Goal: Submit feedback/report problem: Submit feedback/report problem

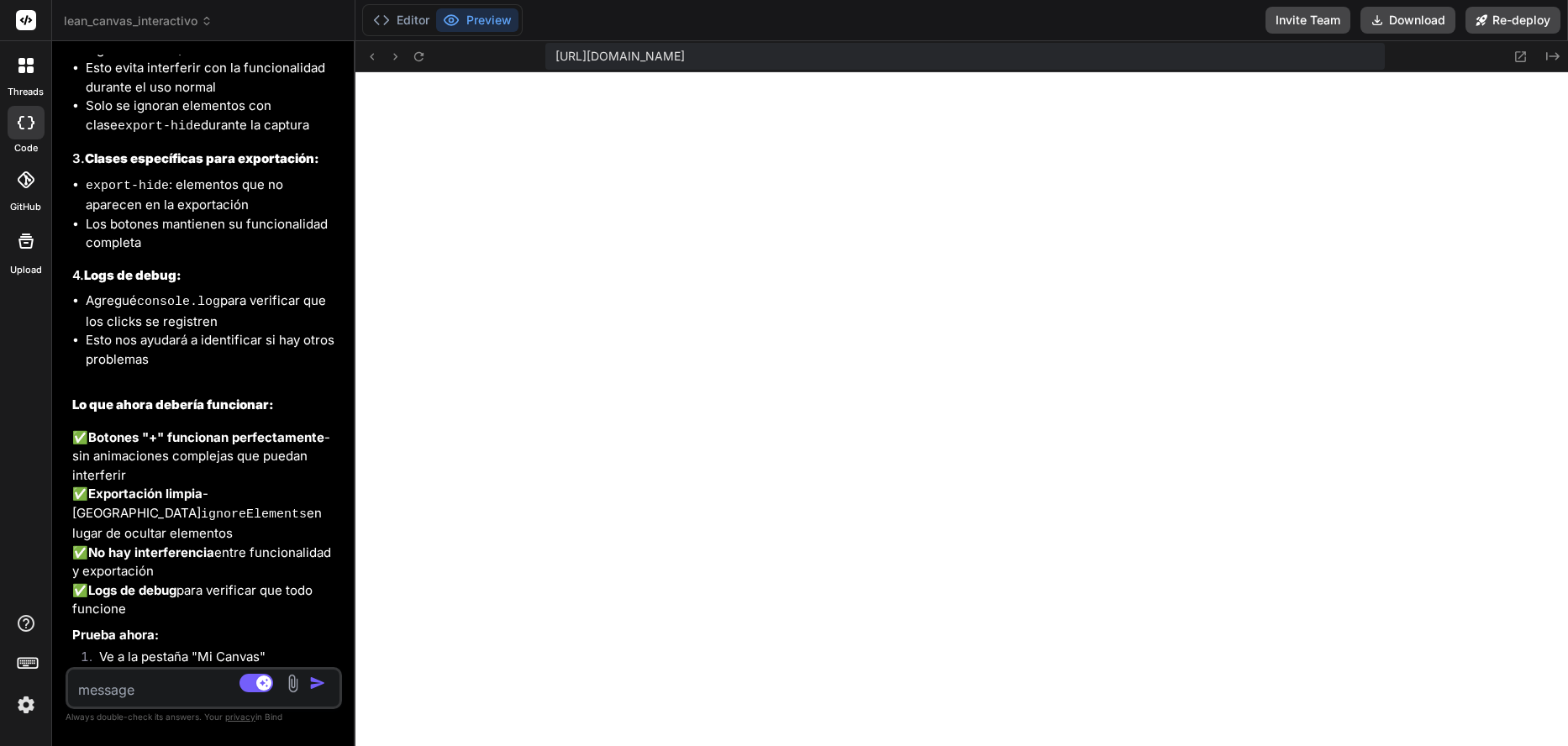
scroll to position [9174, 0]
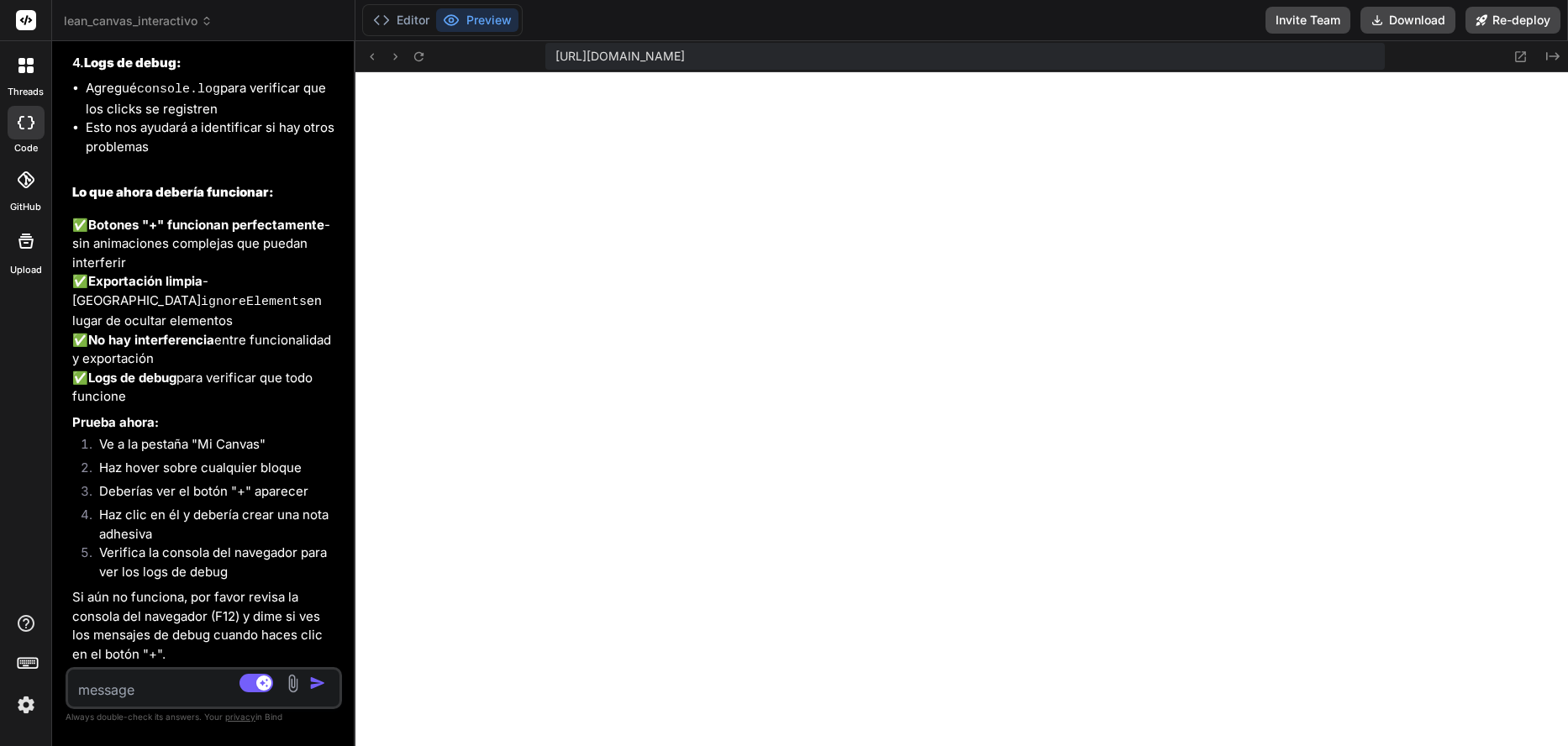
click at [115, 694] on textarea at bounding box center [181, 685] width 226 height 30
type textarea "n"
type textarea "x"
type textarea "no"
type textarea "x"
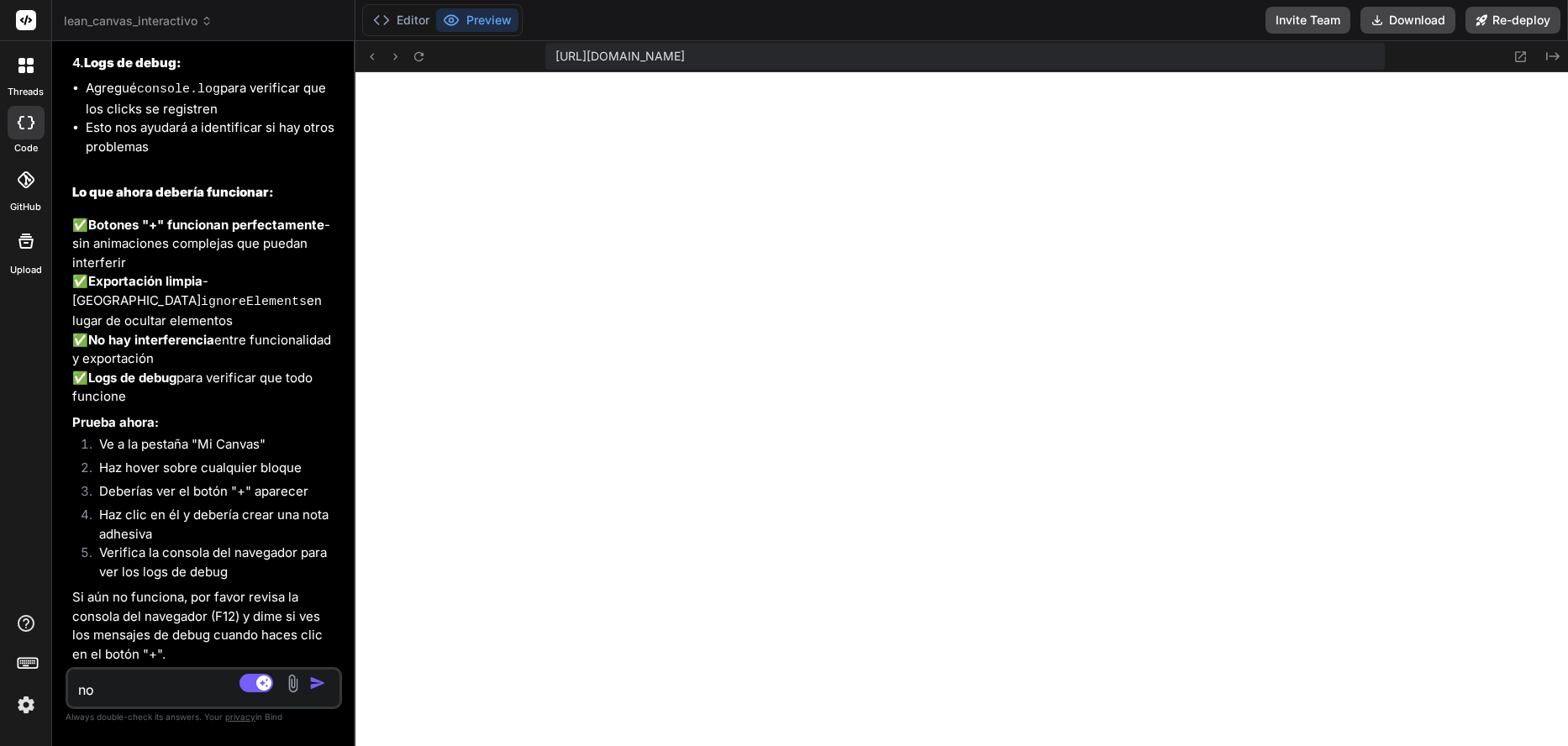
type textarea "no"
type textarea "x"
type textarea "no s"
type textarea "x"
type textarea "no se"
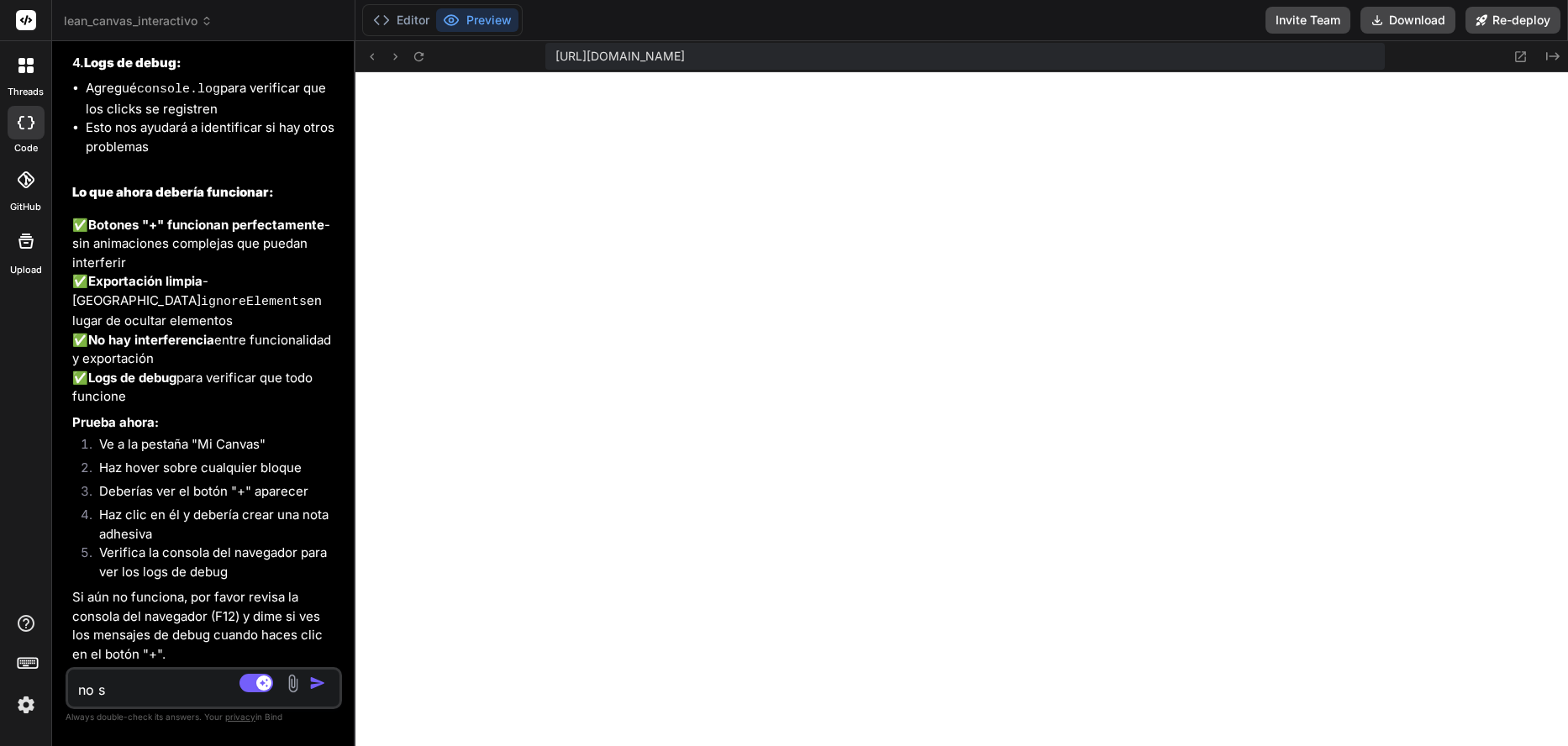
type textarea "x"
type textarea "no se"
type textarea "x"
type textarea "no se m"
type textarea "x"
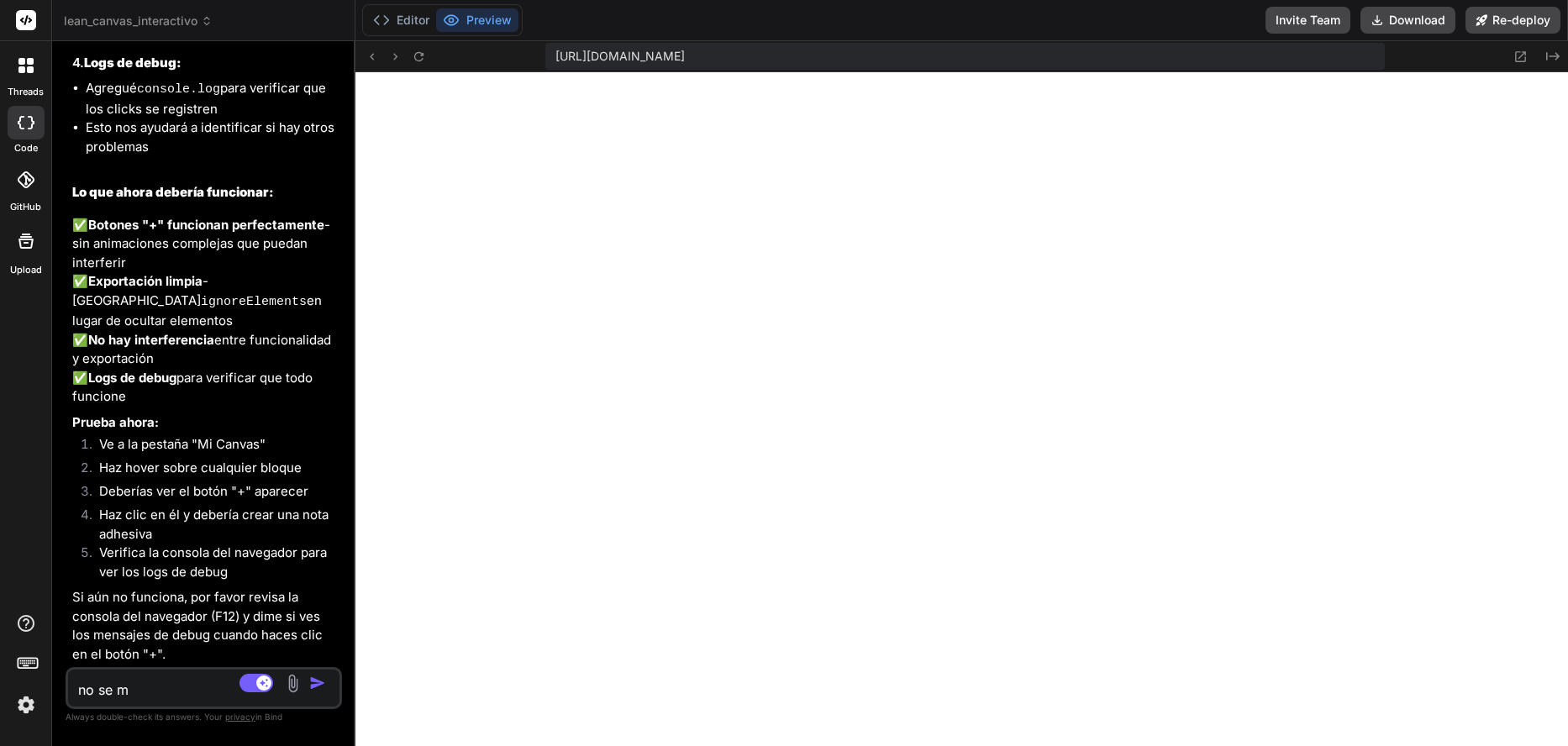
type textarea "no se mu"
type textarea "x"
type textarea "no se mue"
type textarea "x"
type textarea "no se [PERSON_NAME]"
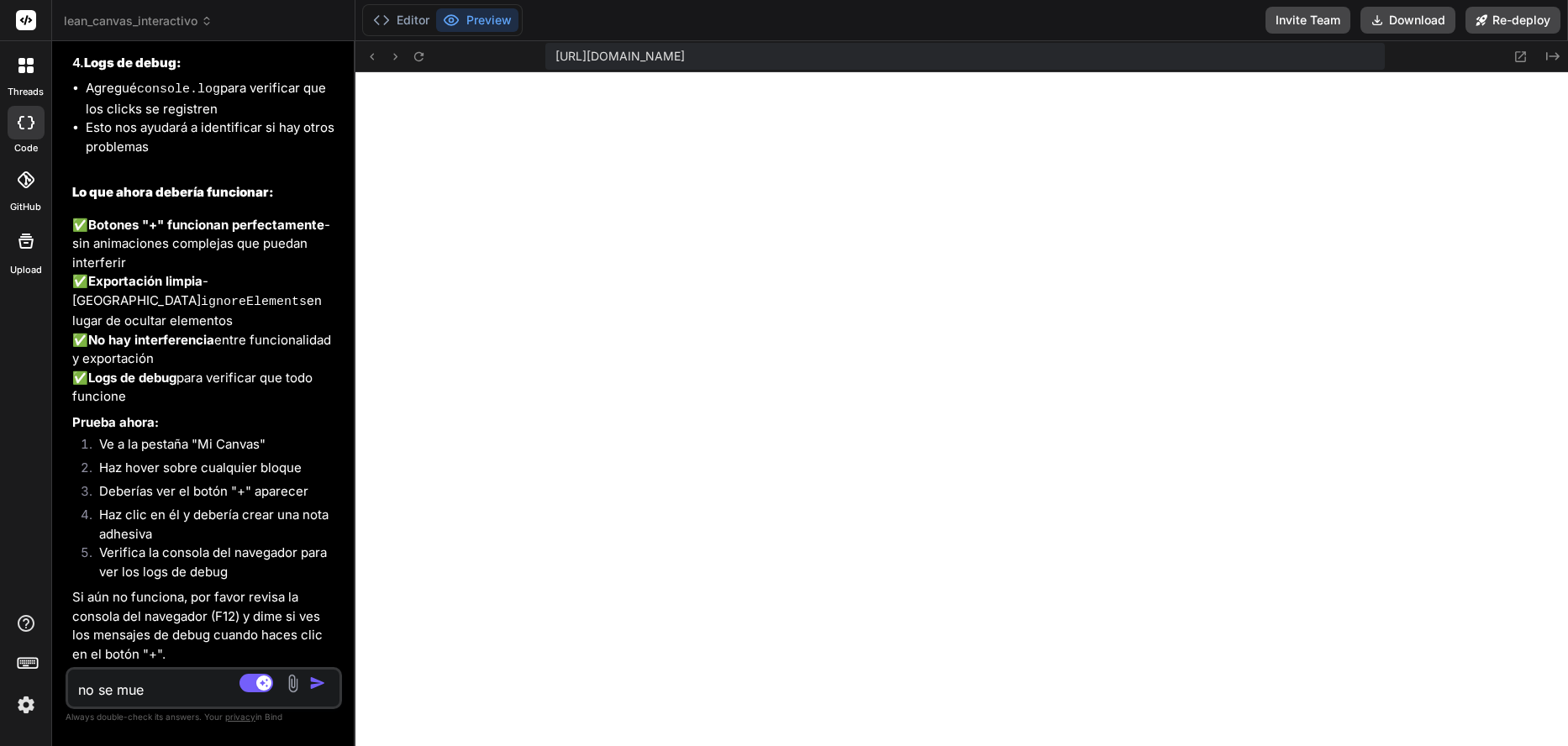
type textarea "x"
type textarea "no se muest"
type textarea "x"
type textarea "no se muestr"
type textarea "x"
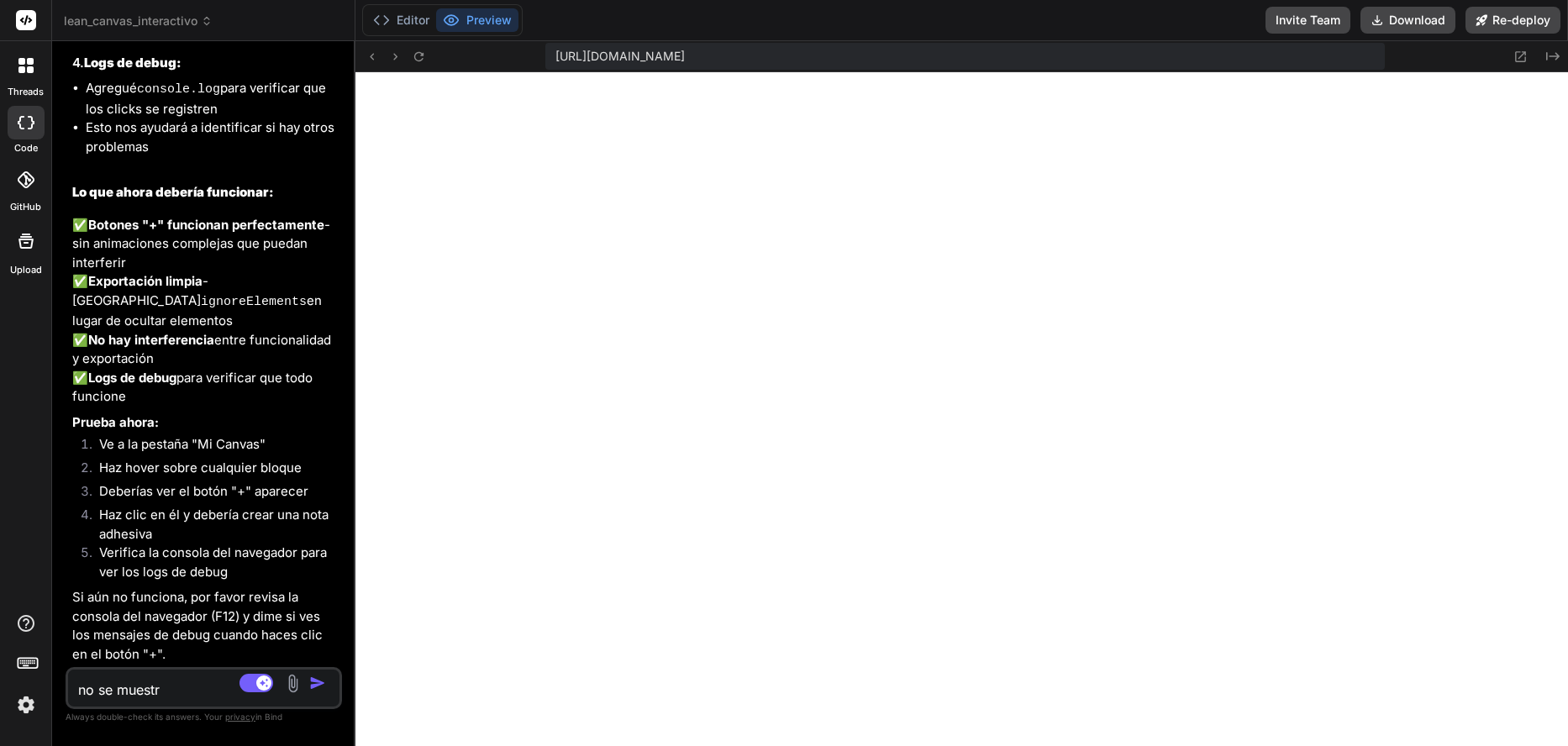
type textarea "no se muestra"
type textarea "x"
type textarea "no se muestra"
type textarea "x"
type textarea "no se muestra e"
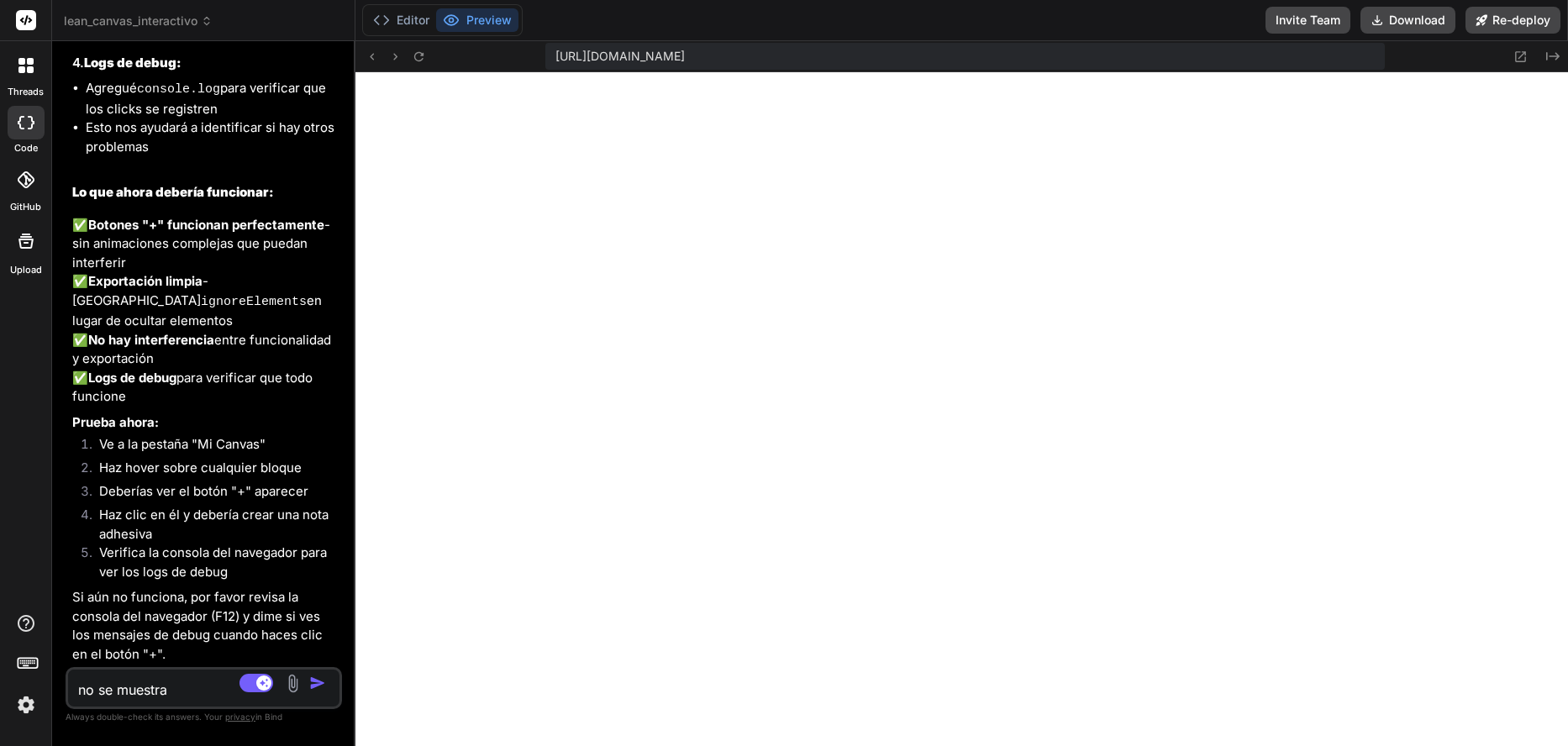
type textarea "x"
type textarea "no se muestra el"
type textarea "x"
type textarea "no se muestra el"
type textarea "x"
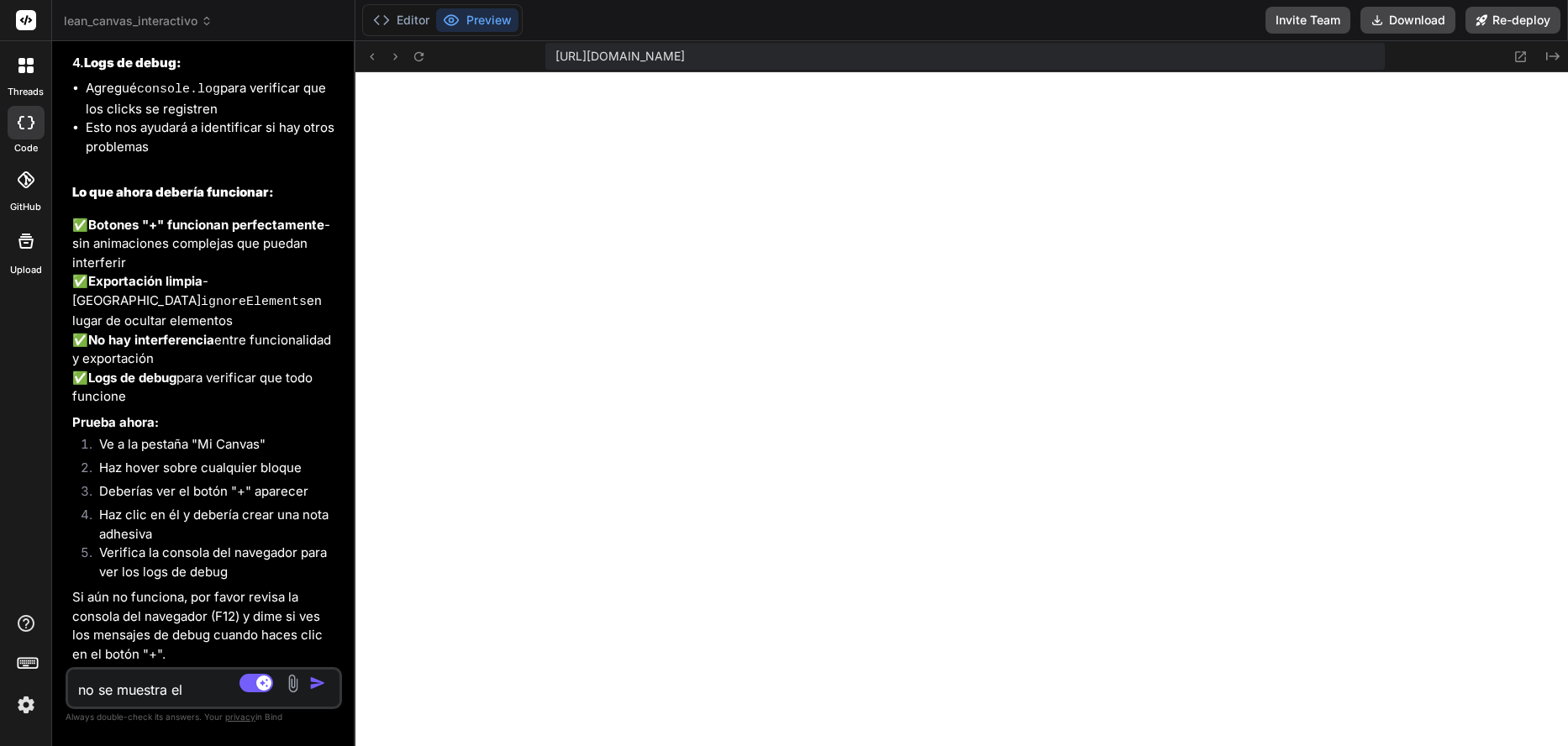
type textarea "no se muestra el e"
type textarea "x"
type textarea "no se muestra el er"
type textarea "x"
type textarea "no se muestra el err"
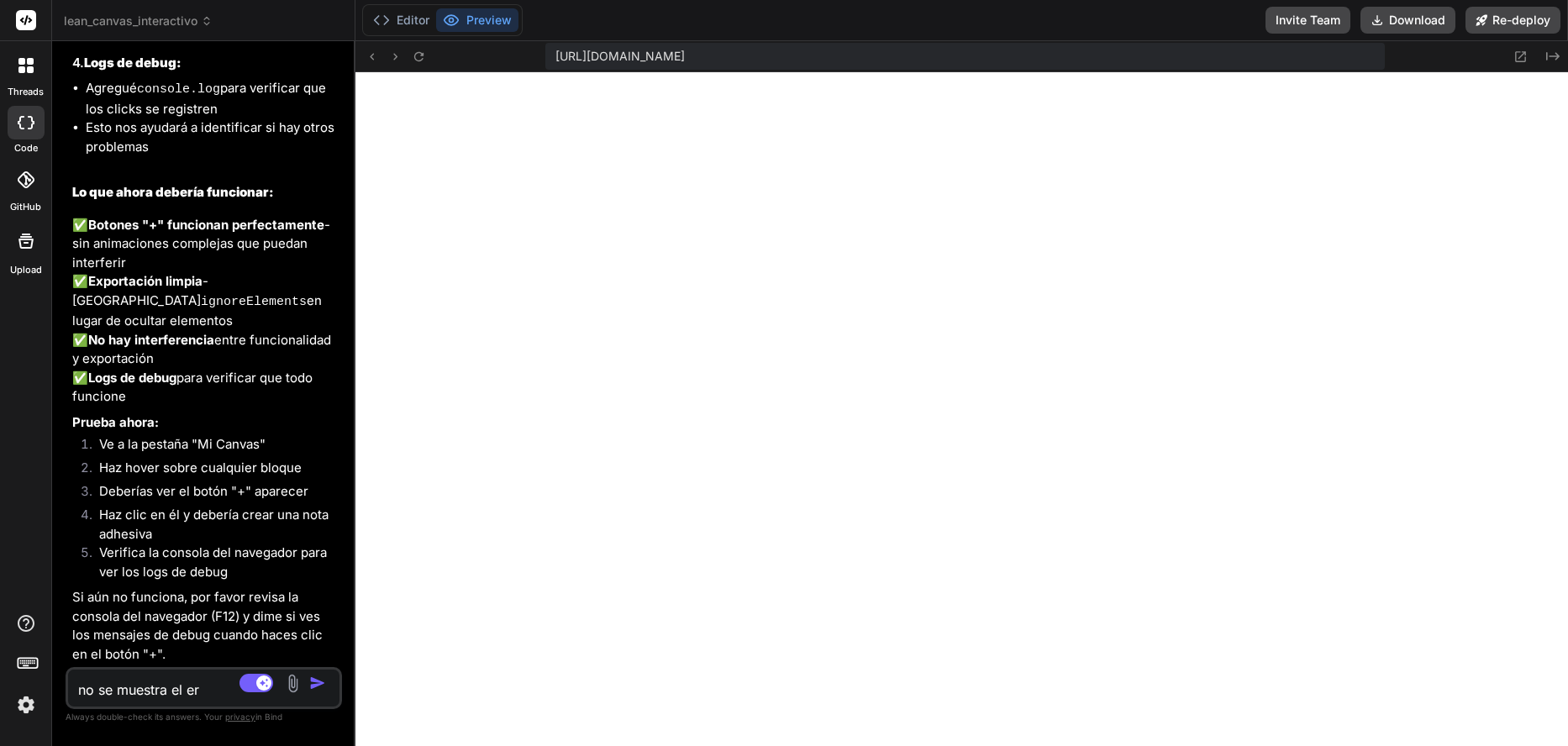
type textarea "x"
type textarea "no se muestra el erro"
type textarea "x"
type textarea "no se muestra el error"
type textarea "x"
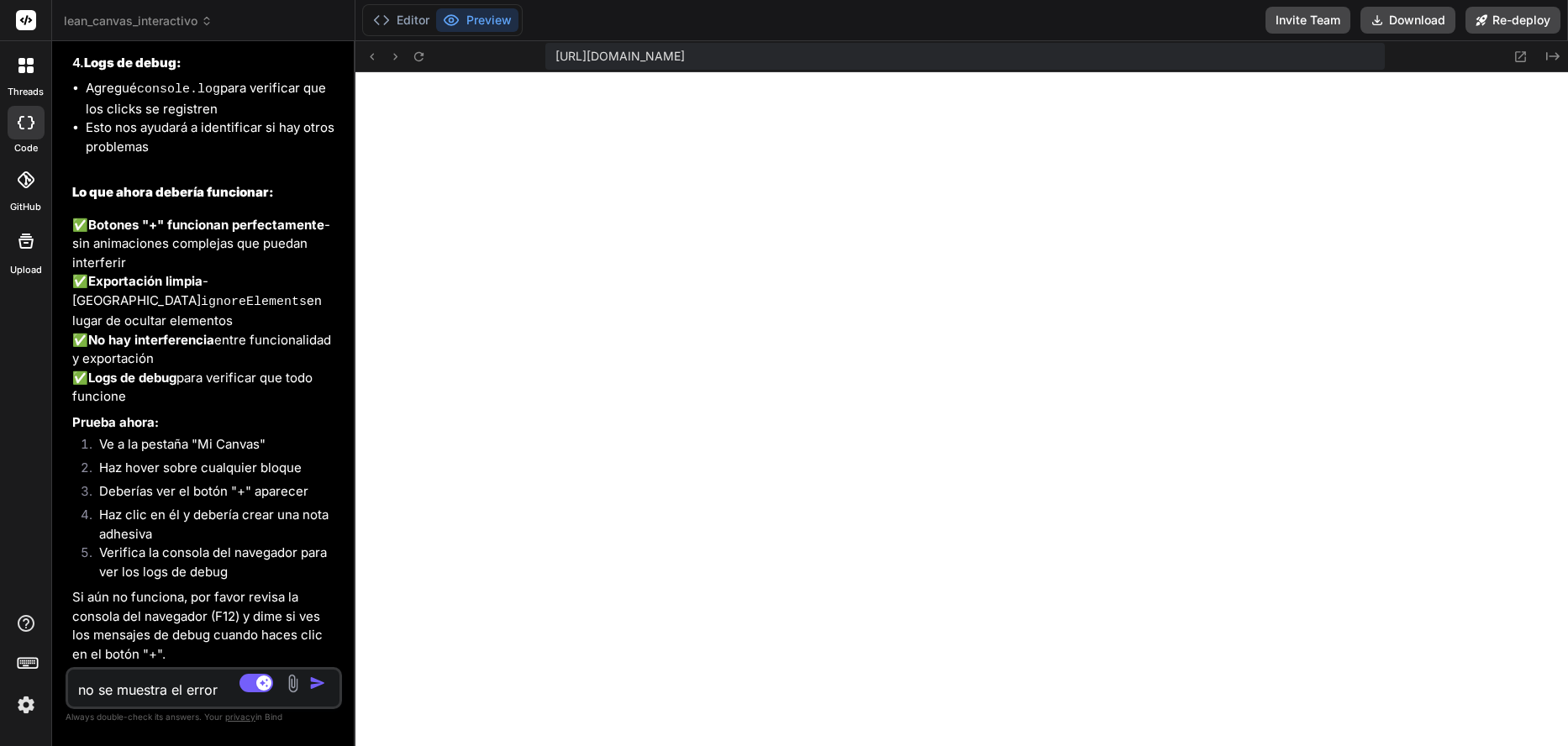
type textarea "no se muestra el error,"
type textarea "x"
type textarea "no se muestra el error,"
type textarea "x"
type textarea "no se muestra el error,"
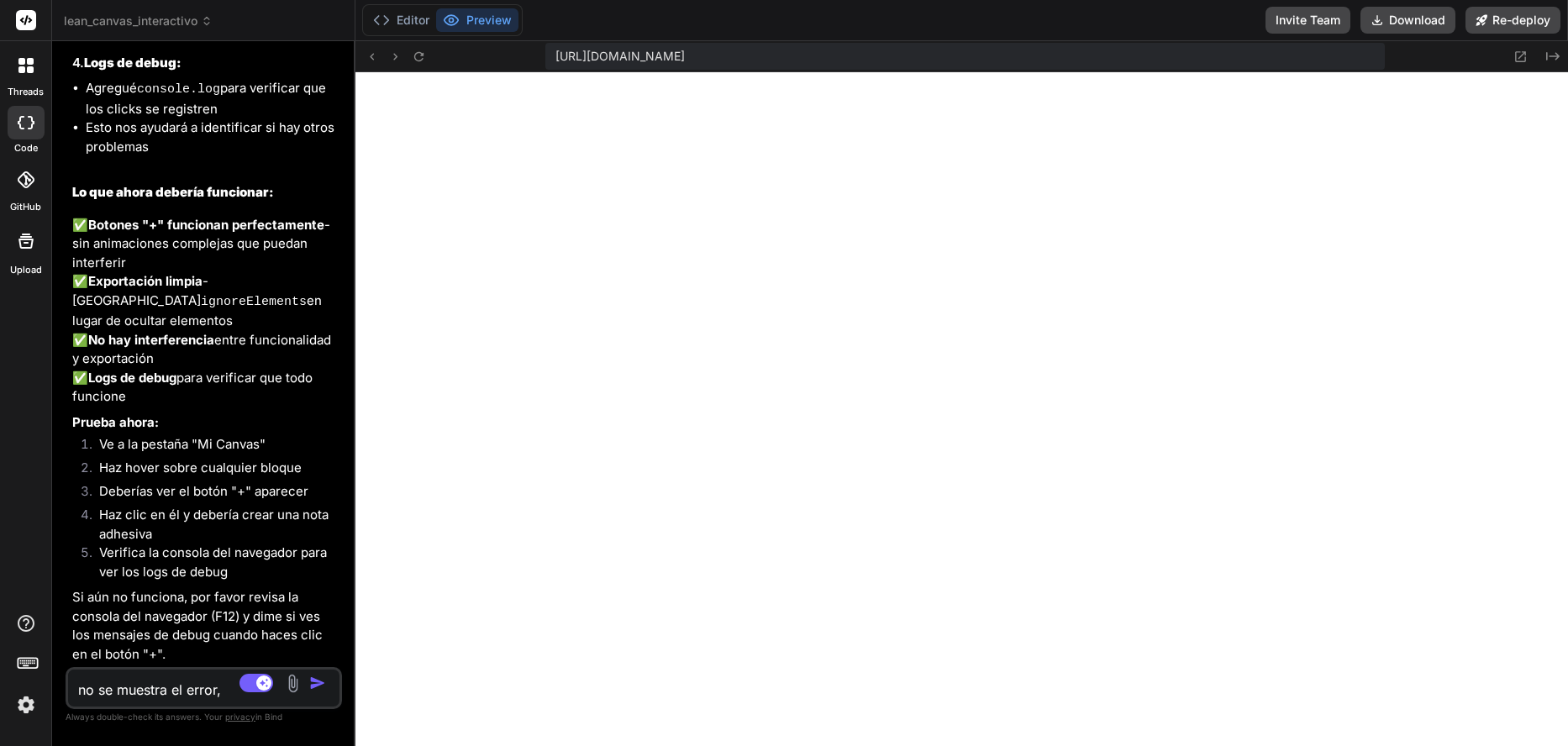
type textarea "x"
type textarea "no se muestra el error"
type textarea "x"
type textarea "no se muestra el errorm"
type textarea "x"
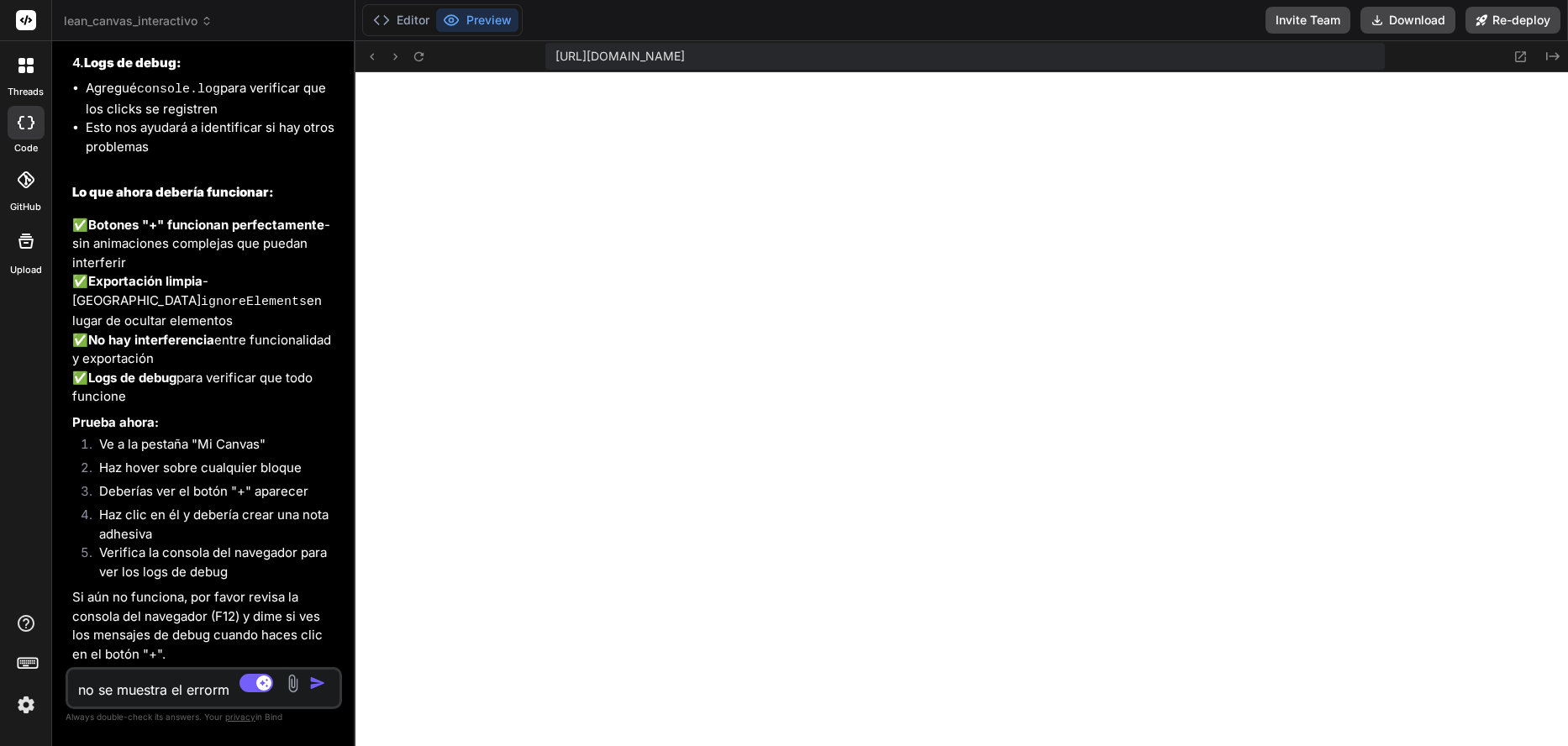
type textarea "no se muestra el error"
type textarea "x"
type textarea "no se muestra el error"
type textarea "x"
type textarea "no se muestra el error e"
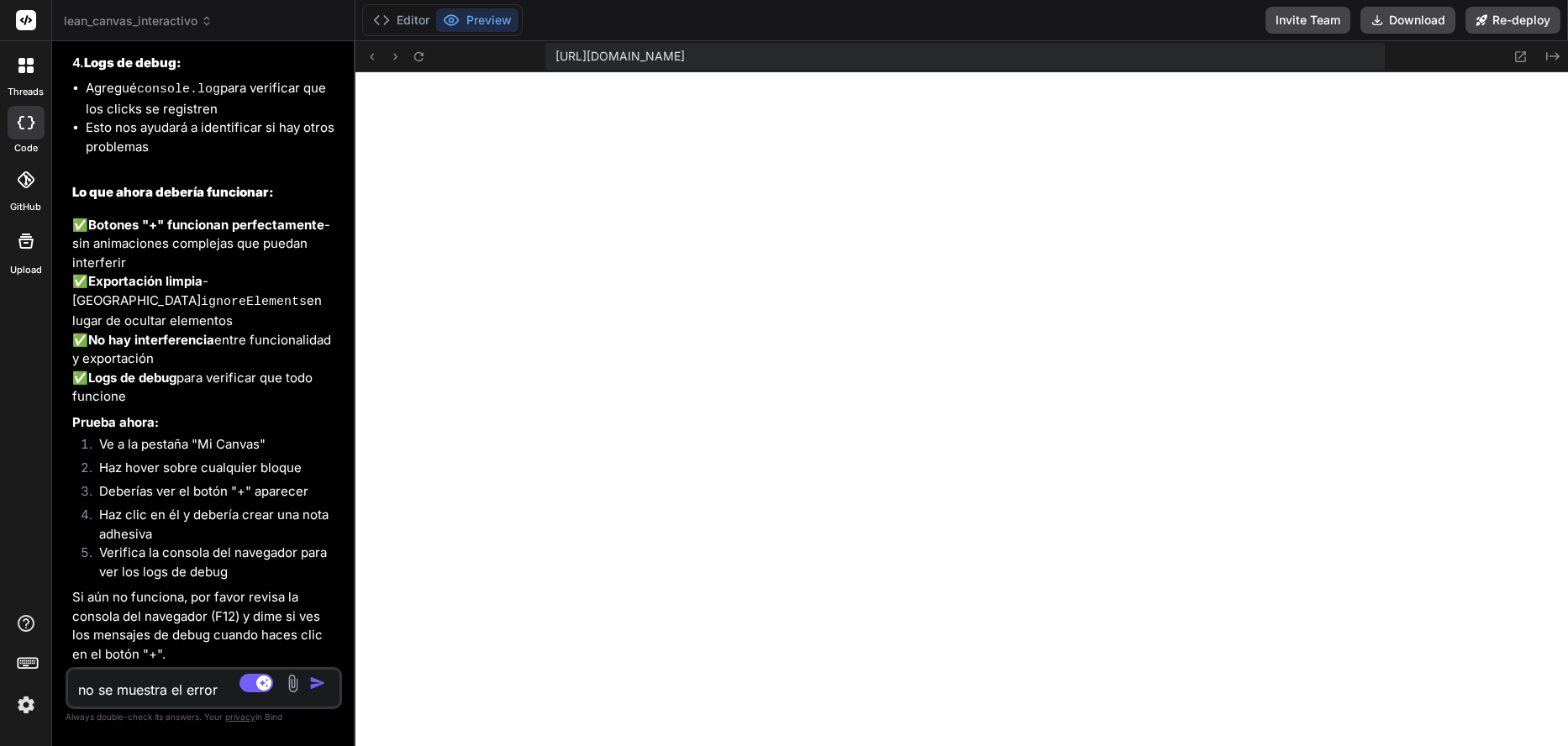
type textarea "x"
type textarea "no se muestra el error em"
type textarea "x"
type textarea "no se muestra el error em"
type textarea "x"
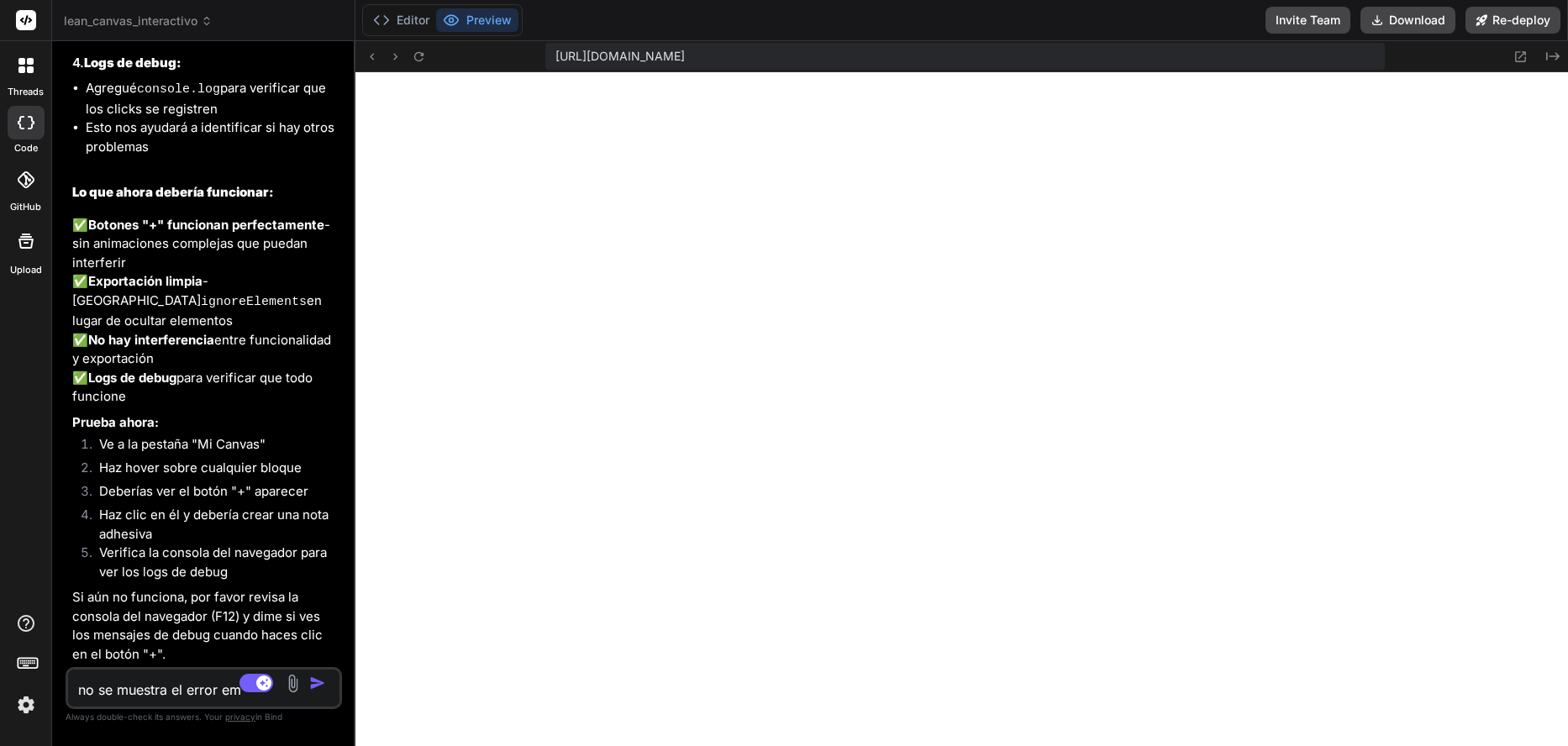
type textarea "no se muestra el error em"
type textarea "x"
type textarea "no se muestra el error e"
type textarea "x"
type textarea "no se muestra el error en"
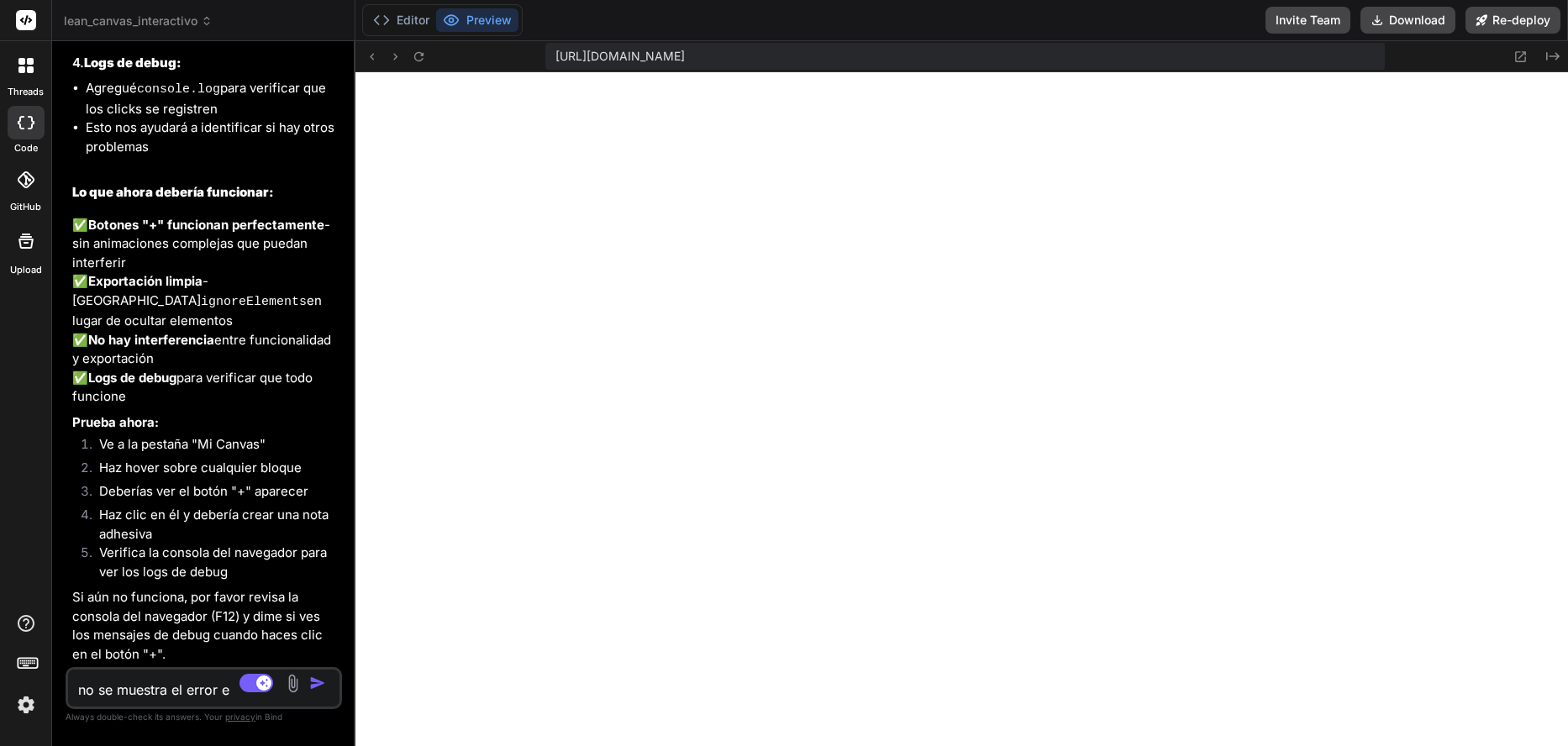
type textarea "x"
type textarea "no se muestra el error en"
type textarea "x"
type textarea "no se muestra el error en c"
type textarea "x"
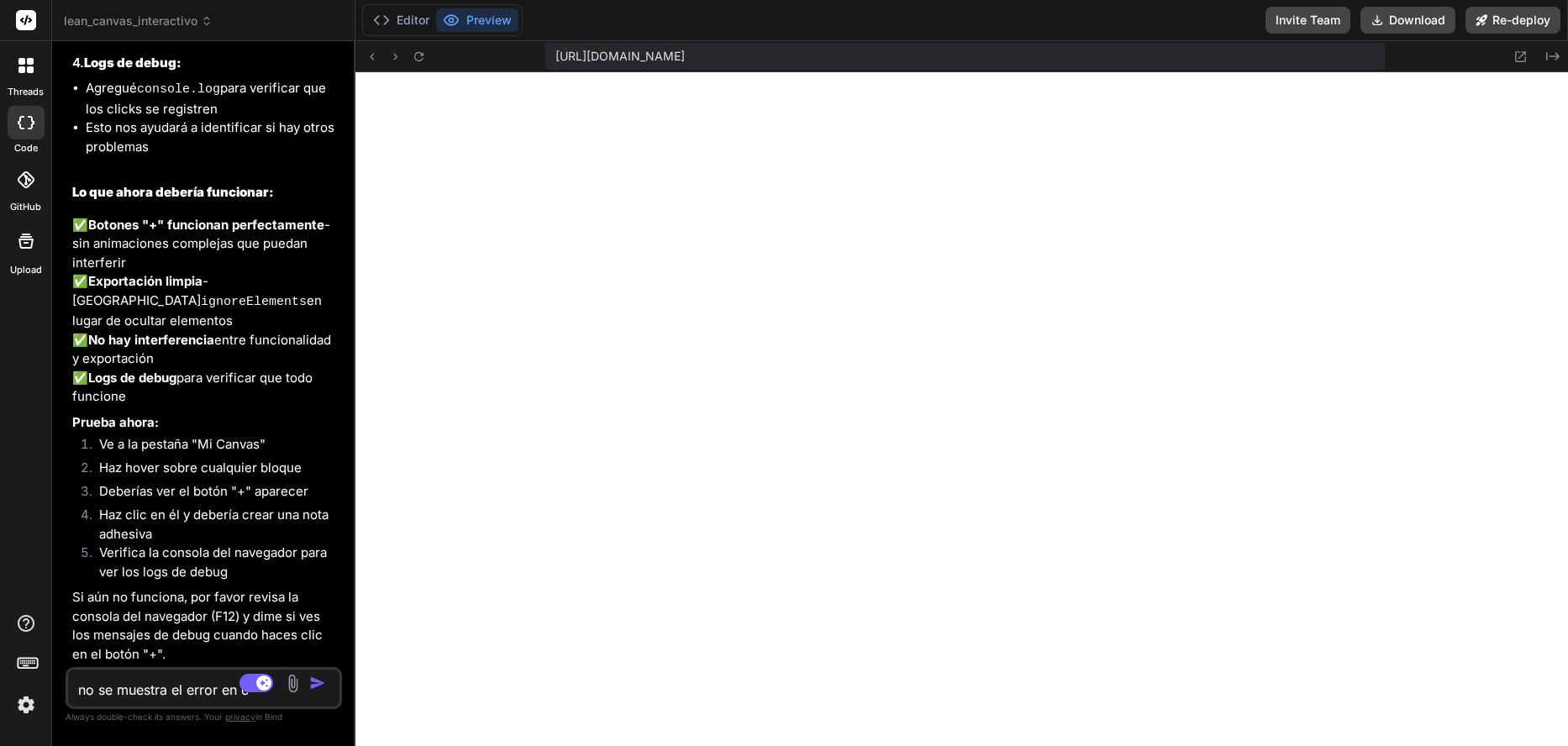
type textarea "no se muestra el error en co"
type textarea "x"
type textarea "no se muestra el error en cos"
type textarea "x"
type textarea "no se muestra el error en cosn"
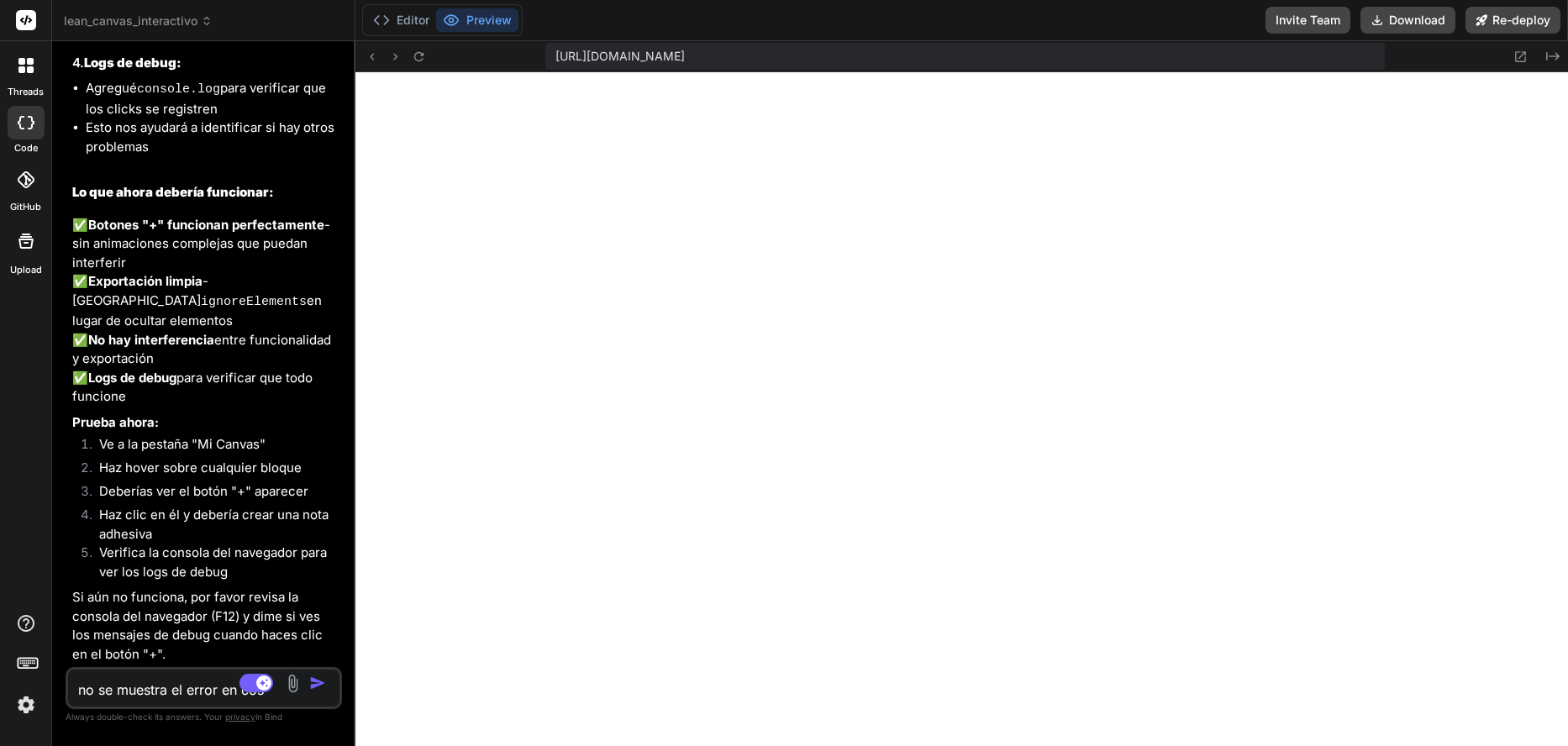
type textarea "x"
type textarea "no se muestra el error en cosno"
type textarea "x"
type textarea "no se muestra el error en cosnol"
type textarea "x"
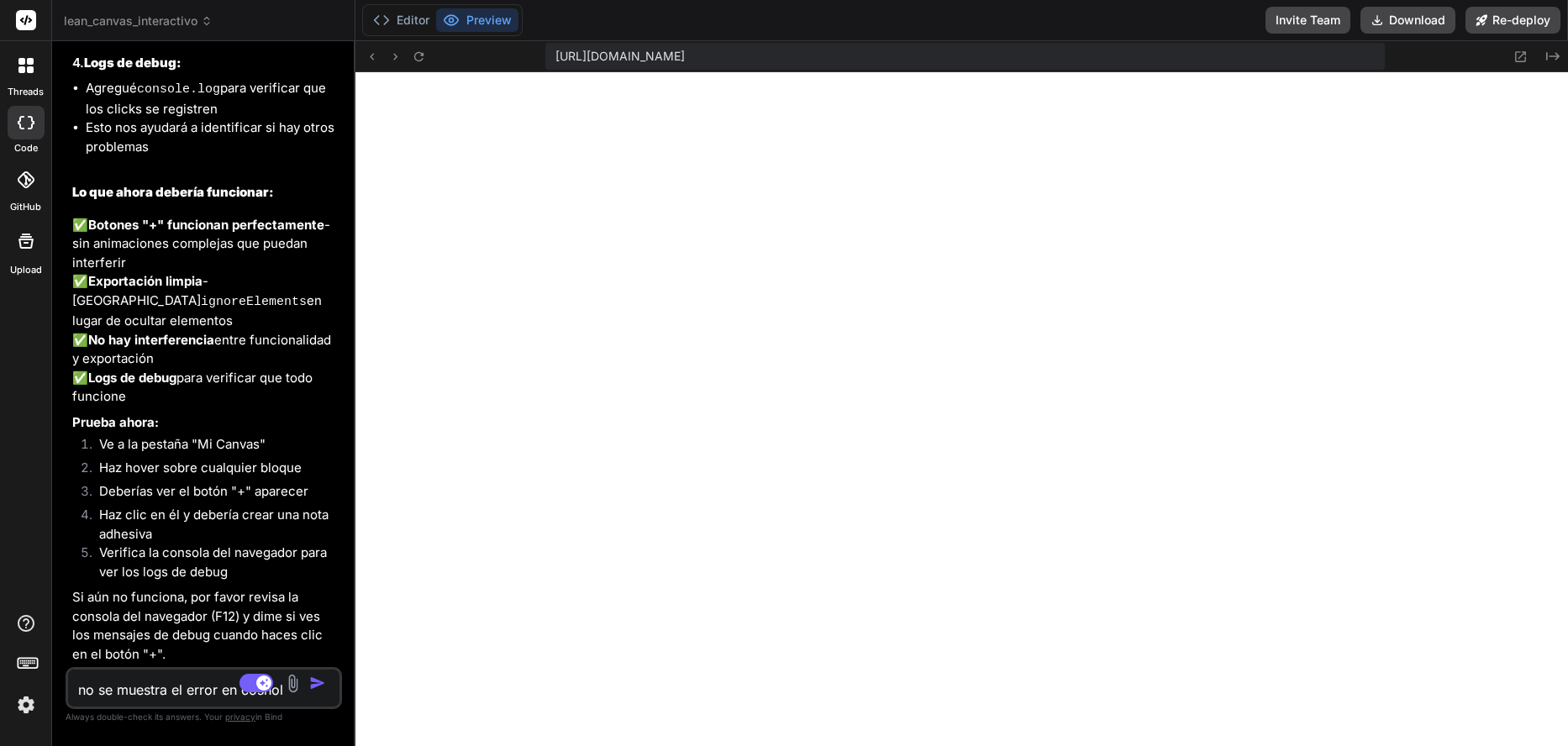
type textarea "no se muestra el error en cosnola"
type textarea "x"
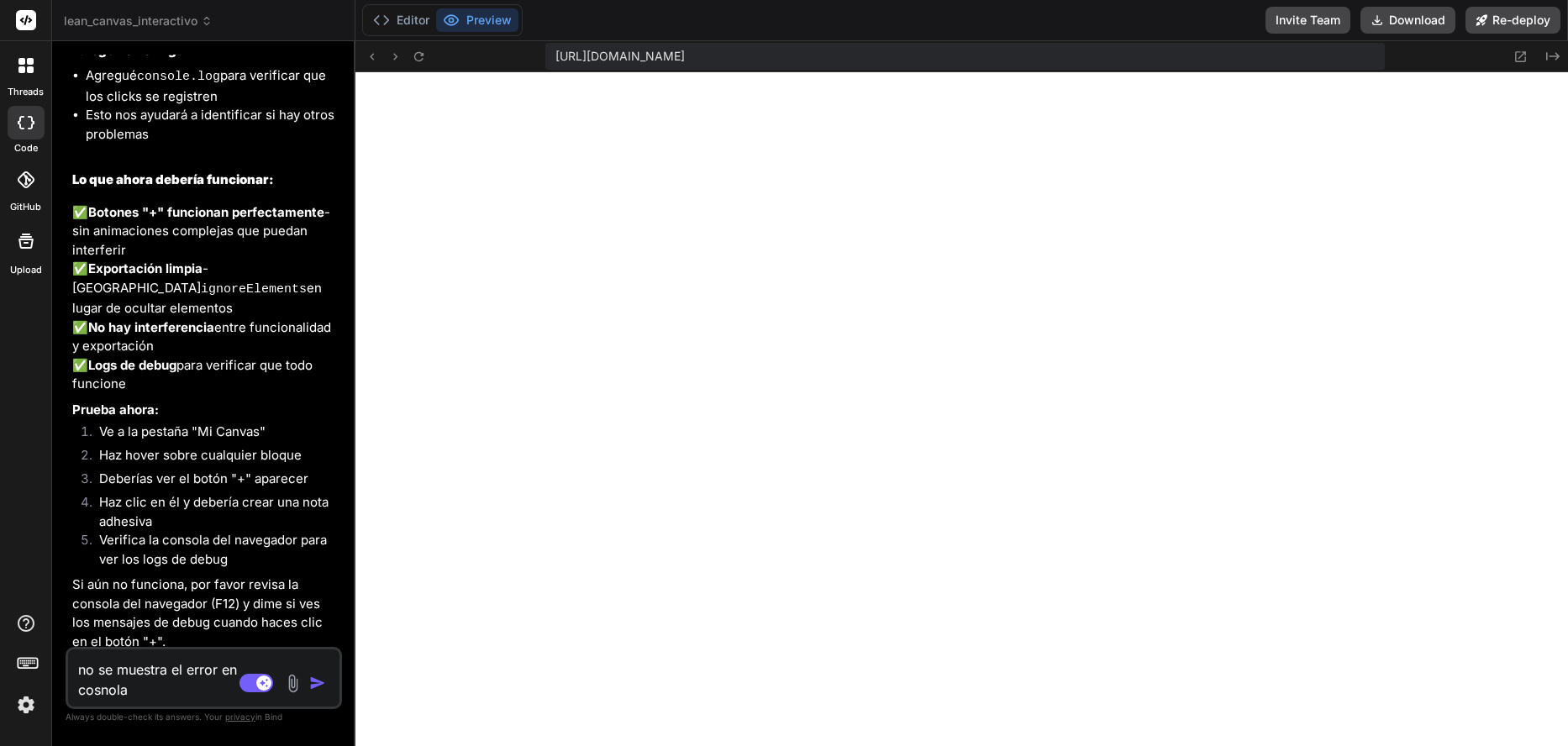
type textarea "no se muestra el error en cosnola"
type textarea "x"
type textarea "no se muestra el error en cosnola p"
type textarea "x"
type textarea "no se muestra el error en cosnola pe"
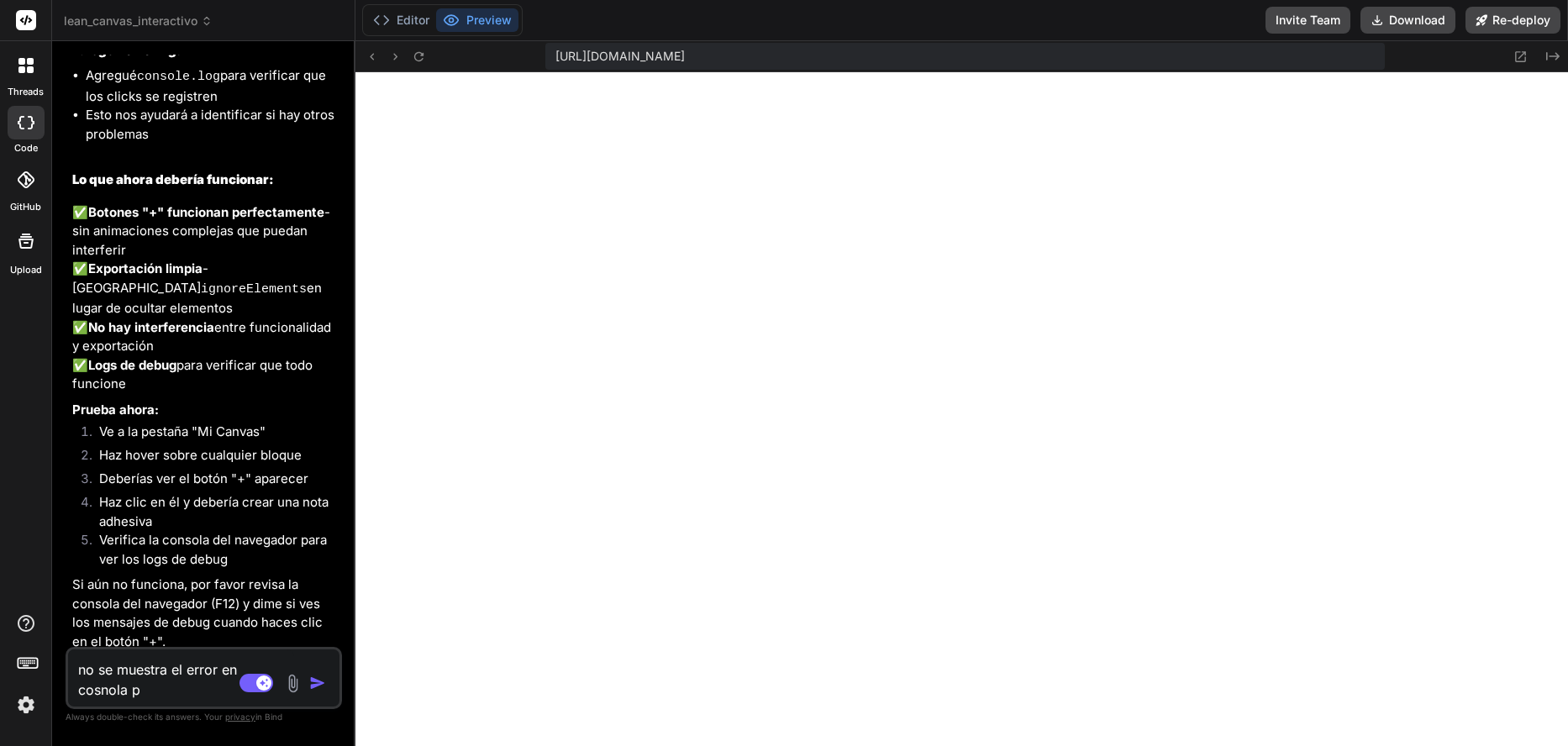
type textarea "x"
type textarea "no se muestra el error en cosnola per"
type textarea "x"
type textarea "no se muestra el error en cosnola pero"
type textarea "x"
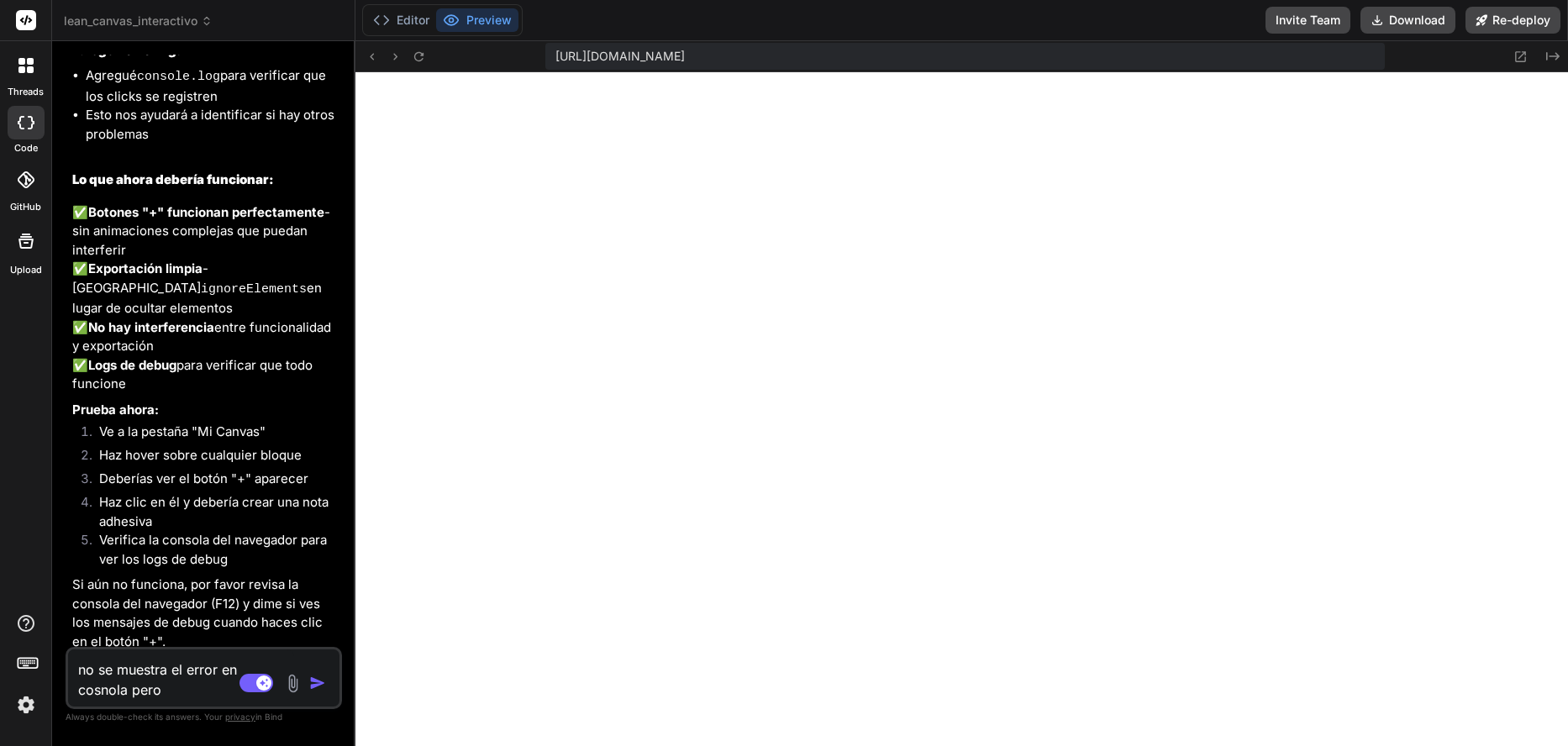
type textarea "no se muestra el error en cosnola pero"
type textarea "x"
type textarea "no se muestra el error en cosnola pero n"
type textarea "x"
type textarea "no se muestra el error en cosnola pero no"
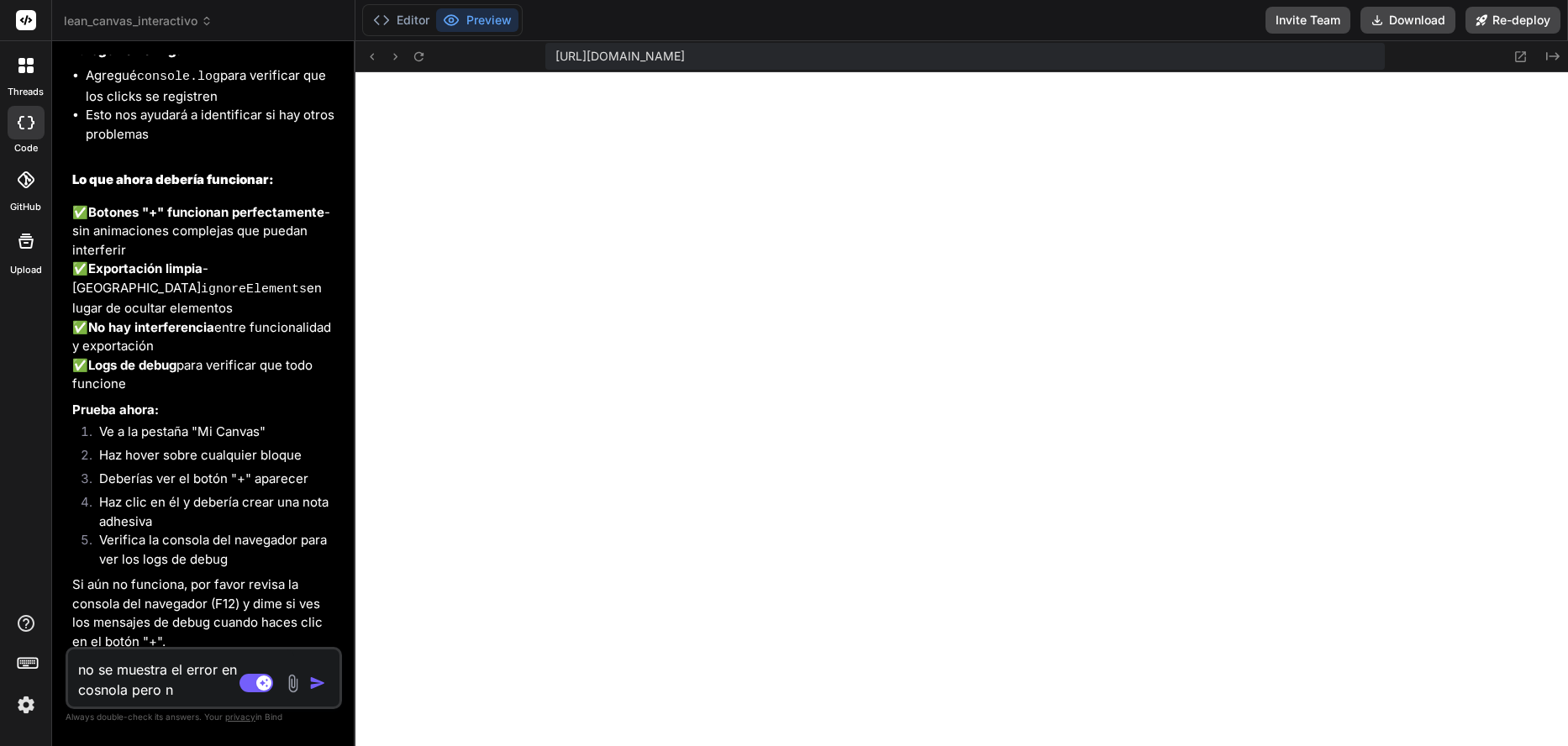
type textarea "x"
type textarea "no se muestra el error en cosnola pero no"
type textarea "x"
type textarea "no se muestra el error en cosnola pero no s"
type textarea "x"
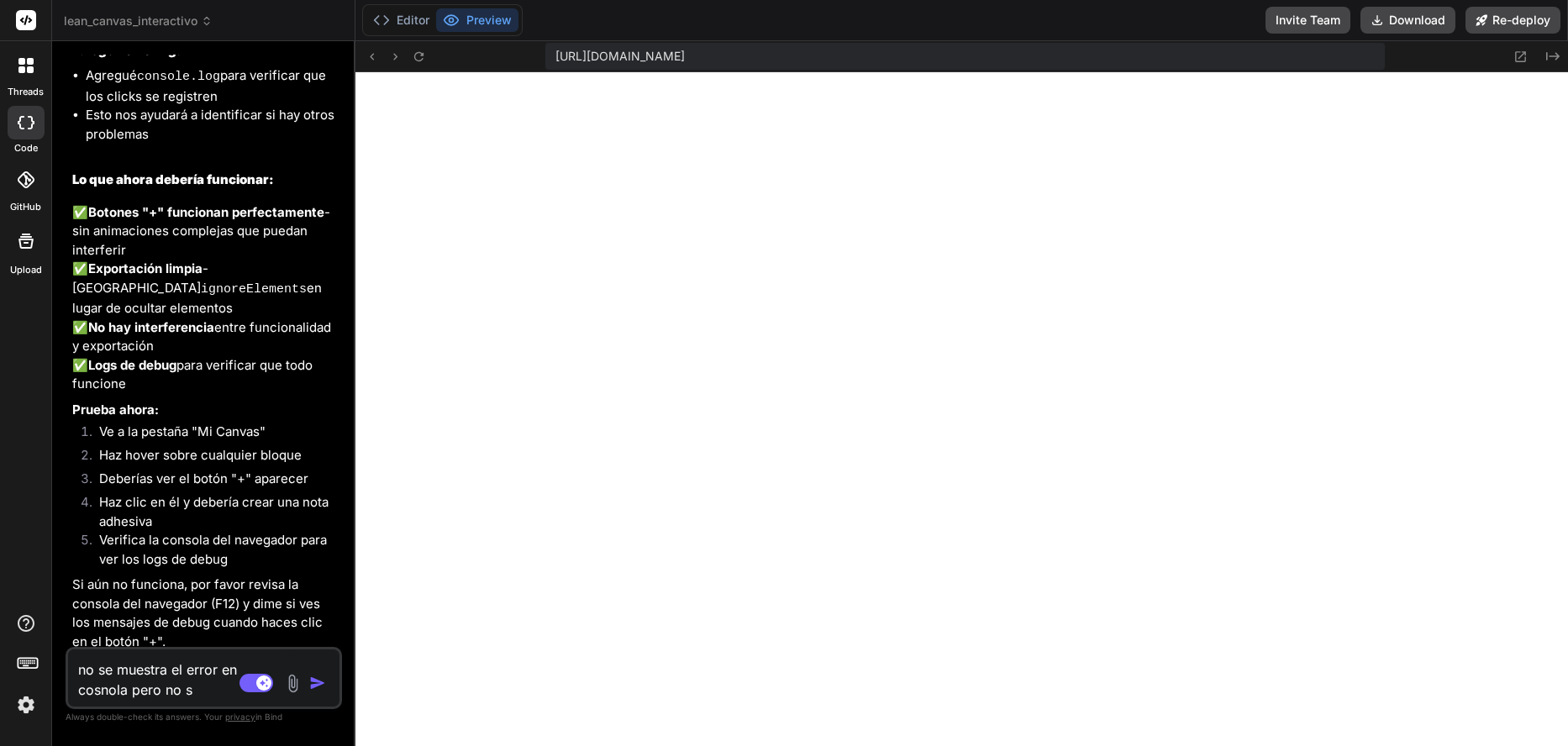
type textarea "no se muestra el error en cosnola pero no so"
type textarea "x"
type textarea "no se muestra el error en [PERSON_NAME] pero no son"
type textarea "x"
type textarea "no se muestra el error en [PERSON_NAME] pero no son"
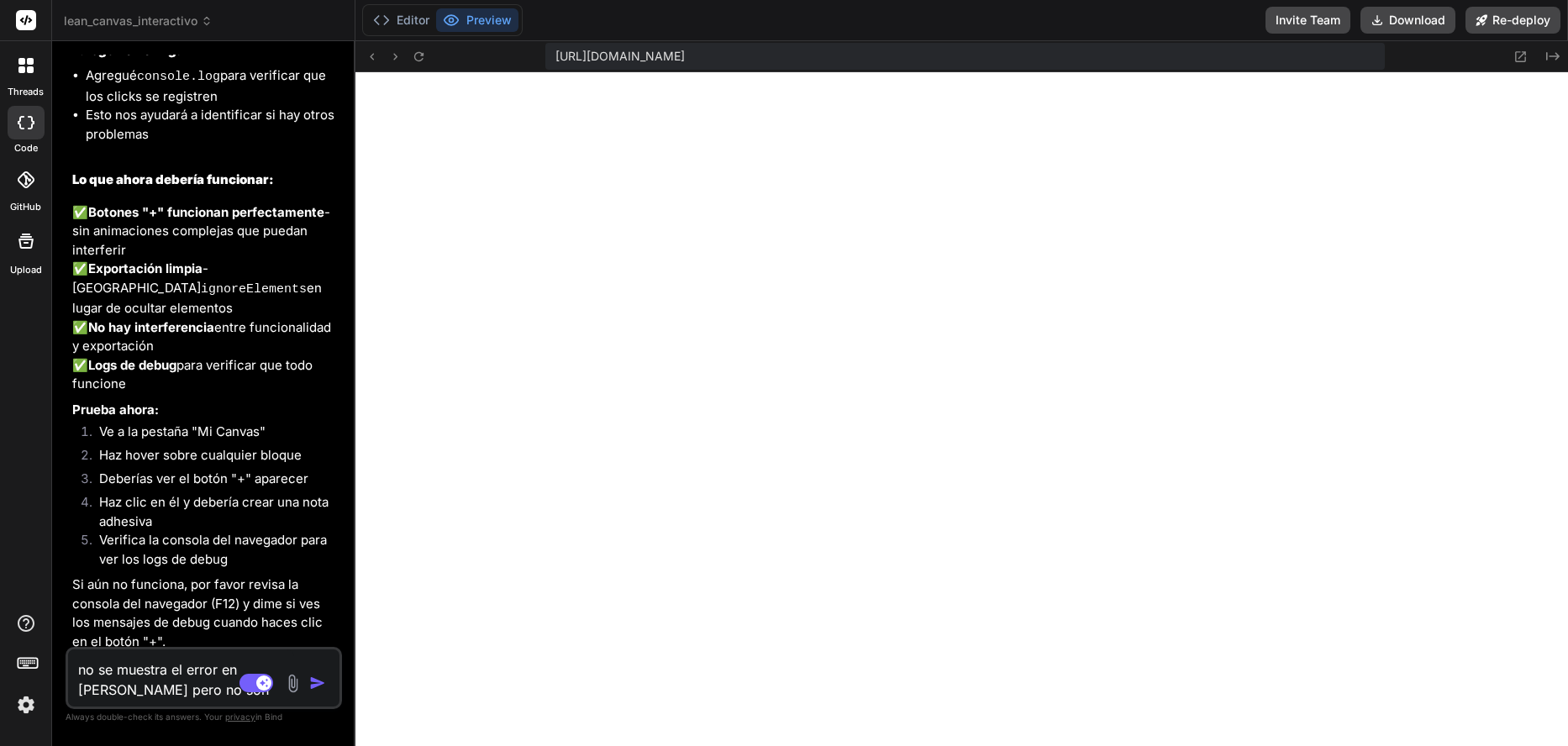
type textarea "x"
type textarea "no se muestra el error en cosnola pero no son c"
type textarea "x"
type textarea "no se muestra el error en cosnola pero no son cl"
type textarea "x"
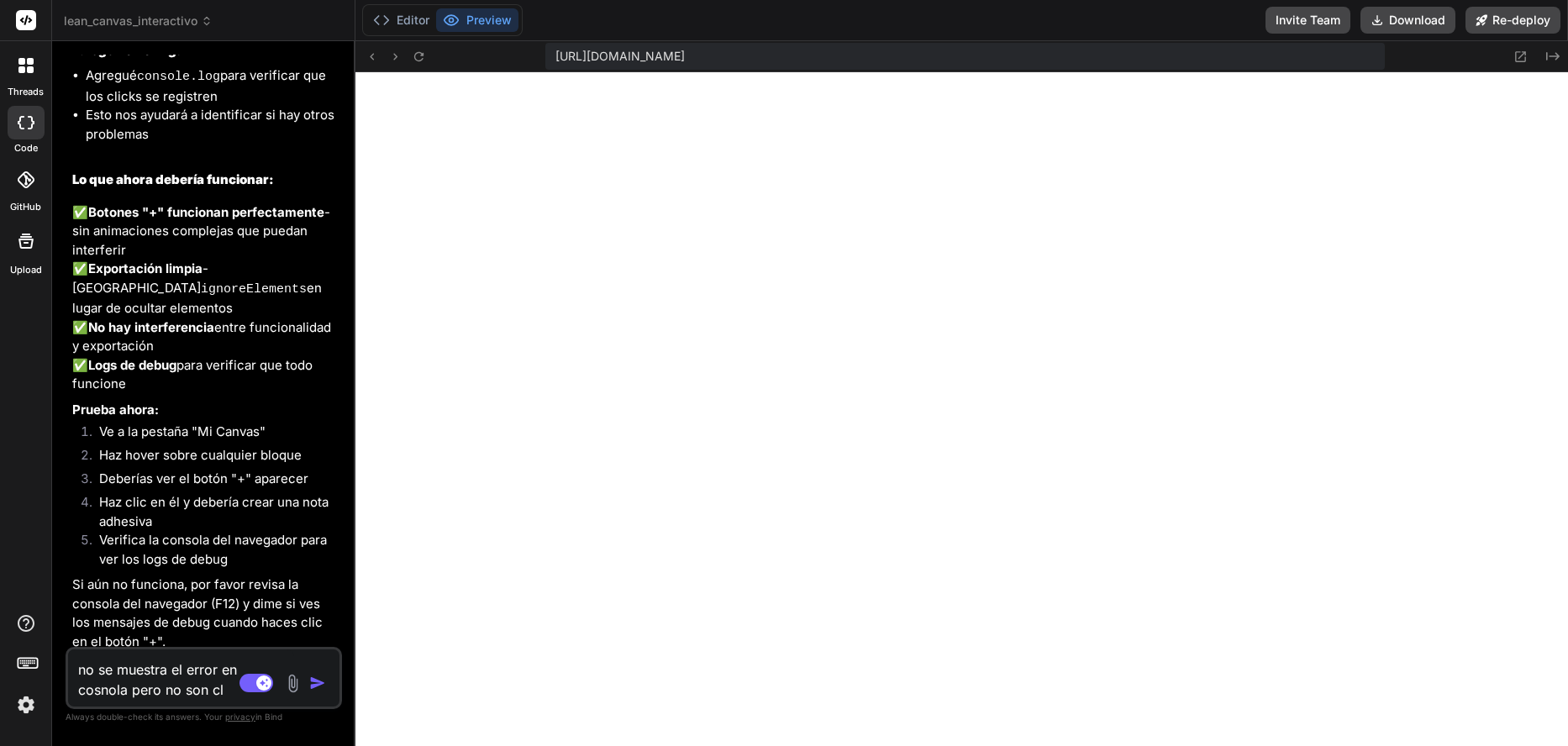
type textarea "no se muestra el error en cosnola pero no son cli"
type textarea "x"
type textarea "no se muestra el error en cosnola pero no son clic"
type textarea "x"
type textarea "no se muestra el error en cosnola pero no son click"
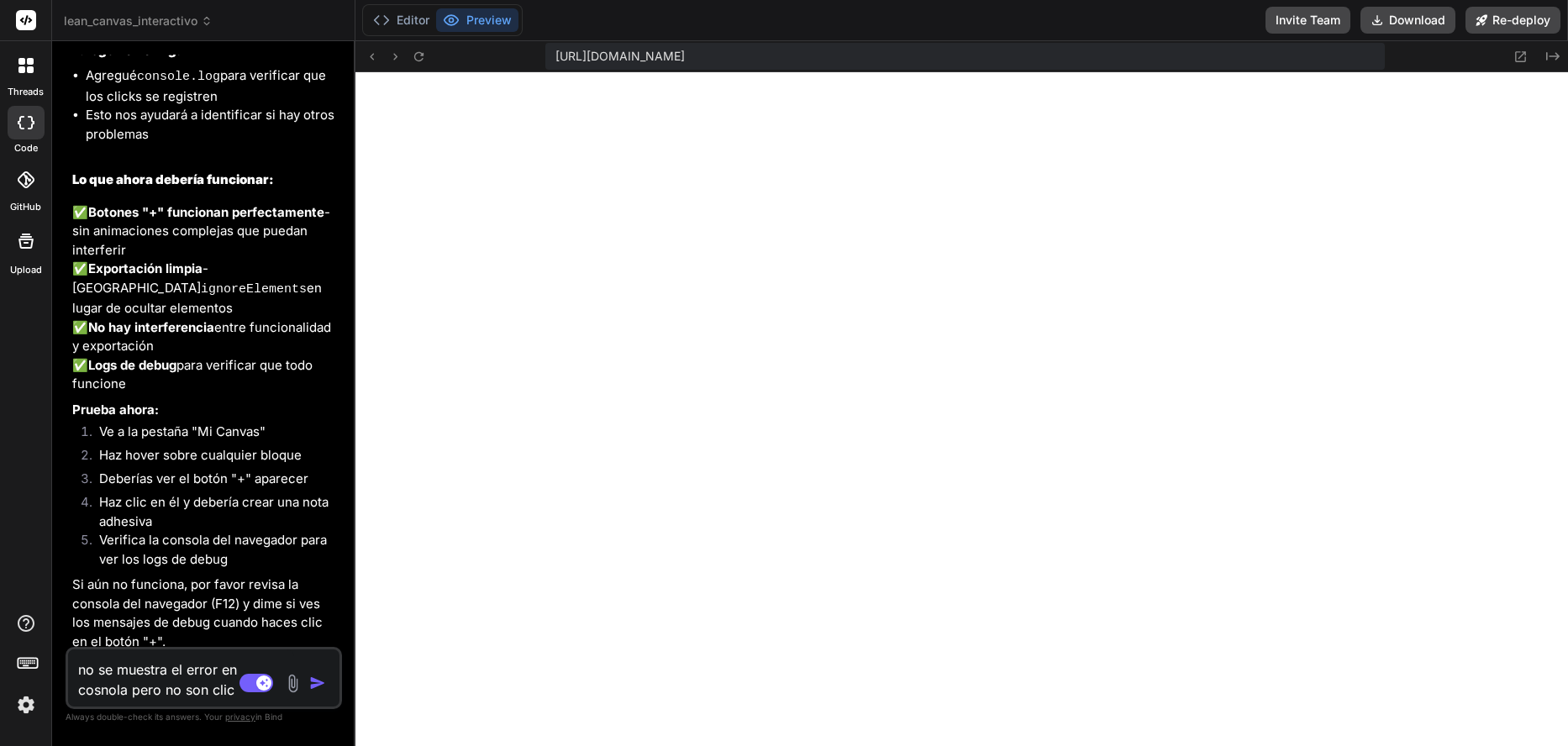
type textarea "x"
type textarea "no se muestra el error en cosnola pero no son clicka"
type textarea "x"
type textarea "no se muestra el error en cosnola pero no son clickab"
type textarea "x"
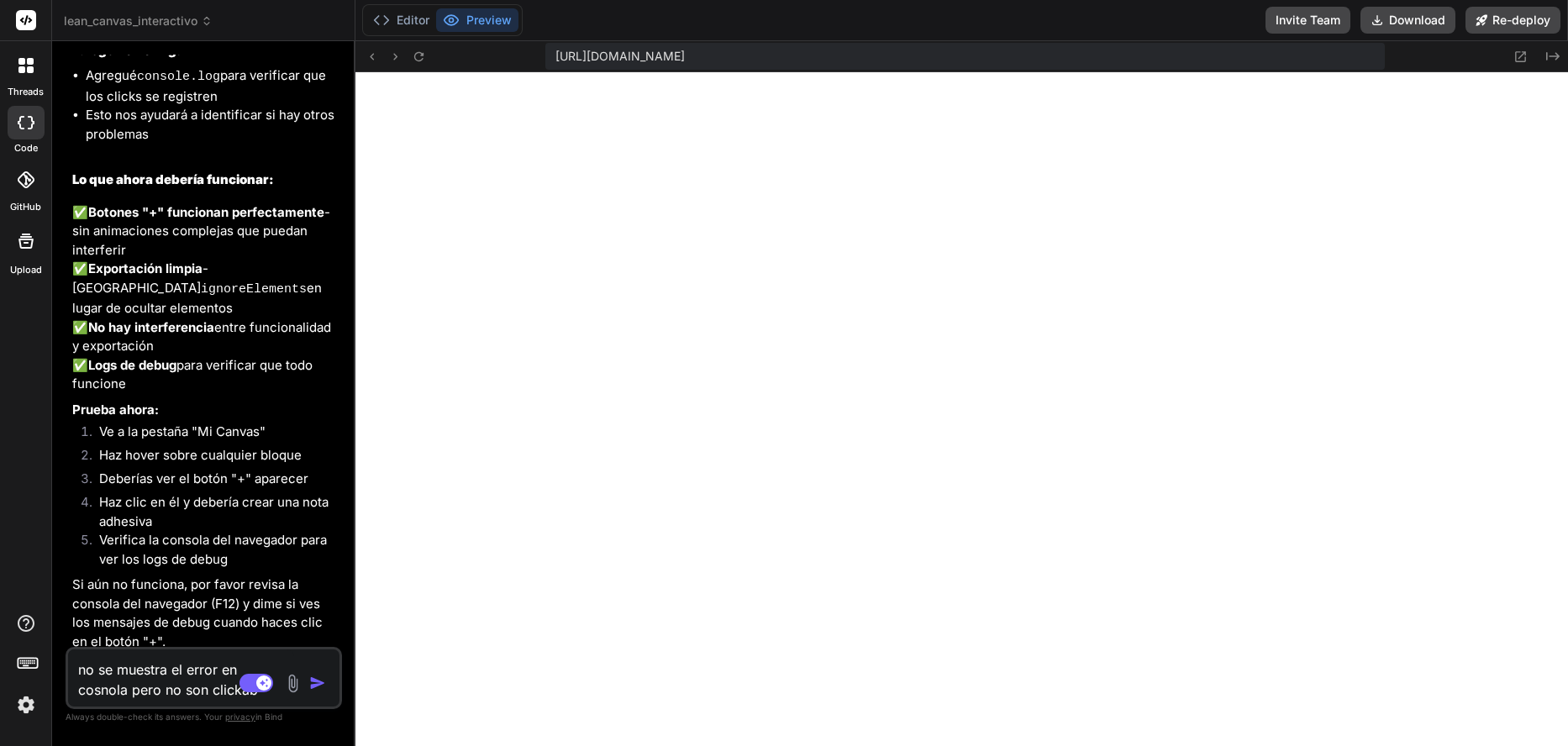
type textarea "no se muestra el error en cosnola pero no son clickabl"
type textarea "x"
type textarea "no se muestra el error en cosnola pero no son clickable"
type textarea "x"
type textarea "no se muestra el error en cosnola pero no son clickables"
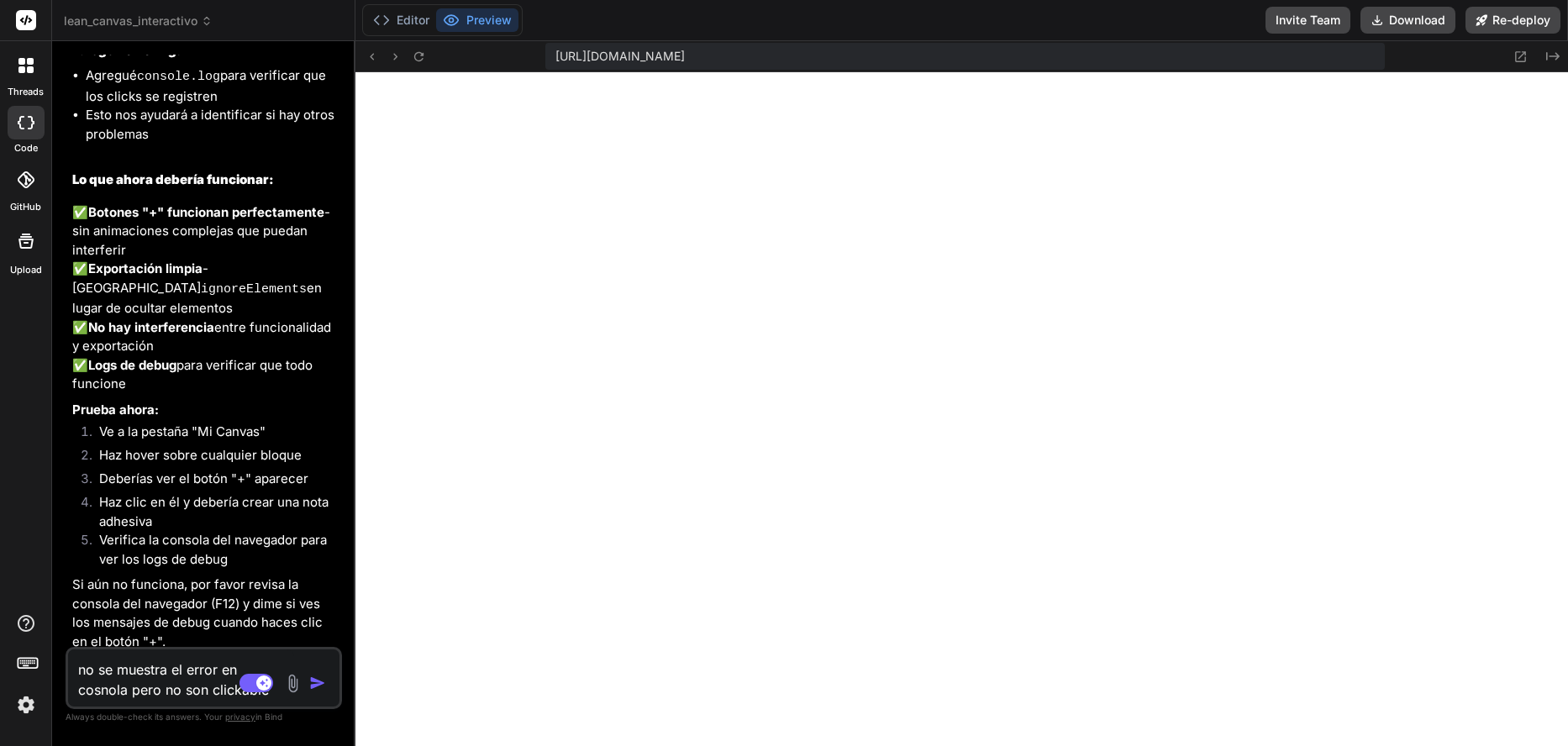
type textarea "x"
type textarea "no se muestra el error en consnola pero no son clickables"
type textarea "x"
type textarea "no se muestra el error en consola pero no son clickables"
type textarea "x"
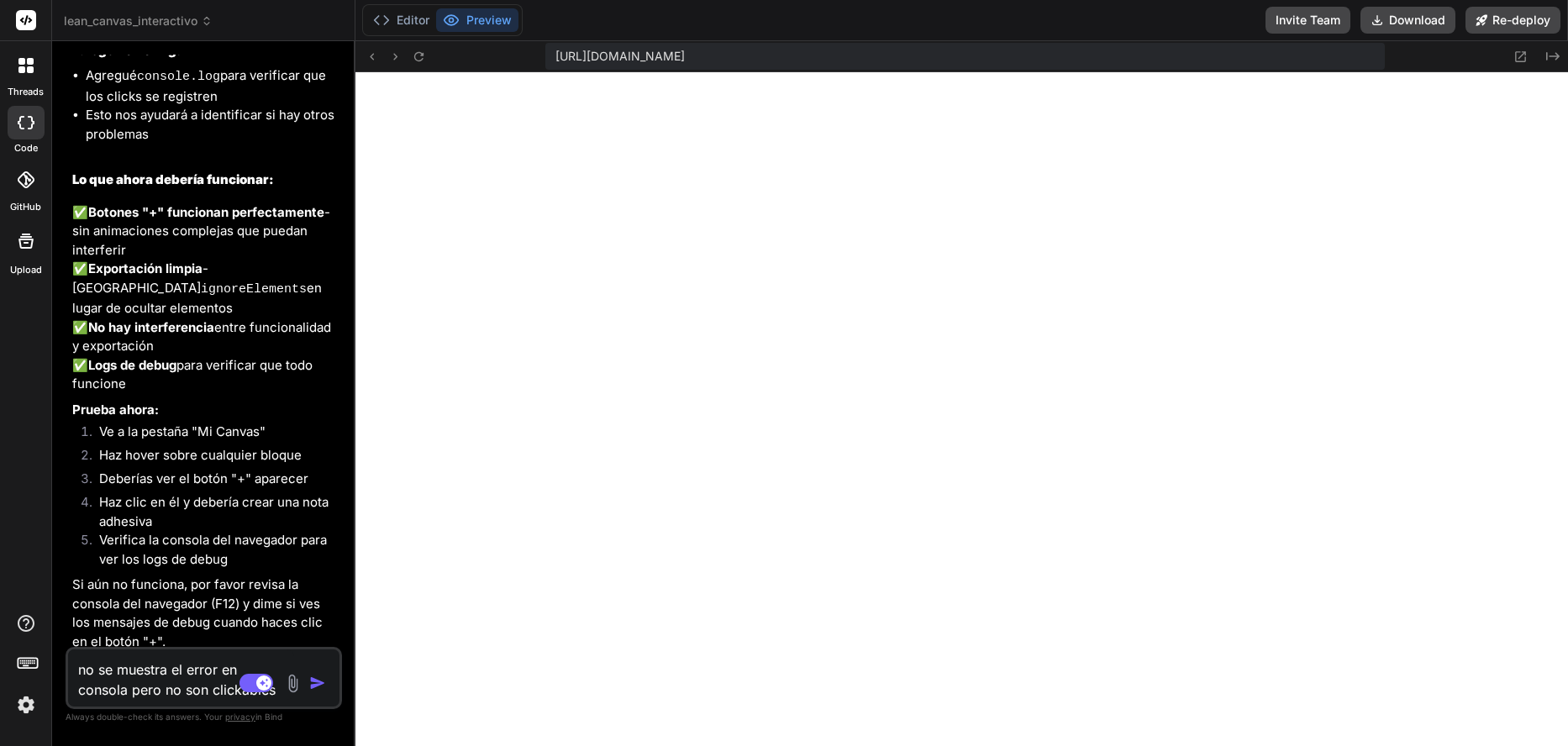
type textarea "no se muestra el error en consola pero sno son clickables"
type textarea "x"
type textarea "no se muestra el error en consola pero seno son clickables"
type textarea "x"
type textarea "no se muestra el error en consola pero se no son clickables"
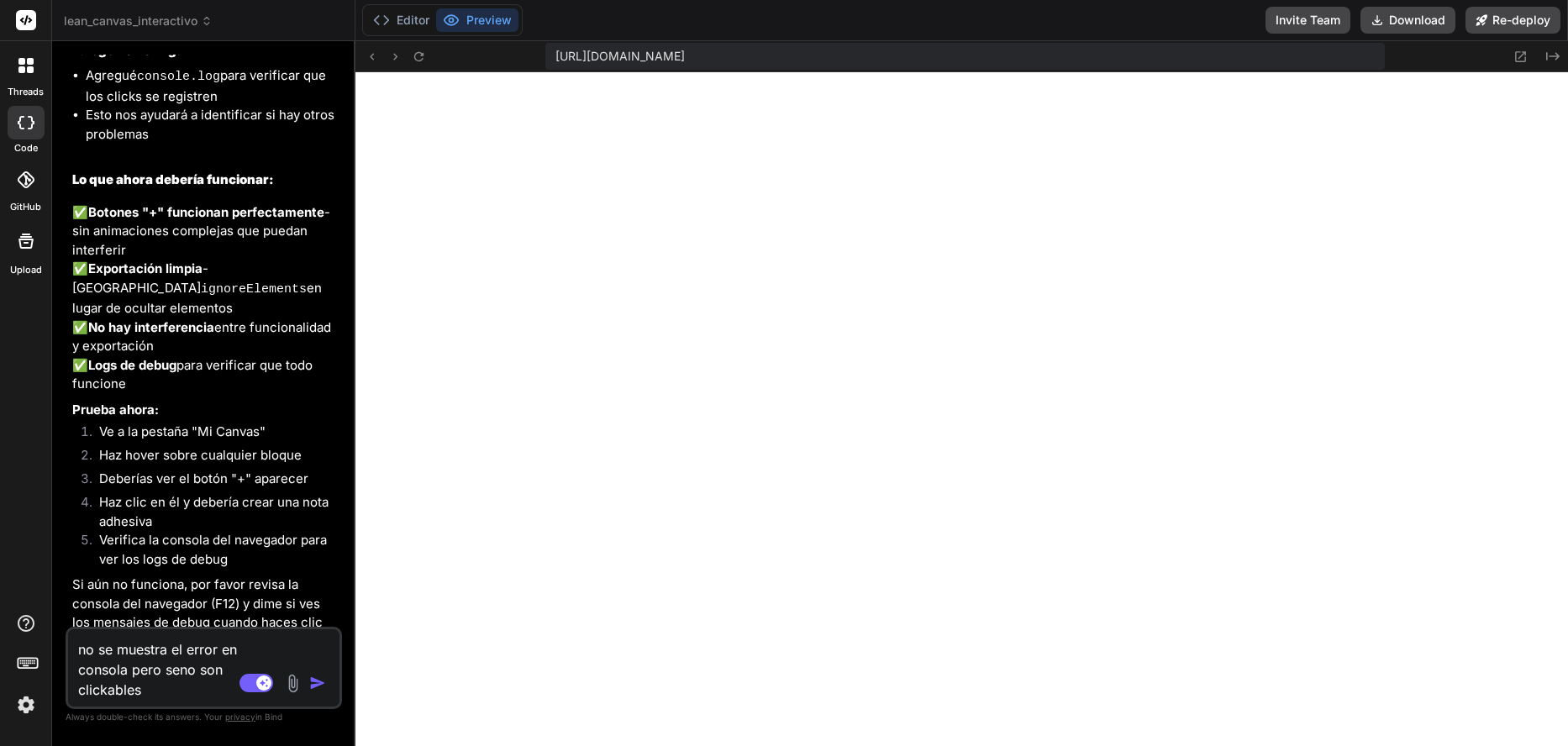
type textarea "x"
type textarea "no se muestra el error en consola pero se nno son clickables"
type textarea "x"
type textarea "no se muestra el error en consola pero se nono son clickables"
type textarea "x"
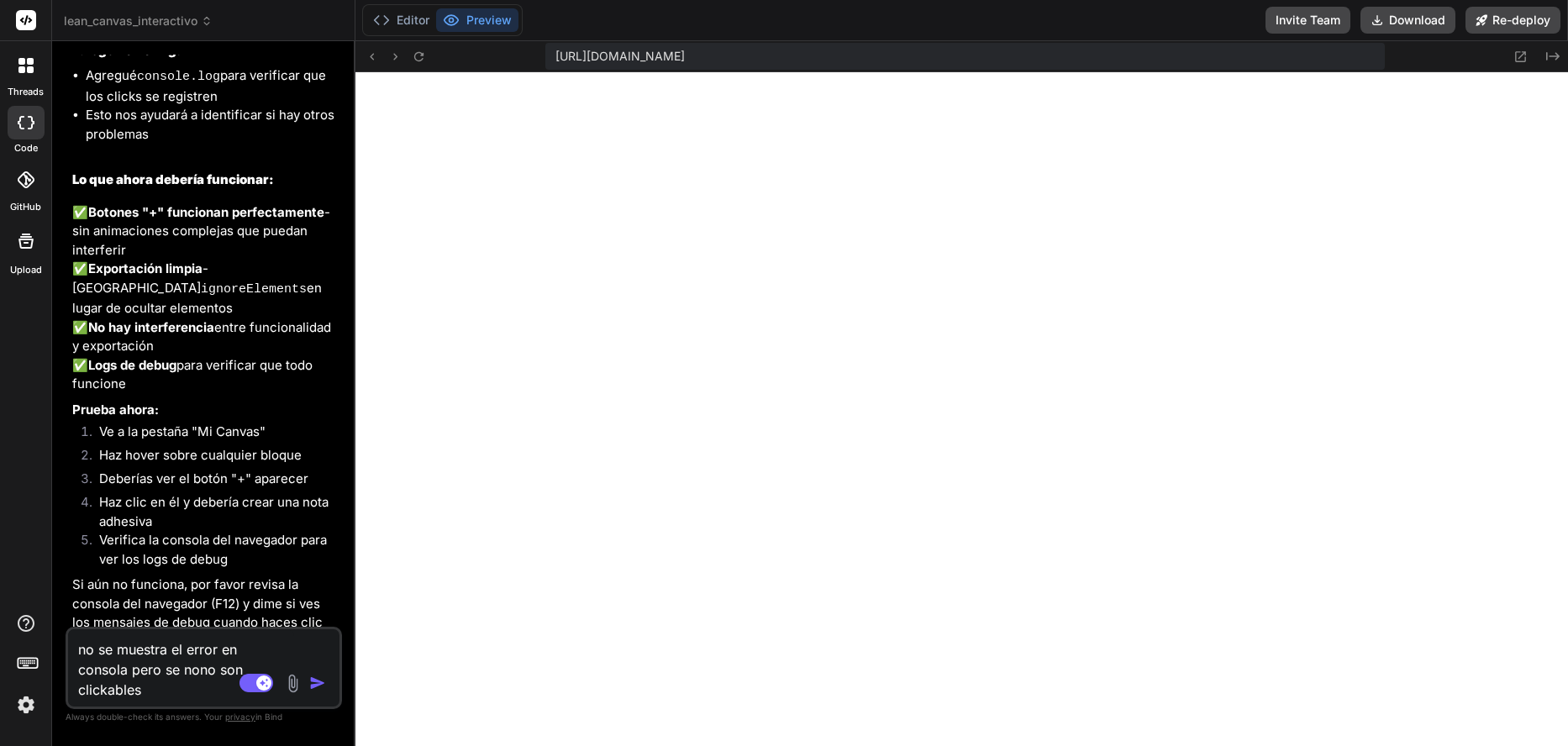
type textarea "no se muestra el error en consola pero se notno son clickables"
type textarea "x"
type textarea "no se muestra el error en consola pero se notano son clickables"
type textarea "x"
type textarea "no se muestra el error en consola pero se notanno son clickables"
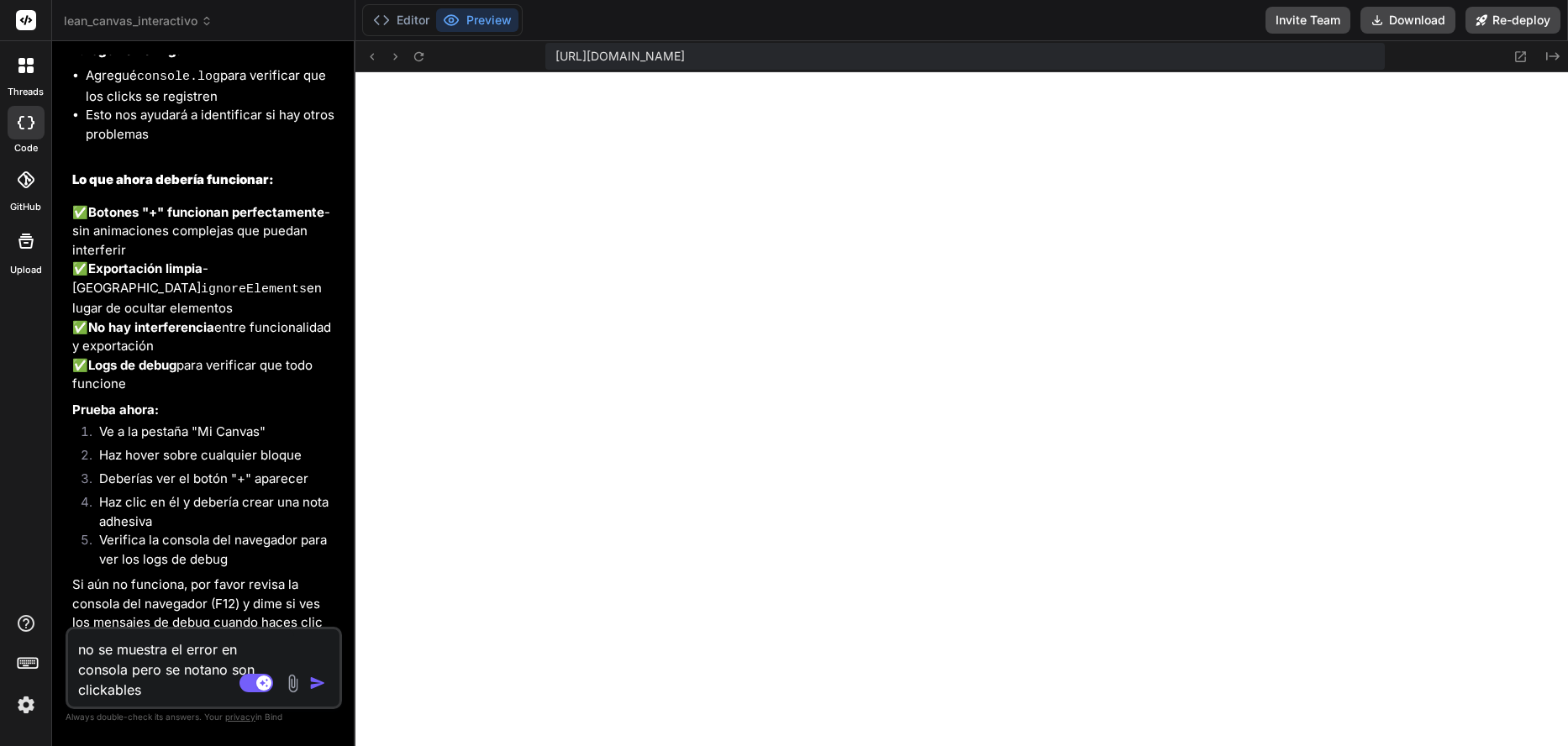
type textarea "x"
type textarea "no se muestra el error en consola pero se notan no son clickables"
type textarea "x"
type textarea "no se muestra el error en consola pero se notan qno son clickables"
type textarea "x"
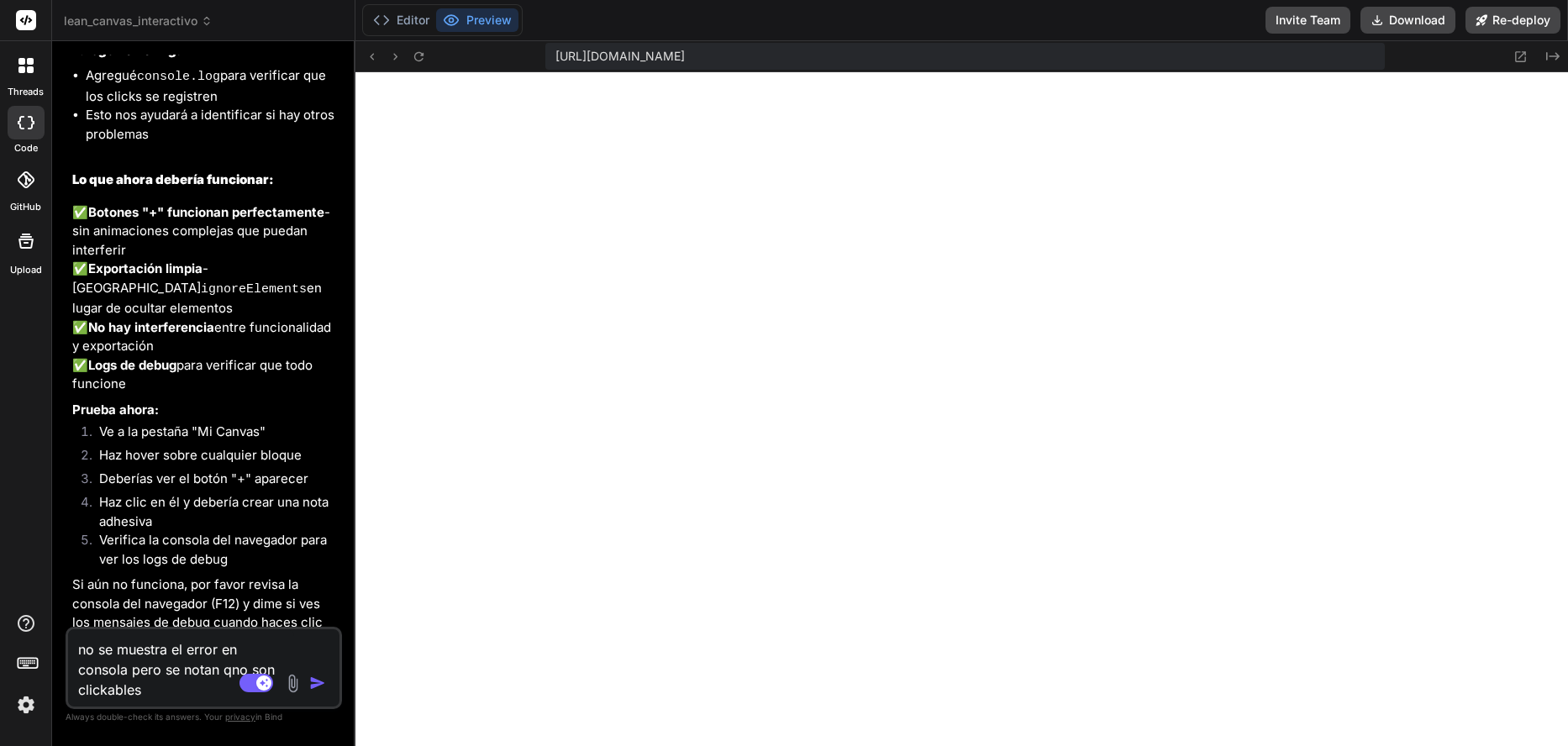
type textarea "no se muestra el error en consola pero se notan quno son clickables"
type textarea "x"
type textarea "no se muestra el error en consola pero se notan queno son clickables"
type textarea "x"
type textarea "no se muestra el error en consola pero se notan que no son clickables"
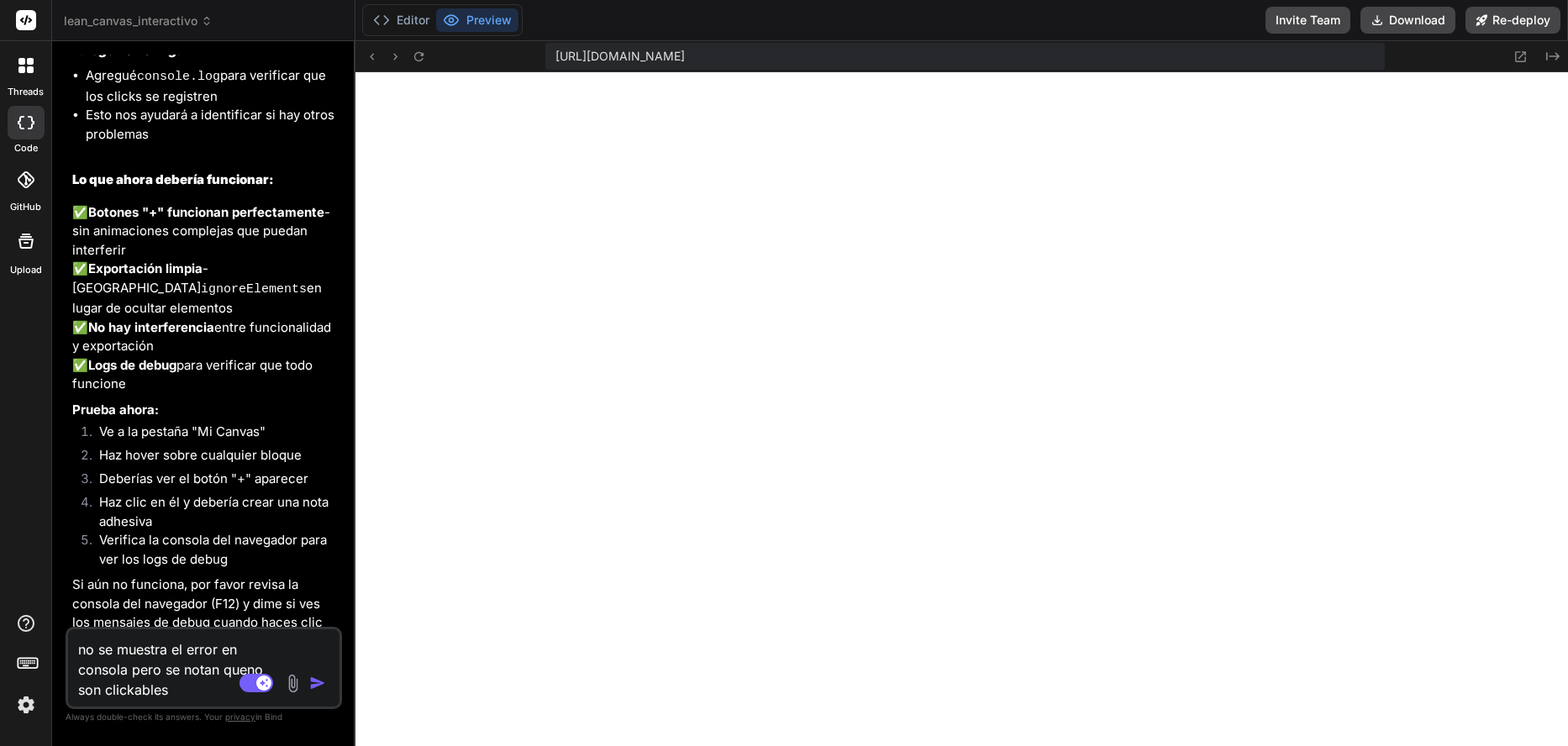
type textarea "x"
type textarea "no se muestra el error en consola pero se notan que no son clickables"
click at [320, 681] on img "button" at bounding box center [318, 684] width 17 height 17
type textarea "x"
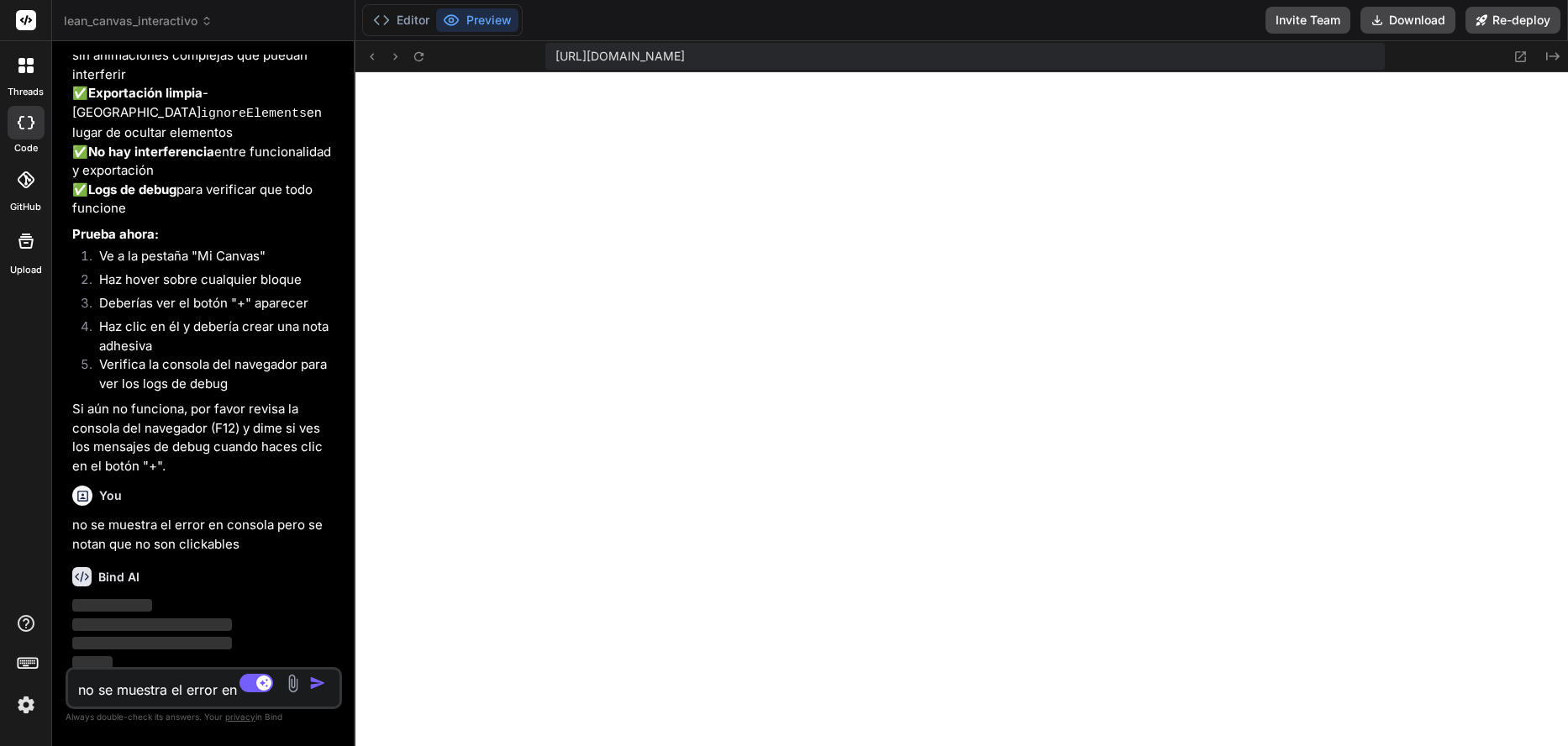
scroll to position [9368, 0]
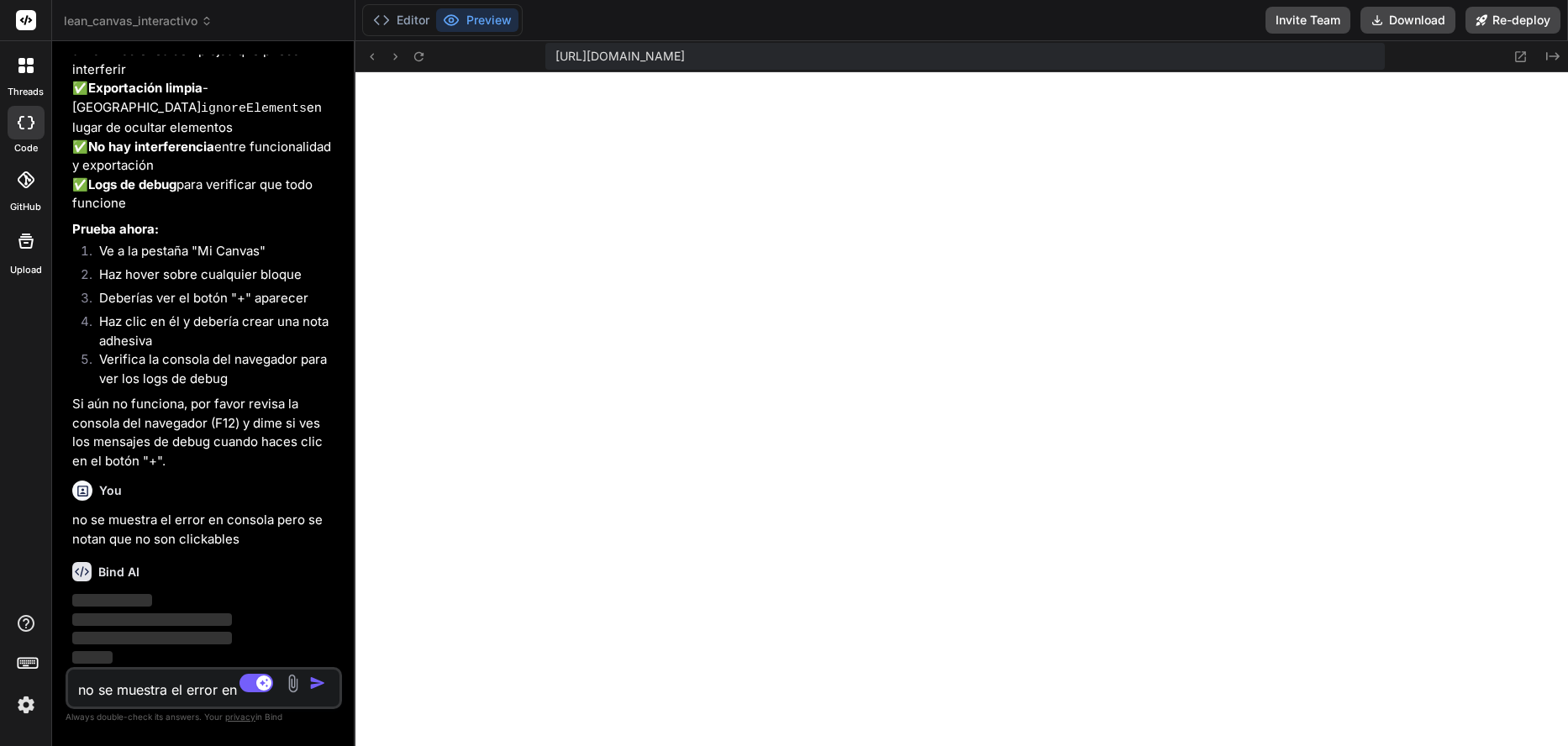
click at [142, 687] on textarea "no se muestra el error en consola pero se notan que no son clickables" at bounding box center [181, 685] width 226 height 30
type textarea "</div> </div> )} </motion.div> ); }"
type textarea "x"
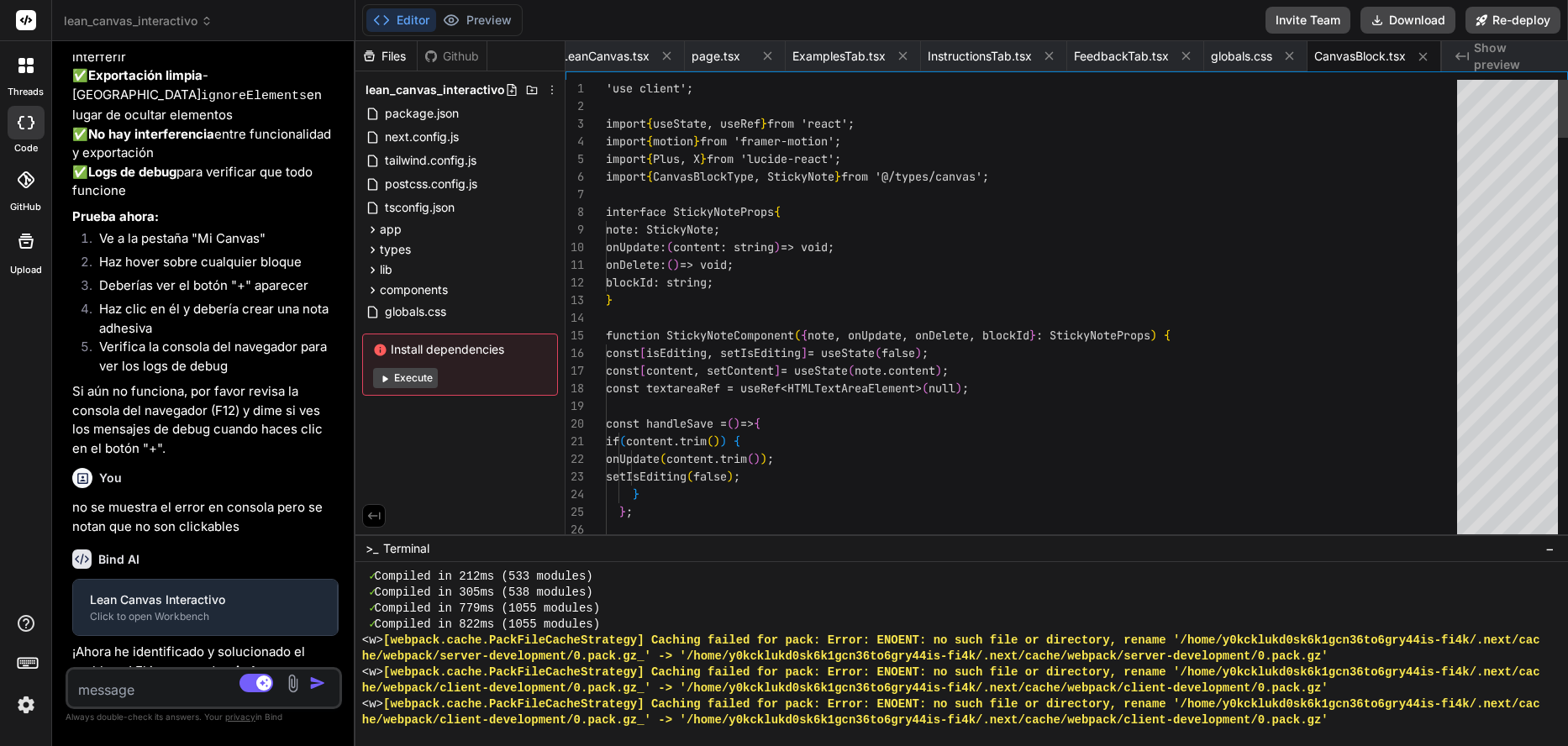
type textarea "a"
type textarea "x"
type textarea "an"
type textarea "x"
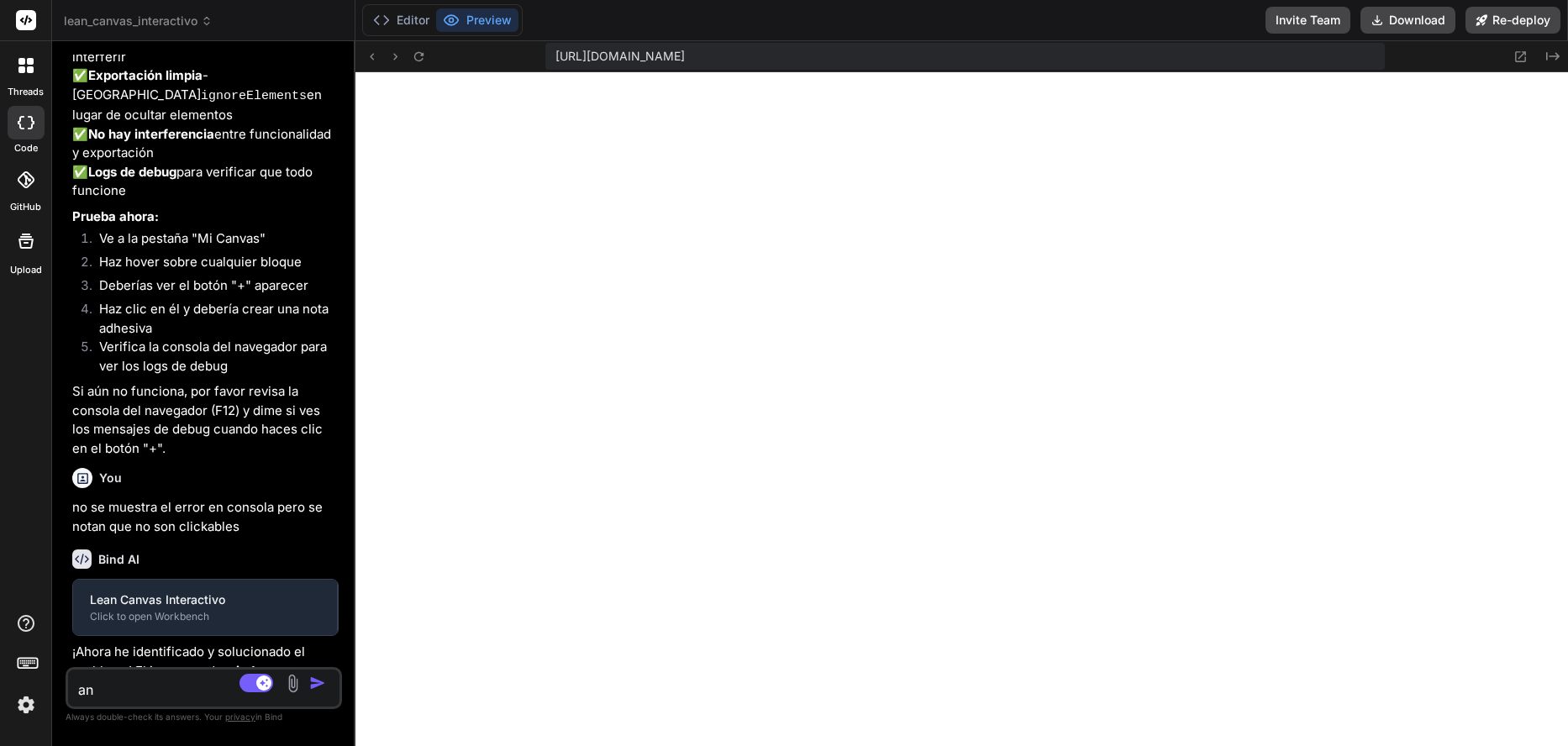
type textarea "ant"
type textarea "x"
type textarea "ante"
type textarea "x"
type textarea "antes"
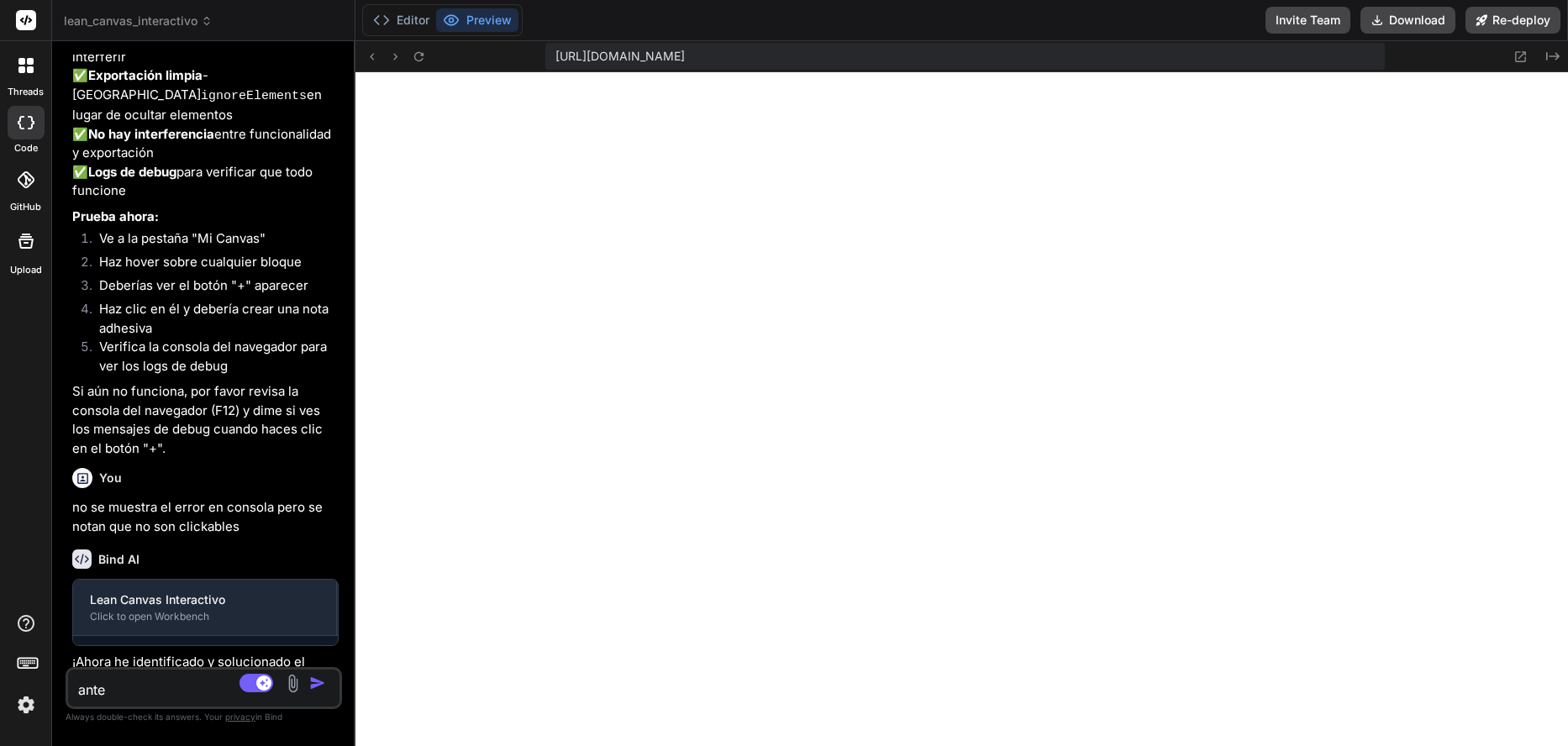
type textarea "x"
type textarea "antes"
type textarea "x"
type textarea "antes c"
type textarea "x"
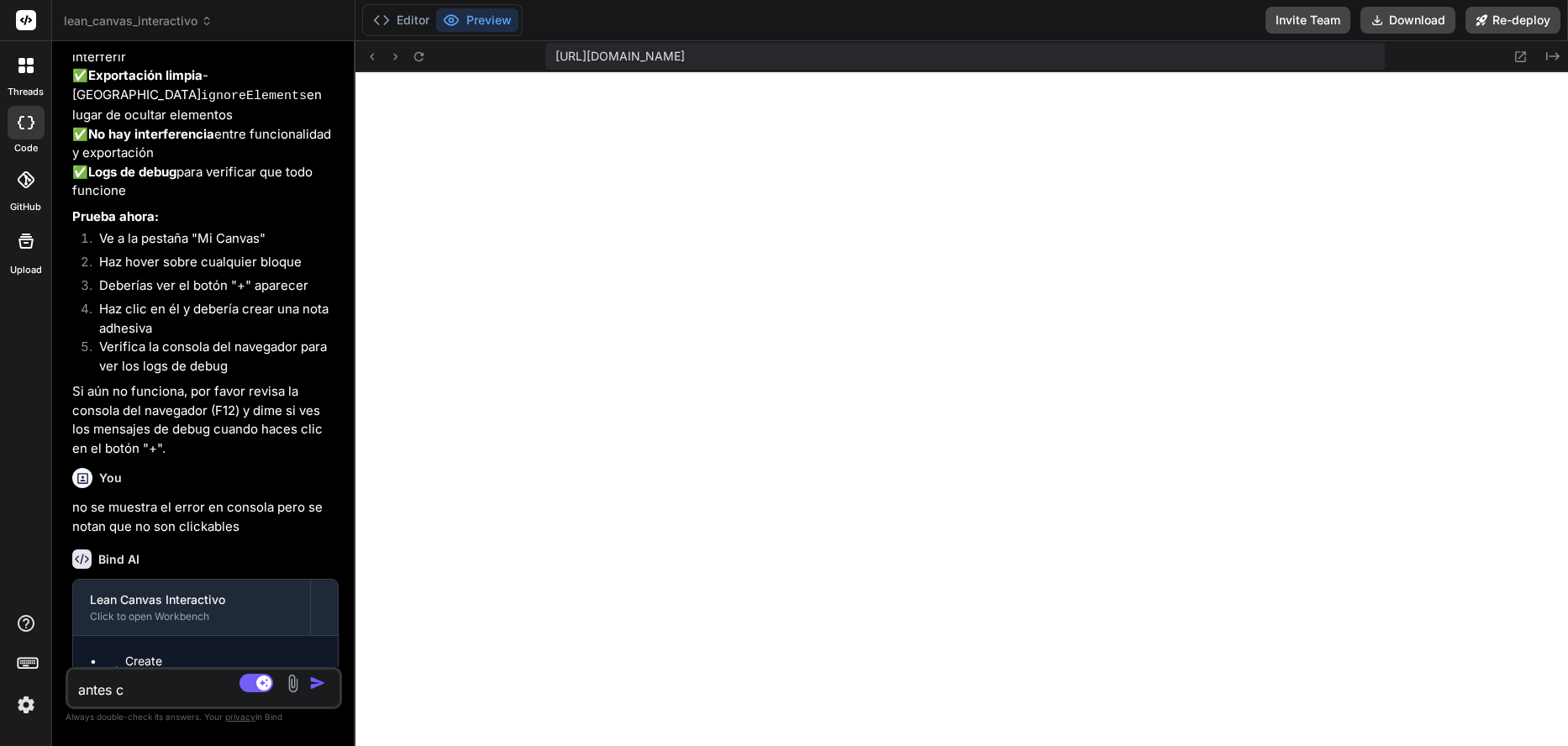
type textarea "antes ca"
type textarea "x"
type textarea "antes cad"
type textarea "x"
type textarea "antes cada"
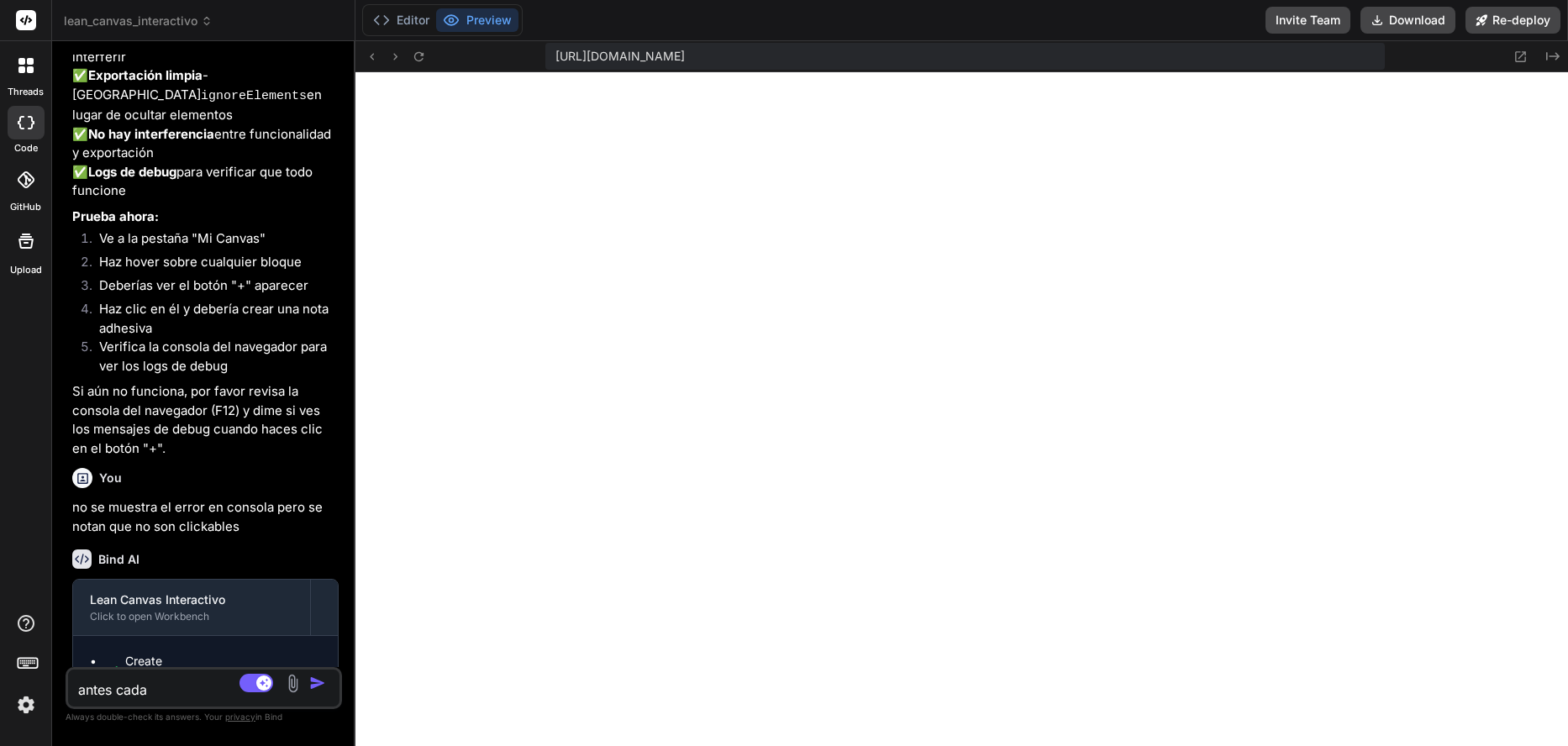
type textarea "x"
type textarea "antes cada"
type textarea "x"
type textarea "antes cada t"
type textarea "x"
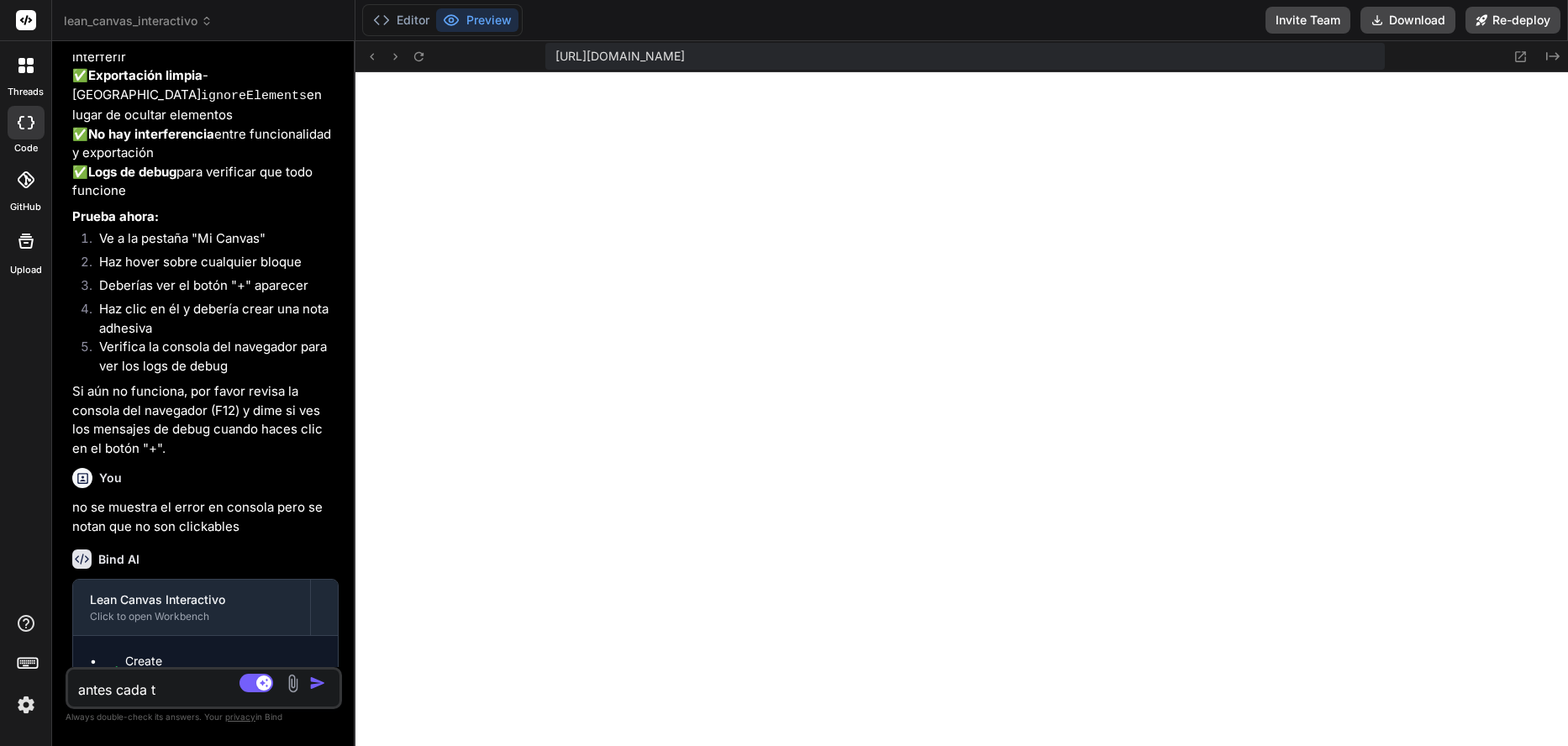
type textarea "antes cada ta"
type textarea "x"
type textarea "antes cada tar"
type textarea "x"
type textarea "antes cada tarj"
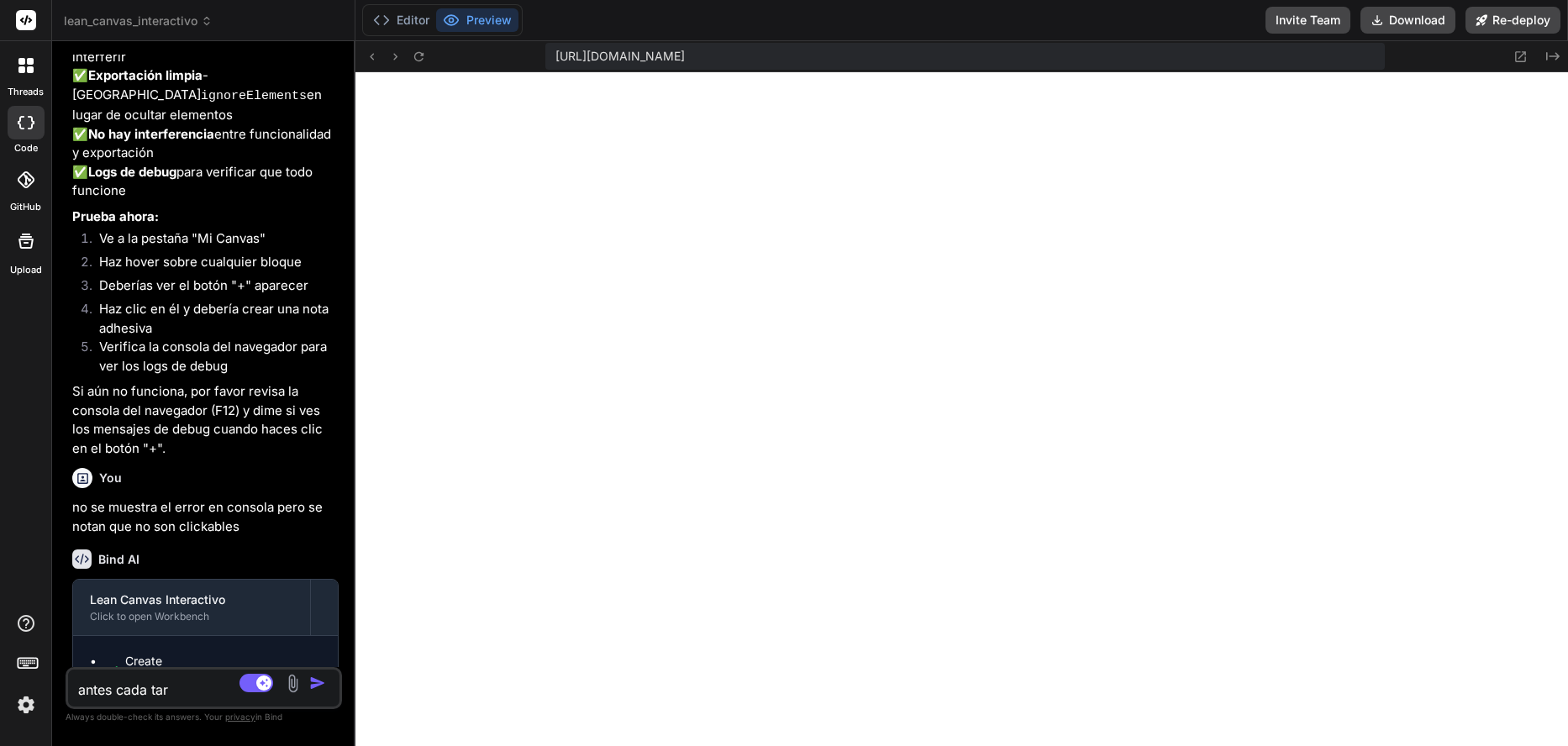
type textarea "x"
type textarea "antes cada tarje"
type textarea "x"
type textarea "antes cada tarjet"
type textarea "x"
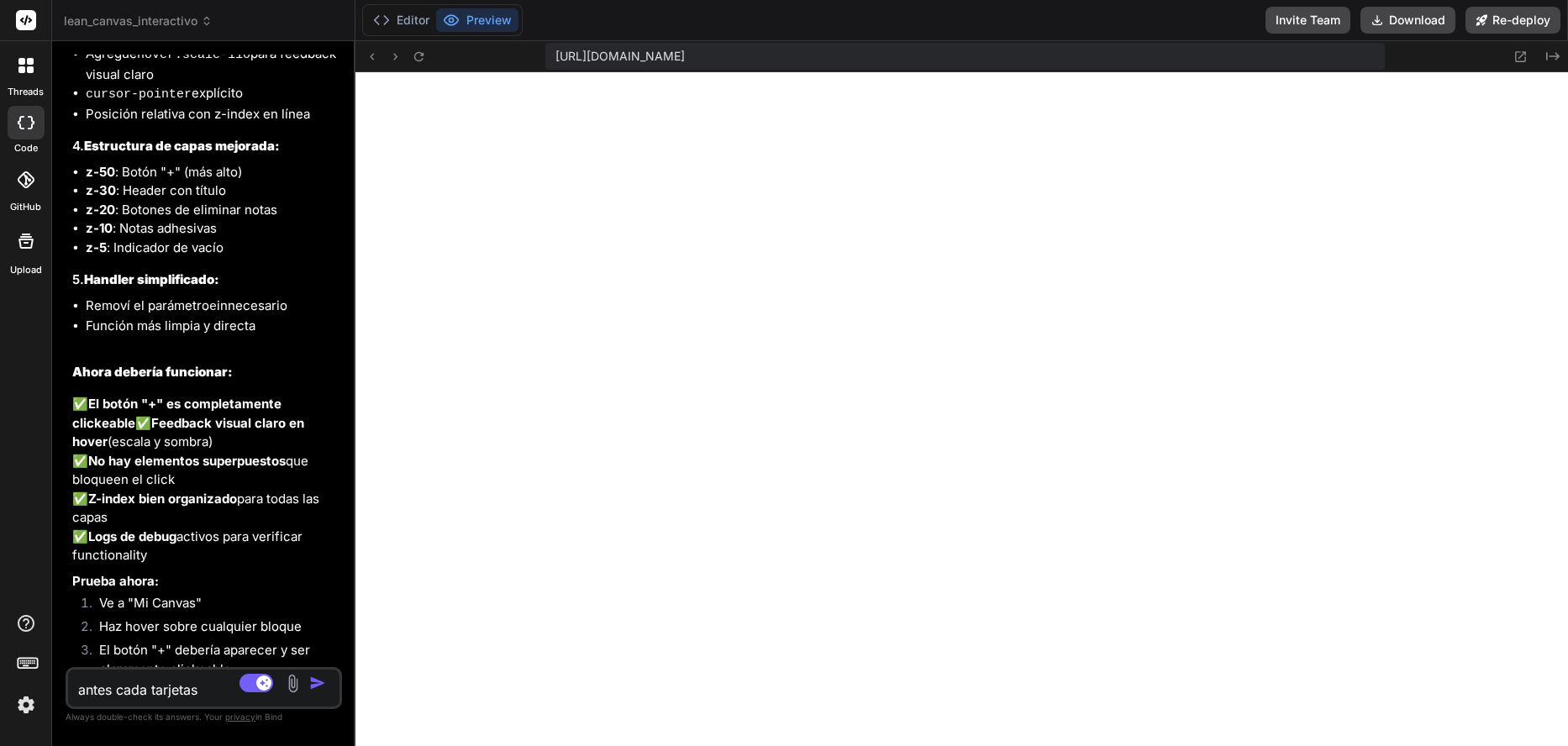
scroll to position [10649, 0]
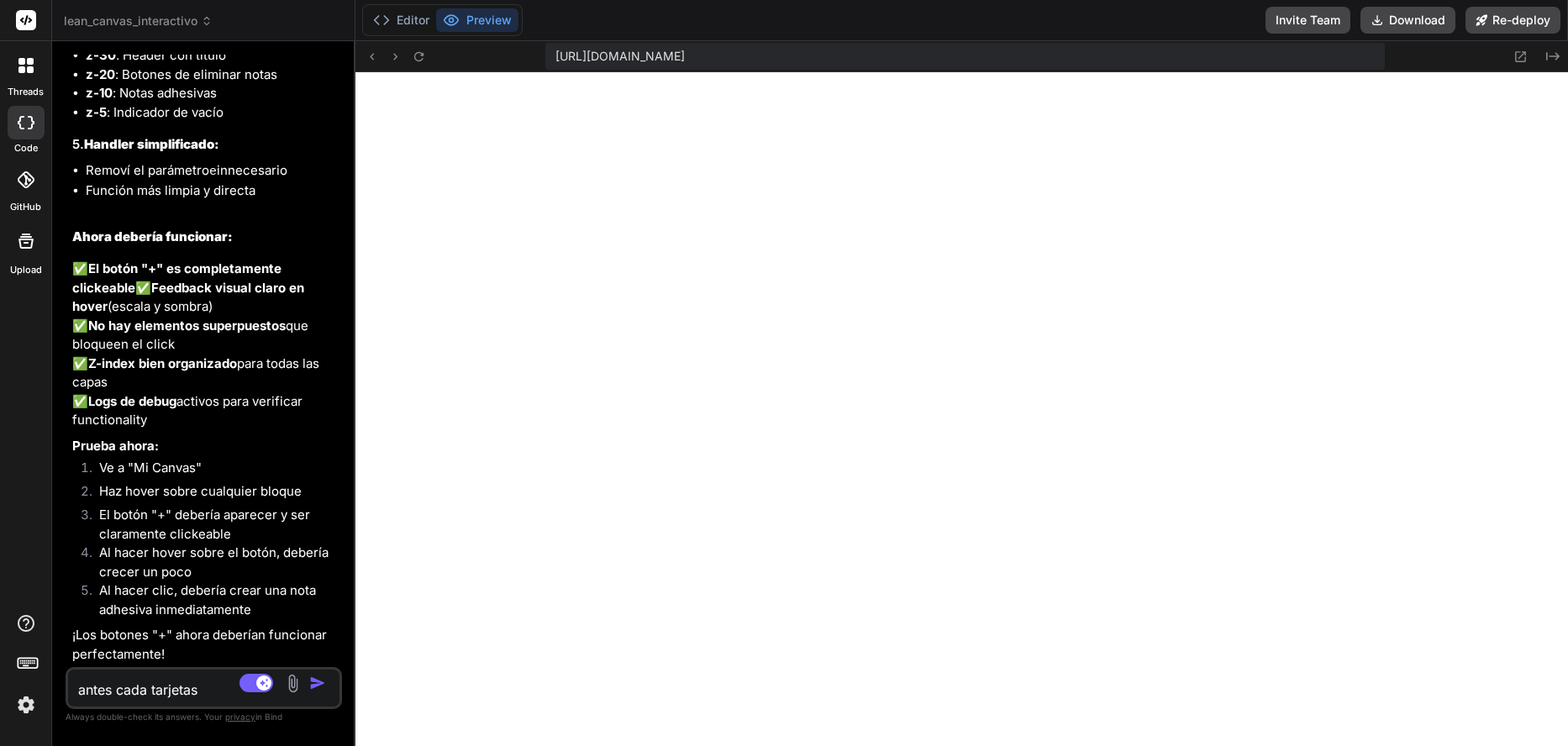
drag, startPoint x: 210, startPoint y: 692, endPoint x: -45, endPoint y: 657, distance: 257.4
click at [0, 657] on html "threads code GitHub Upload lean_canvas_interactivo Created with Pixso. Bind AI …" at bounding box center [784, 373] width 1568 height 746
click at [128, 684] on textarea "ok" at bounding box center [181, 685] width 226 height 30
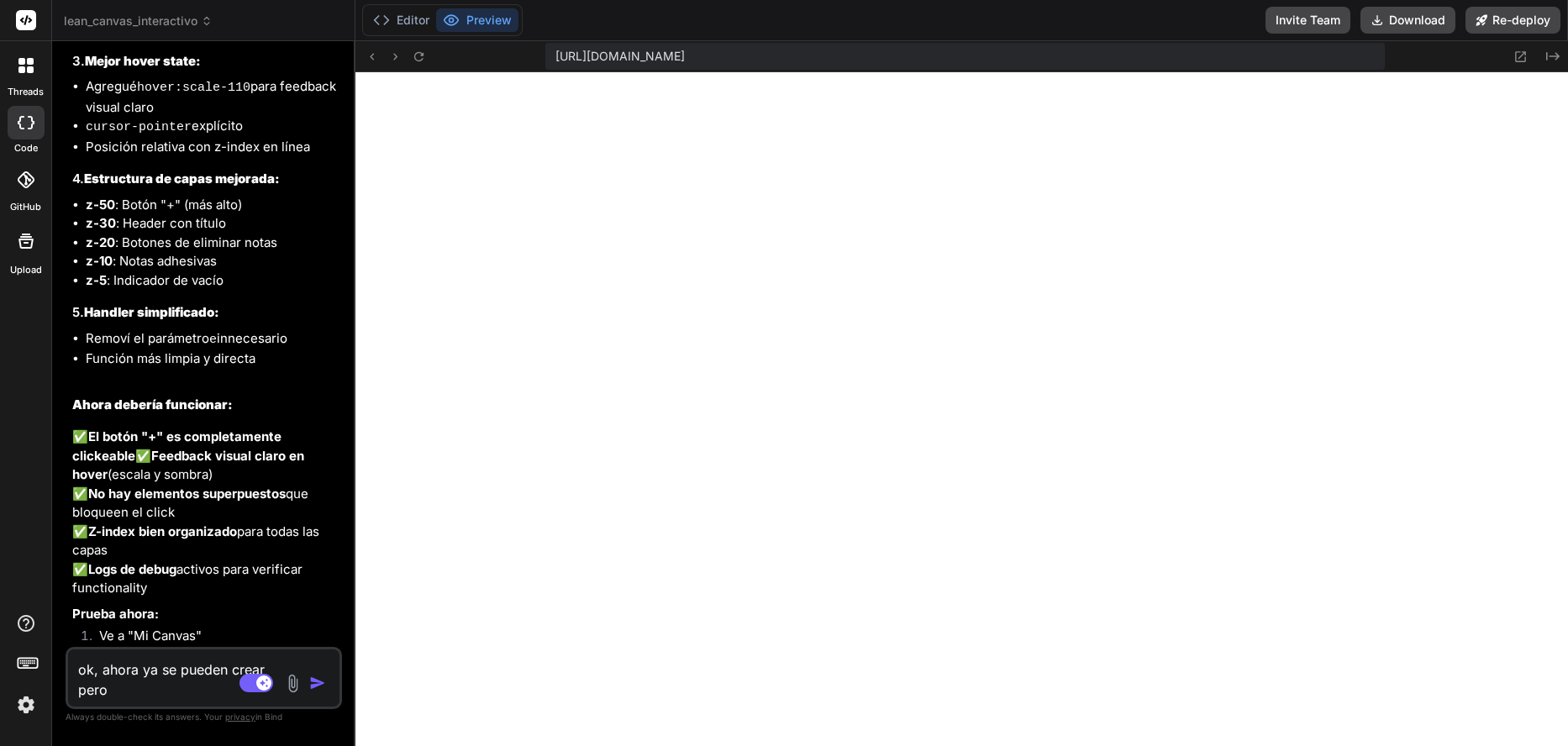
scroll to position [10417, 0]
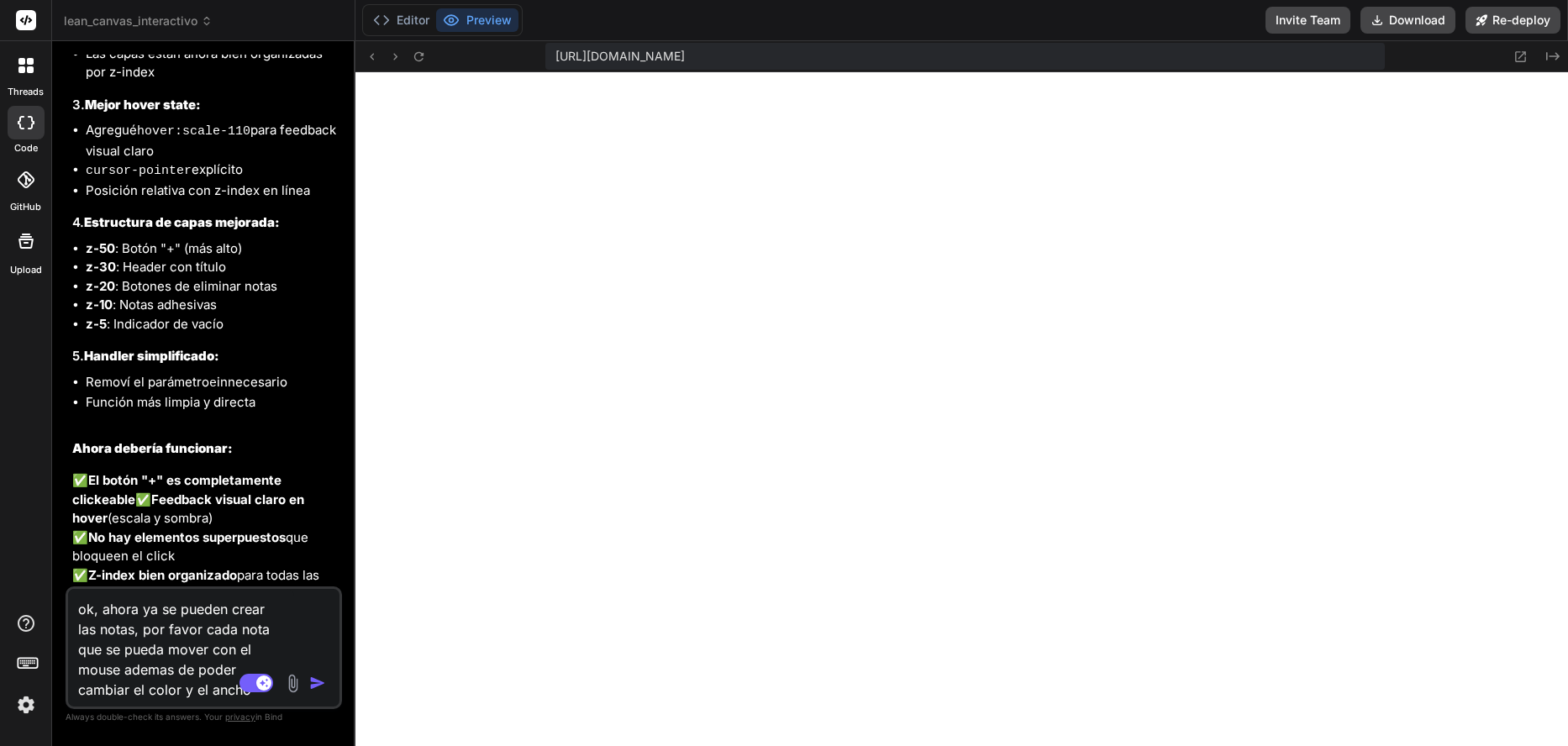
click at [151, 668] on textarea "ok, ahora ya se pueden crear las notas, por favor cada nota que se pueda mover …" at bounding box center [181, 644] width 226 height 111
click at [313, 684] on img "button" at bounding box center [318, 684] width 17 height 17
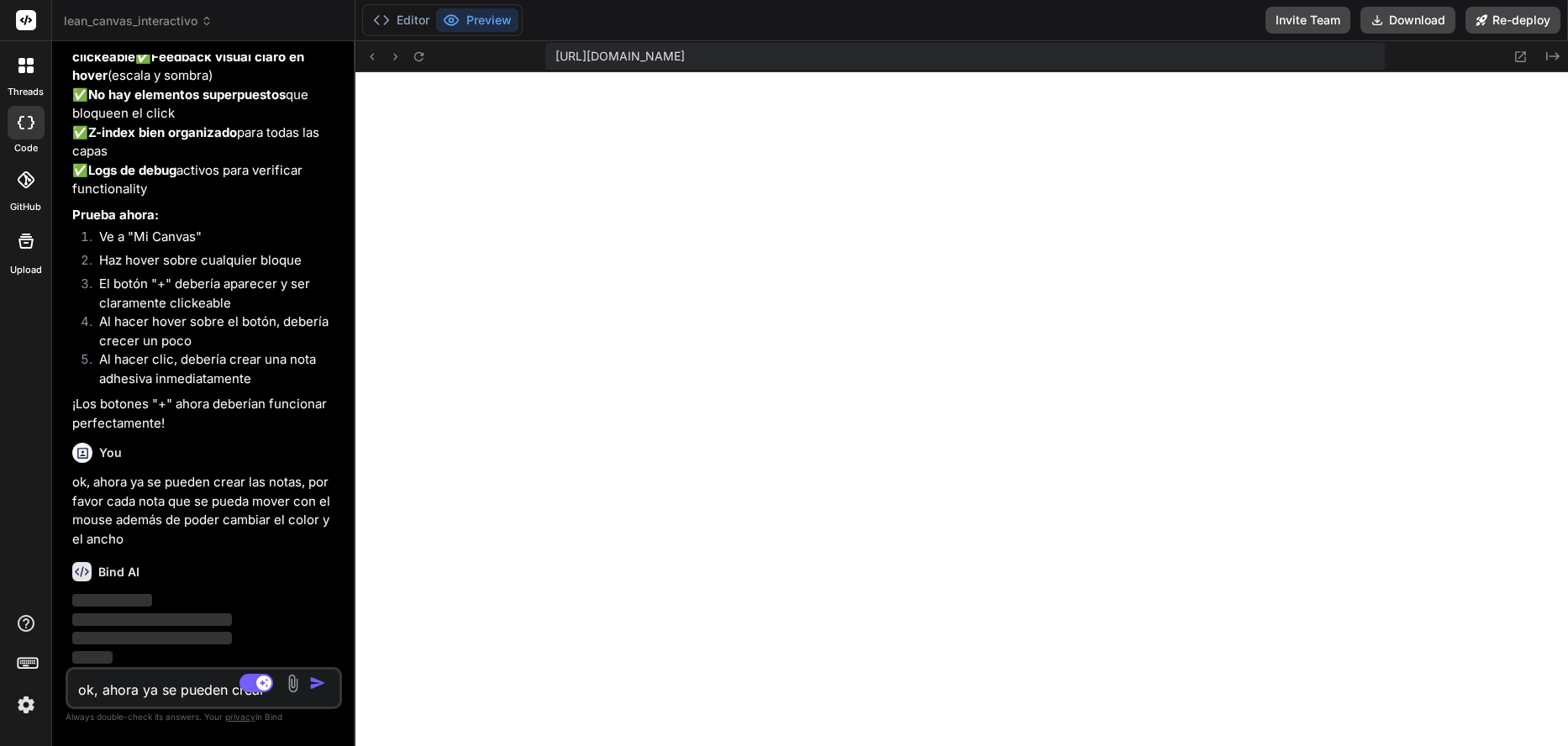
scroll to position [10880, 0]
click at [193, 699] on textarea "ok, ahora ya se pueden crear las notas, por favor cada nota que se pueda mover …" at bounding box center [181, 685] width 226 height 30
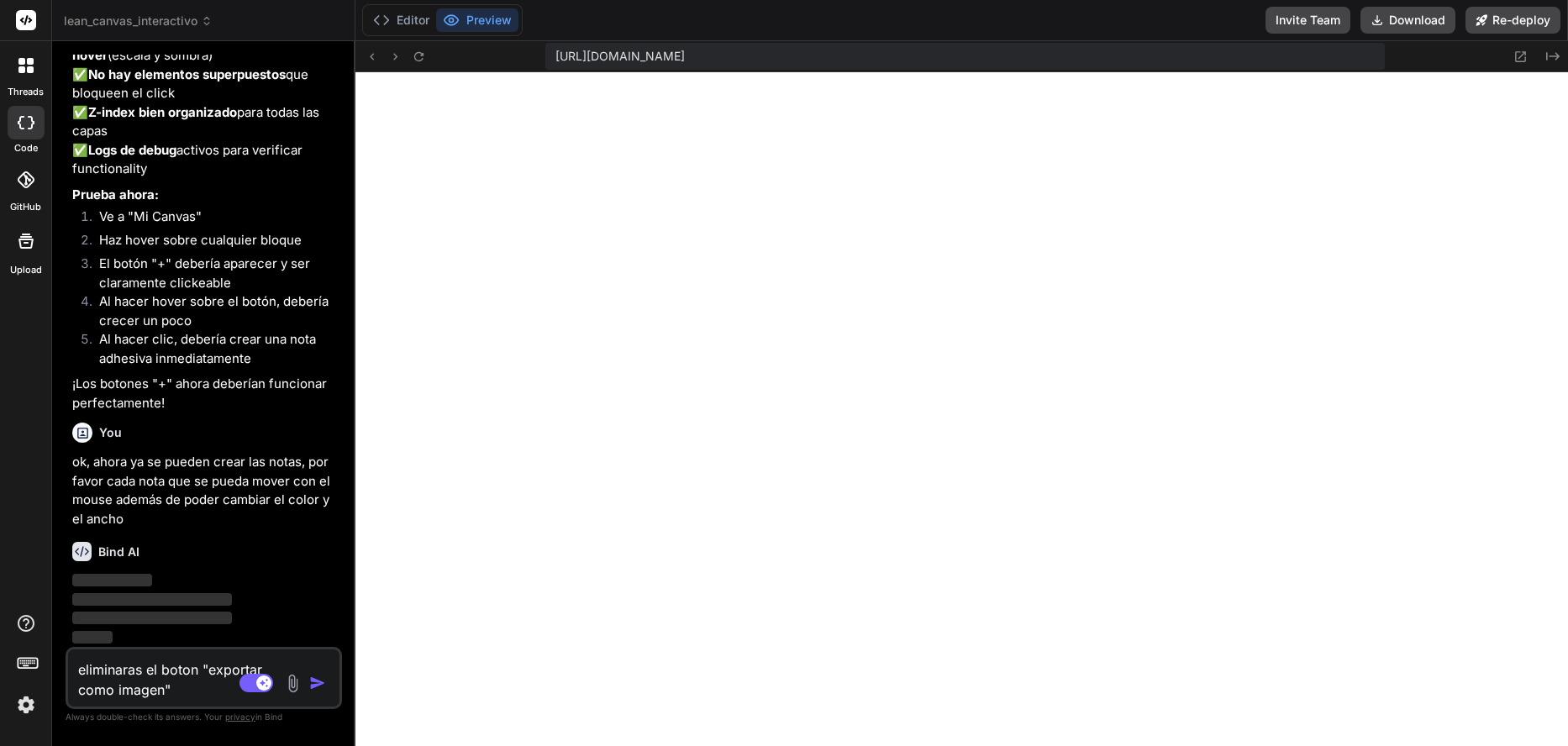
scroll to position [10901, 0]
click at [245, 684] on rect at bounding box center [257, 684] width 34 height 19
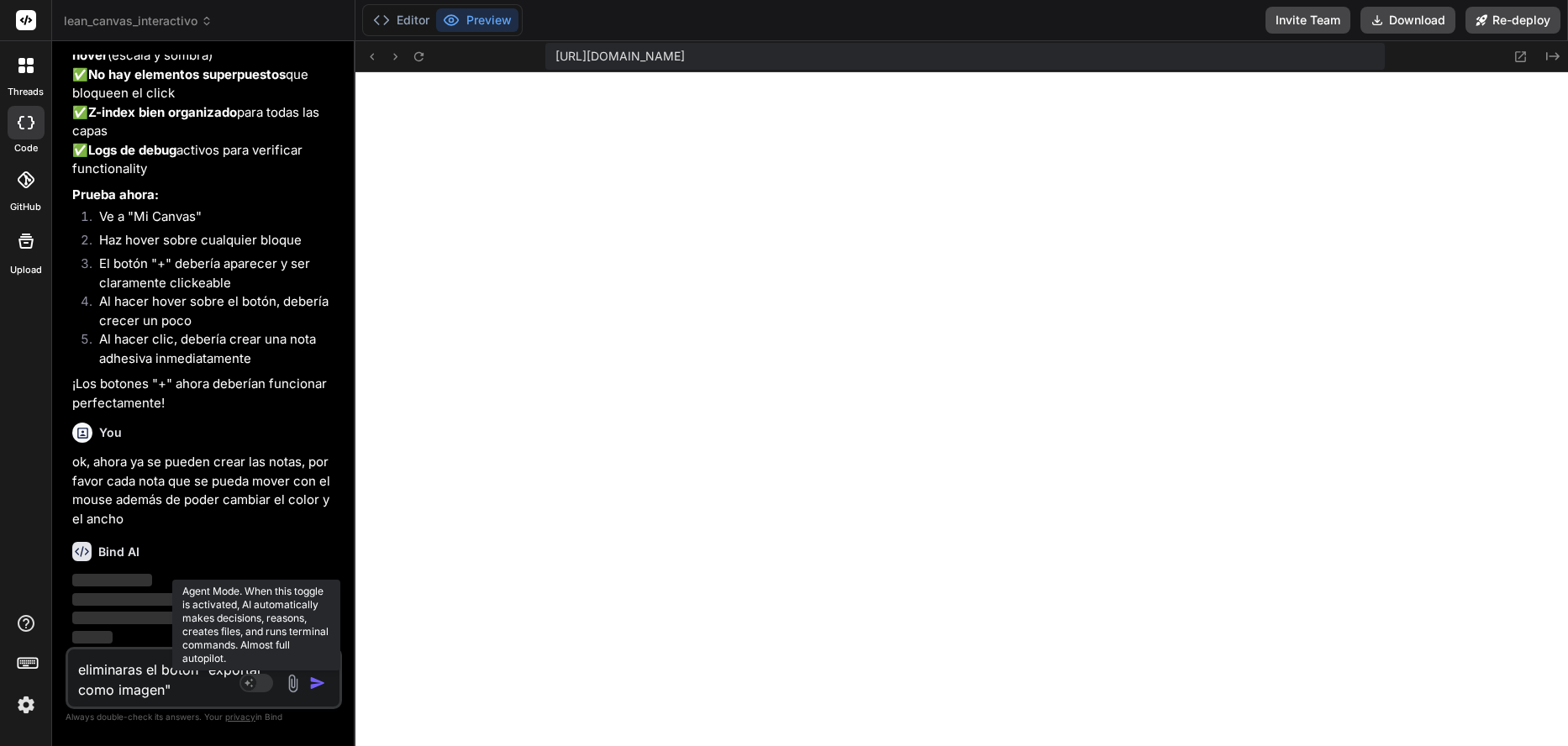
click at [245, 684] on rect at bounding box center [249, 684] width 15 height 15
click at [247, 683] on rect at bounding box center [257, 684] width 34 height 19
click at [189, 666] on textarea "eliminaras el boton "exportar como imagen"" at bounding box center [181, 674] width 226 height 50
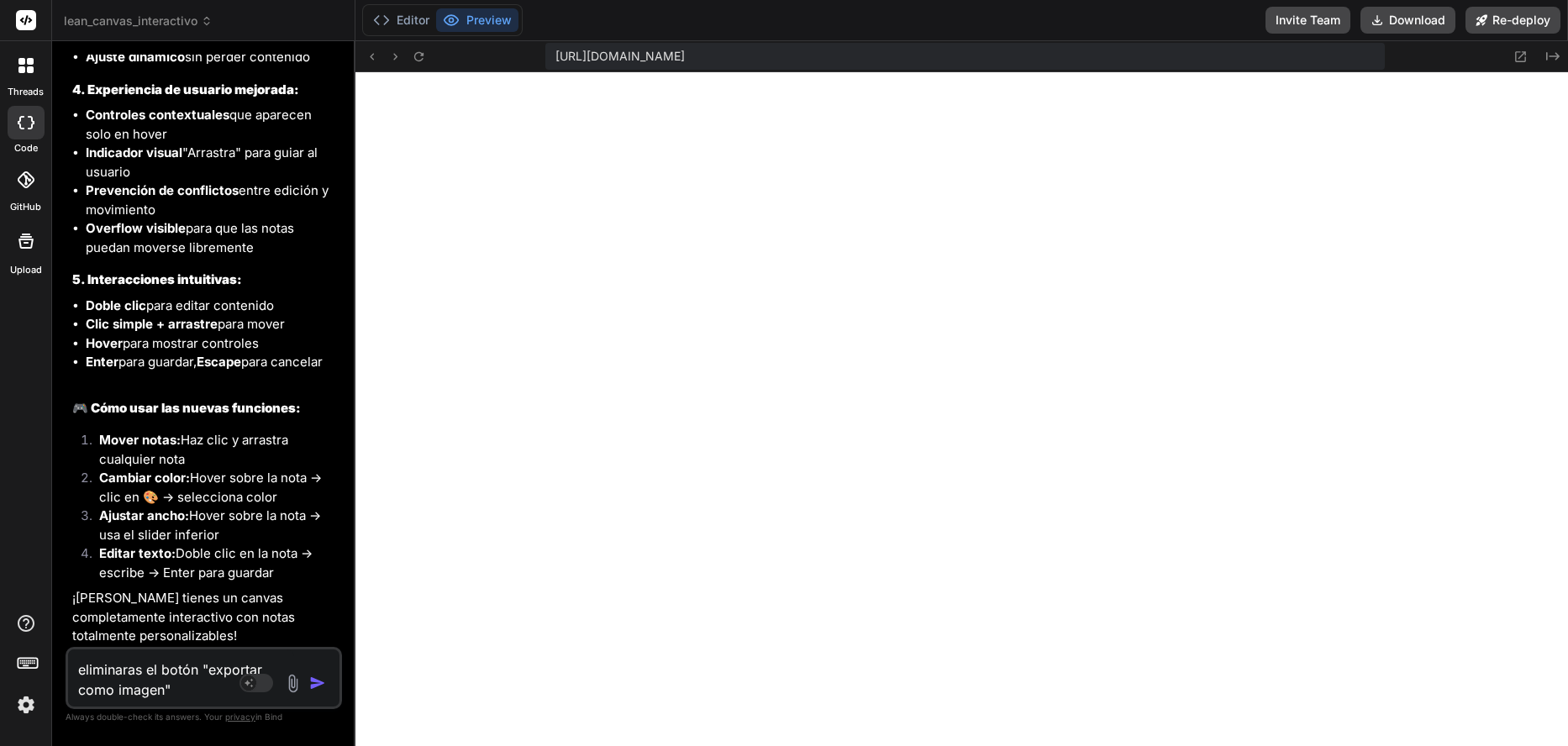
scroll to position [12300, 0]
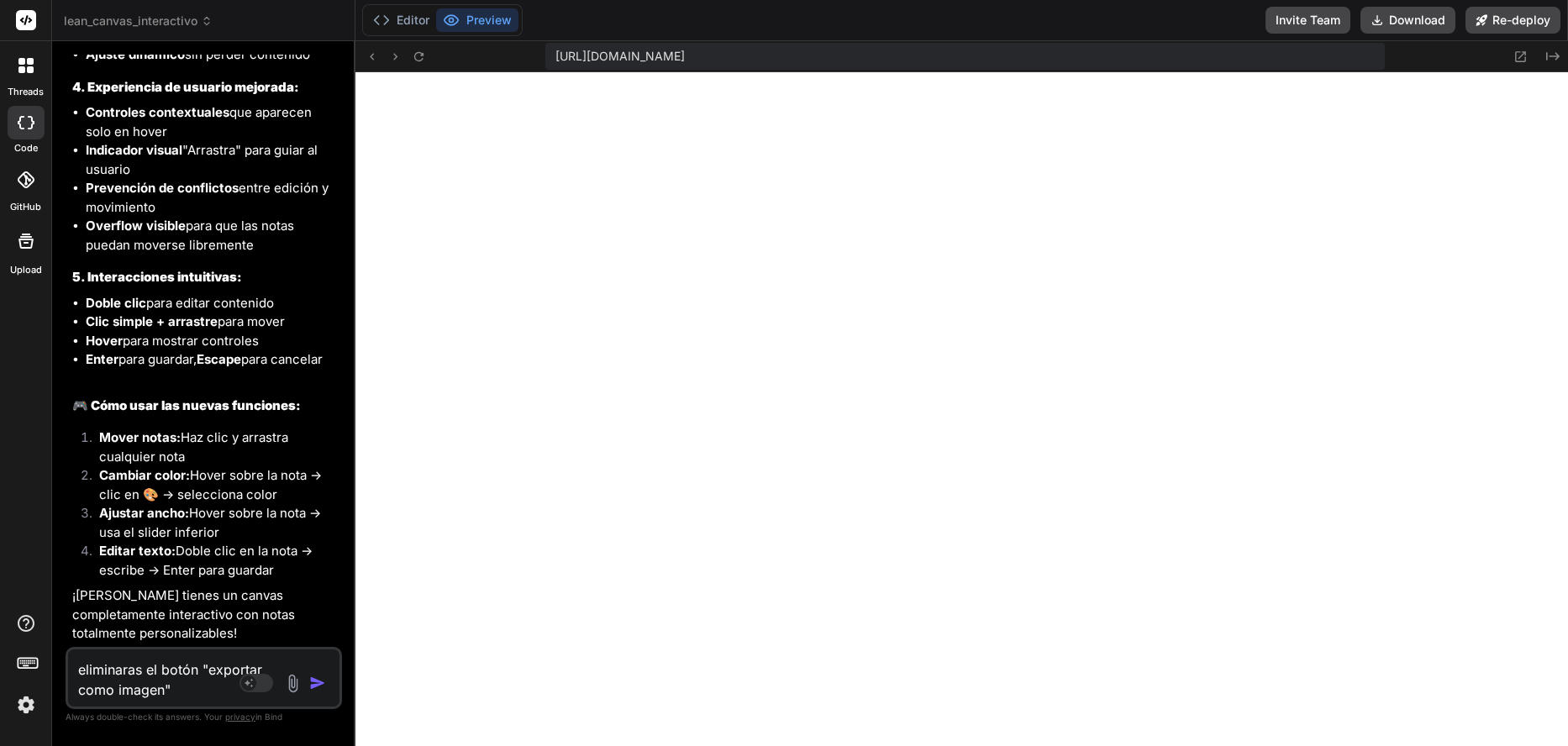
click at [194, 685] on textarea "eliminaras el botón "exportar como imagen"" at bounding box center [181, 674] width 226 height 50
click at [177, 686] on textarea "eliminaras el botón "exportar como imagen", retira la funcionalidad" at bounding box center [181, 665] width 226 height 71
click at [184, 669] on textarea "eliminaras el botón "exportar como imagen", retira la funcionalidad" at bounding box center [181, 665] width 226 height 71
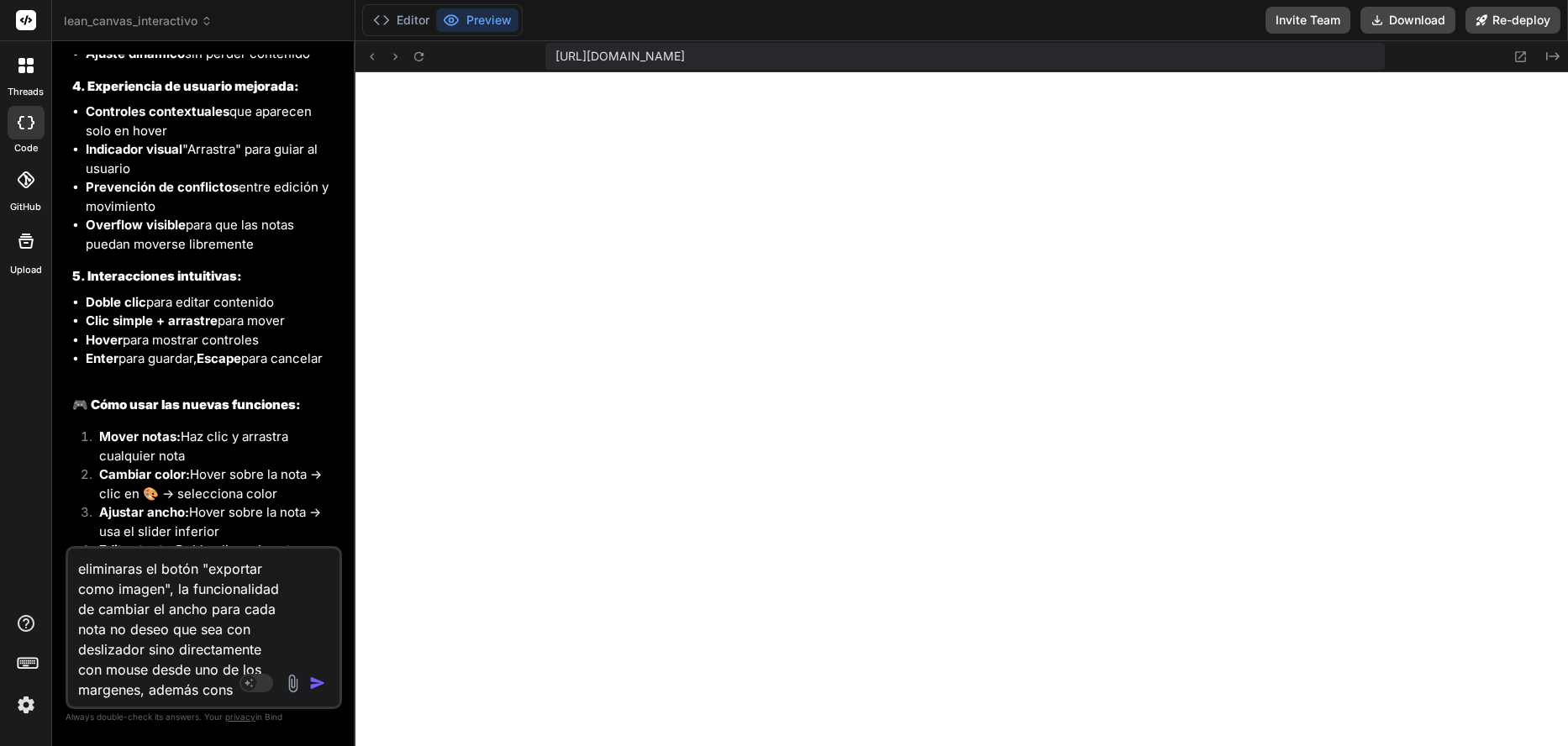
click at [227, 692] on textarea "eliminaras el botón "exportar como imagen", la funcionalidad de cambiar el anch…" at bounding box center [181, 625] width 226 height 151
click at [310, 683] on img "button" at bounding box center [318, 684] width 17 height 17
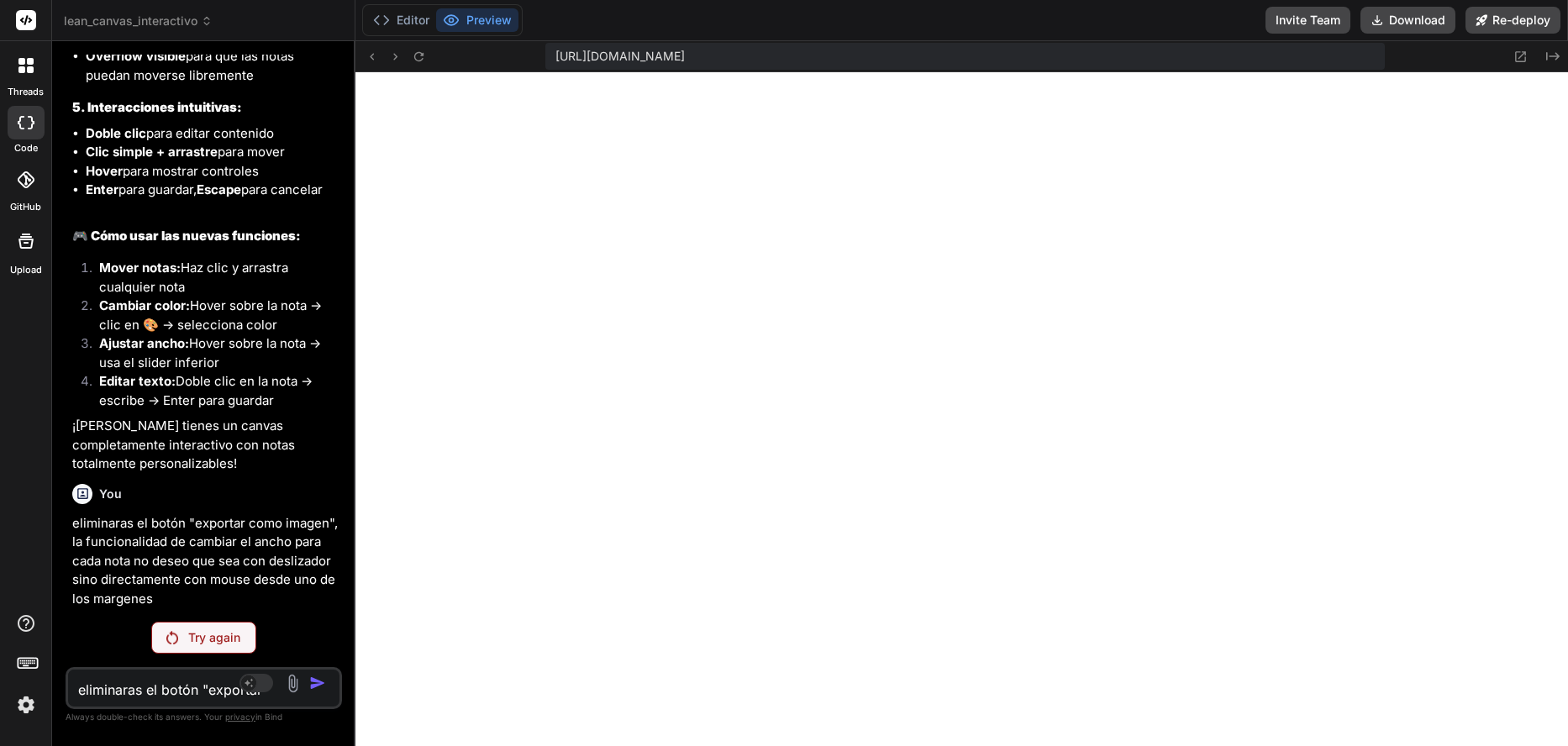
scroll to position [12470, 0]
click at [186, 635] on div "Try again" at bounding box center [204, 638] width 105 height 32
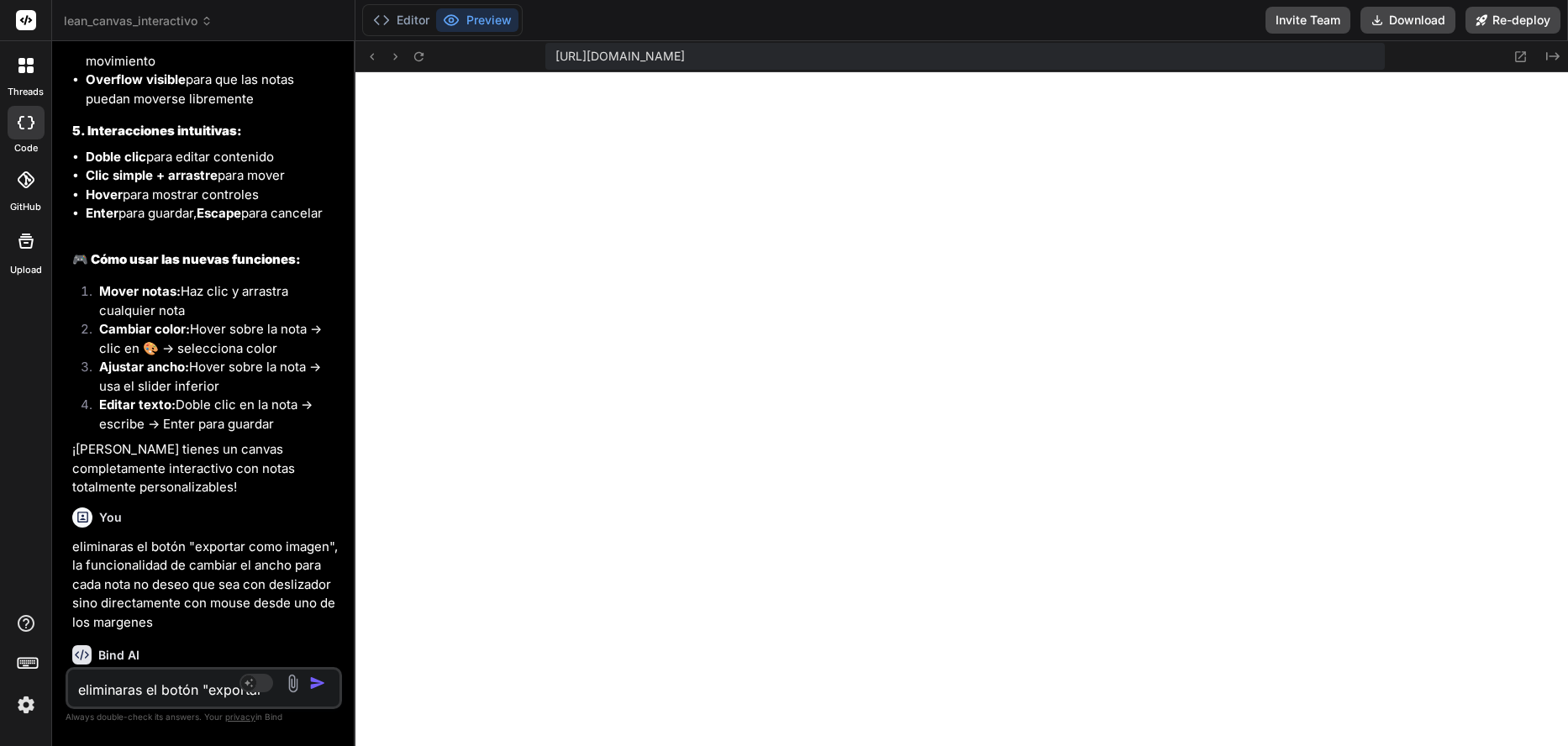
scroll to position [0, 11]
click at [110, 688] on textarea "eliminaras el botón "exportar como imagen", la funcionalidad de cambiar el anch…" at bounding box center [181, 685] width 226 height 30
click at [167, 678] on textarea "eliminaras el botón "exportar como imagen", la funcionalidad de cambiar el anch…" at bounding box center [181, 685] width 226 height 30
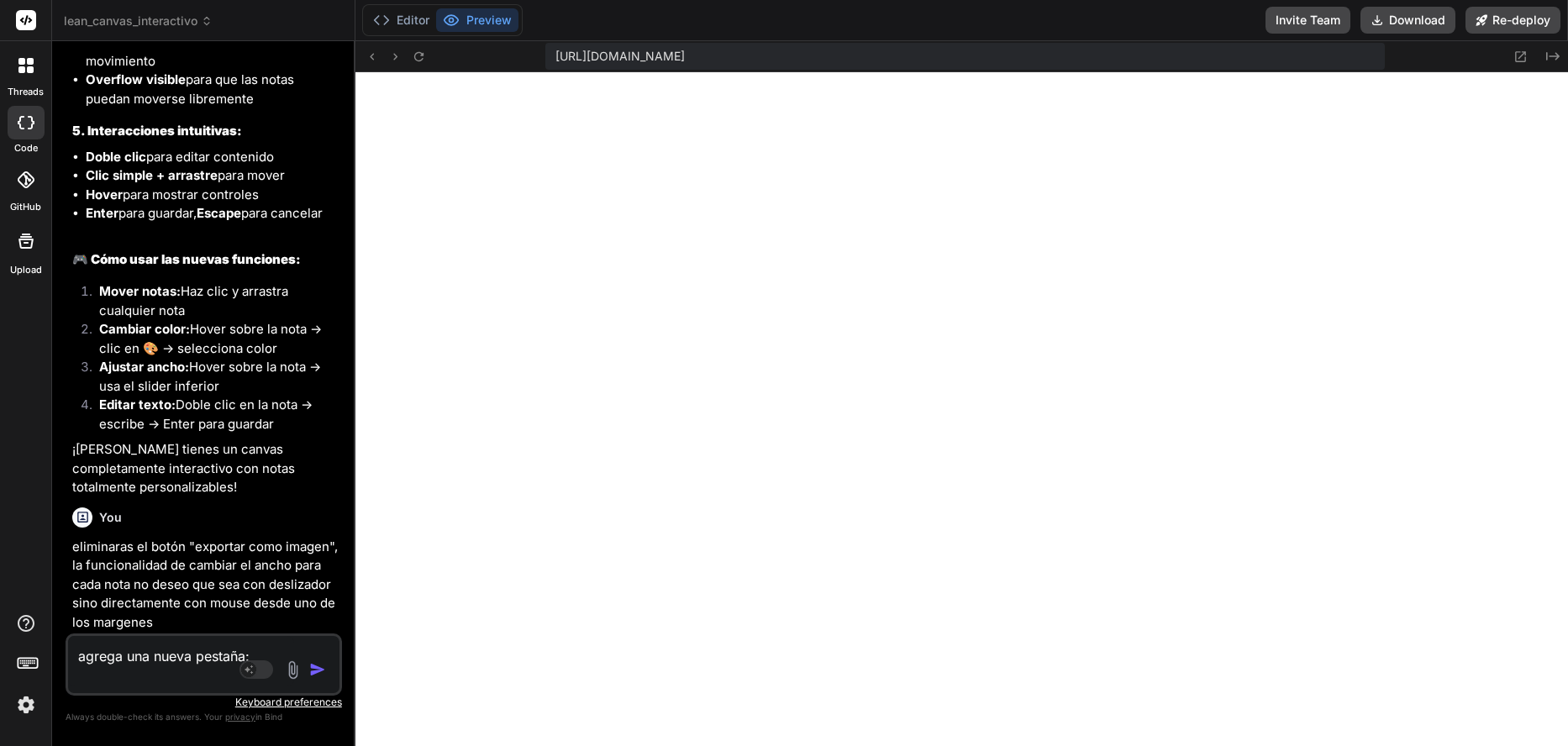
paste textarea "Diagnóstico inicial o prueba de entrada Permite conocer el nivel previo de los …"
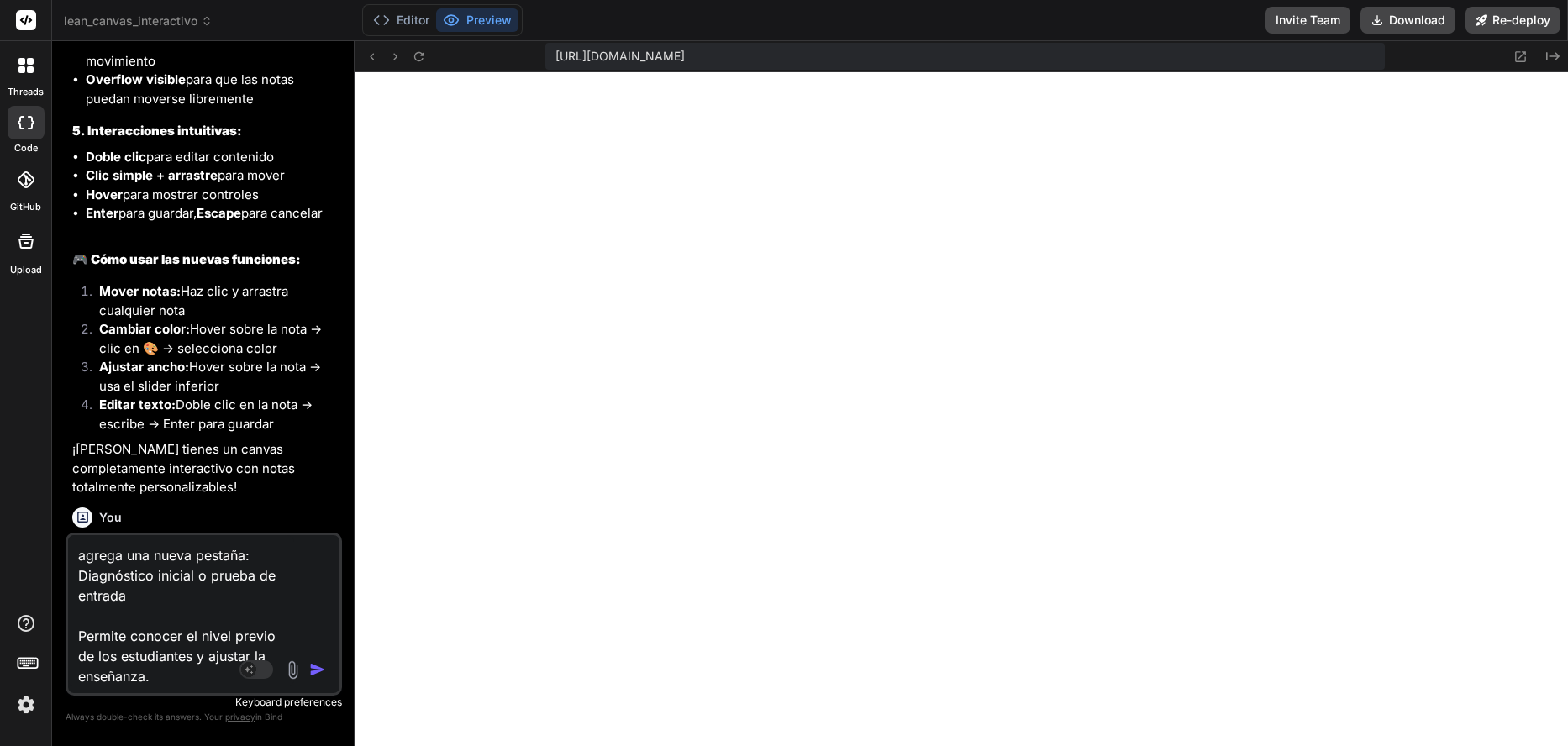
drag, startPoint x: 184, startPoint y: 668, endPoint x: 76, endPoint y: 627, distance: 115.5
click at [76, 627] on textarea "agrega una nueva pestaña: Diagnóstico inicial o prueba de entrada Permite conoc…" at bounding box center [181, 611] width 226 height 151
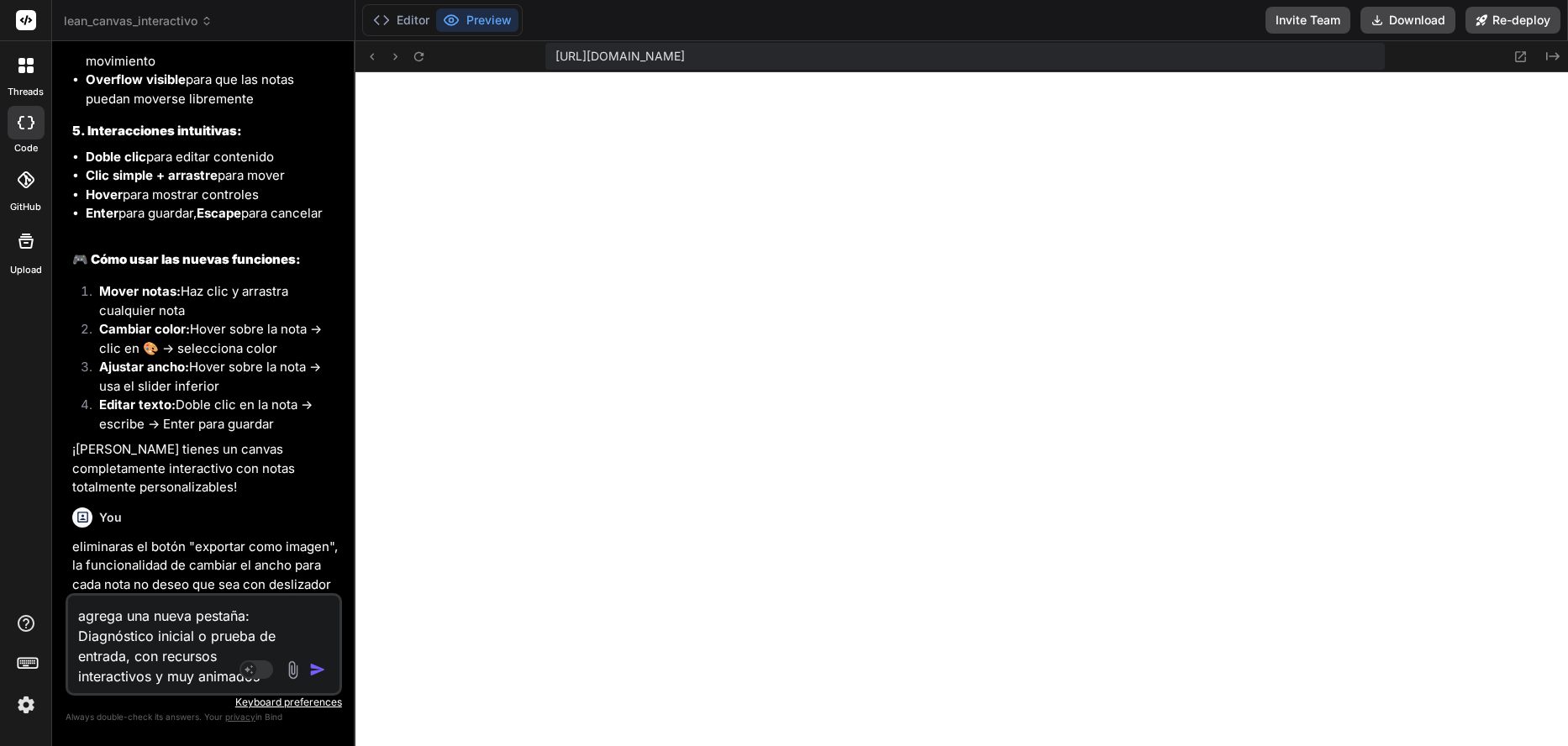
click at [315, 670] on img "button" at bounding box center [318, 670] width 17 height 17
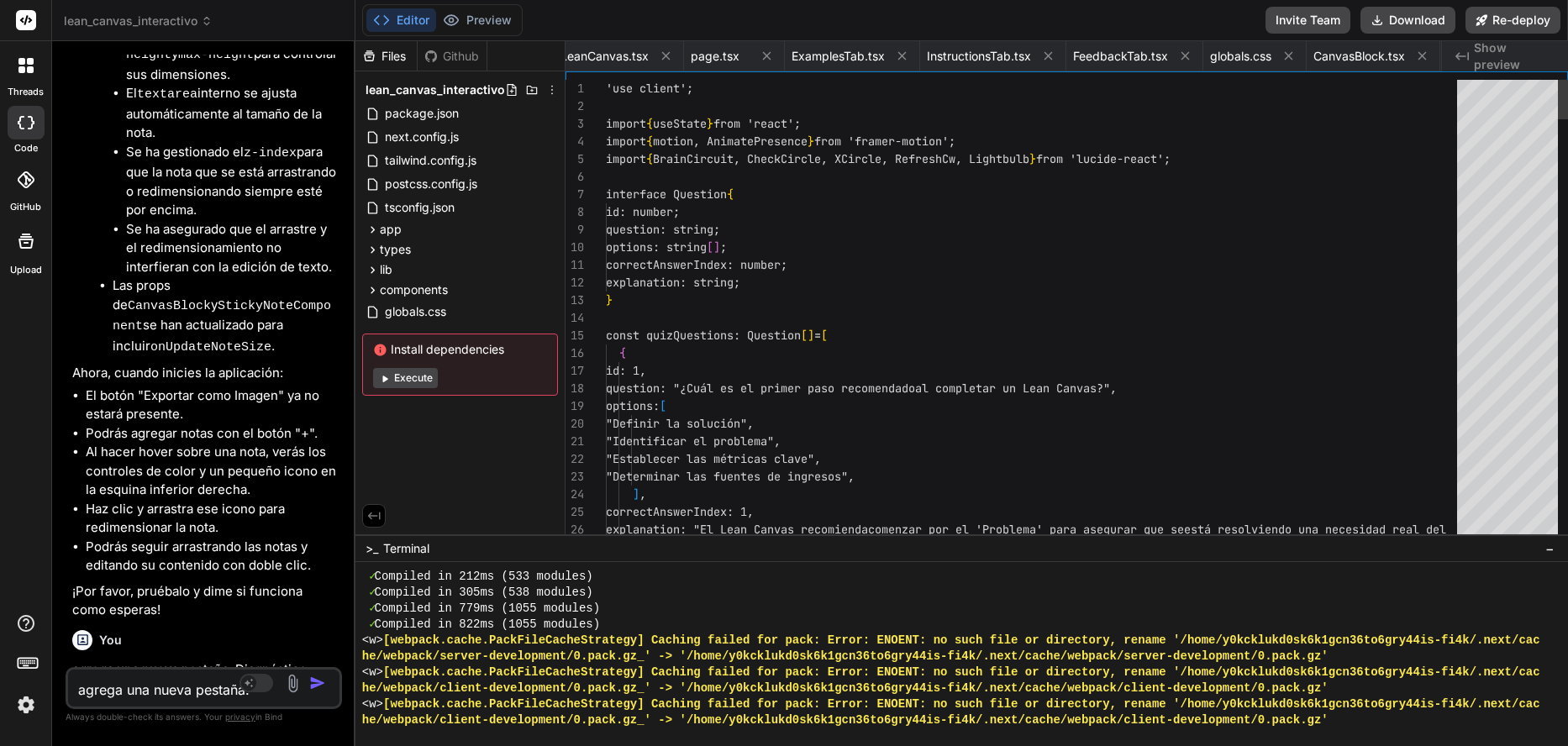
scroll to position [0, 358]
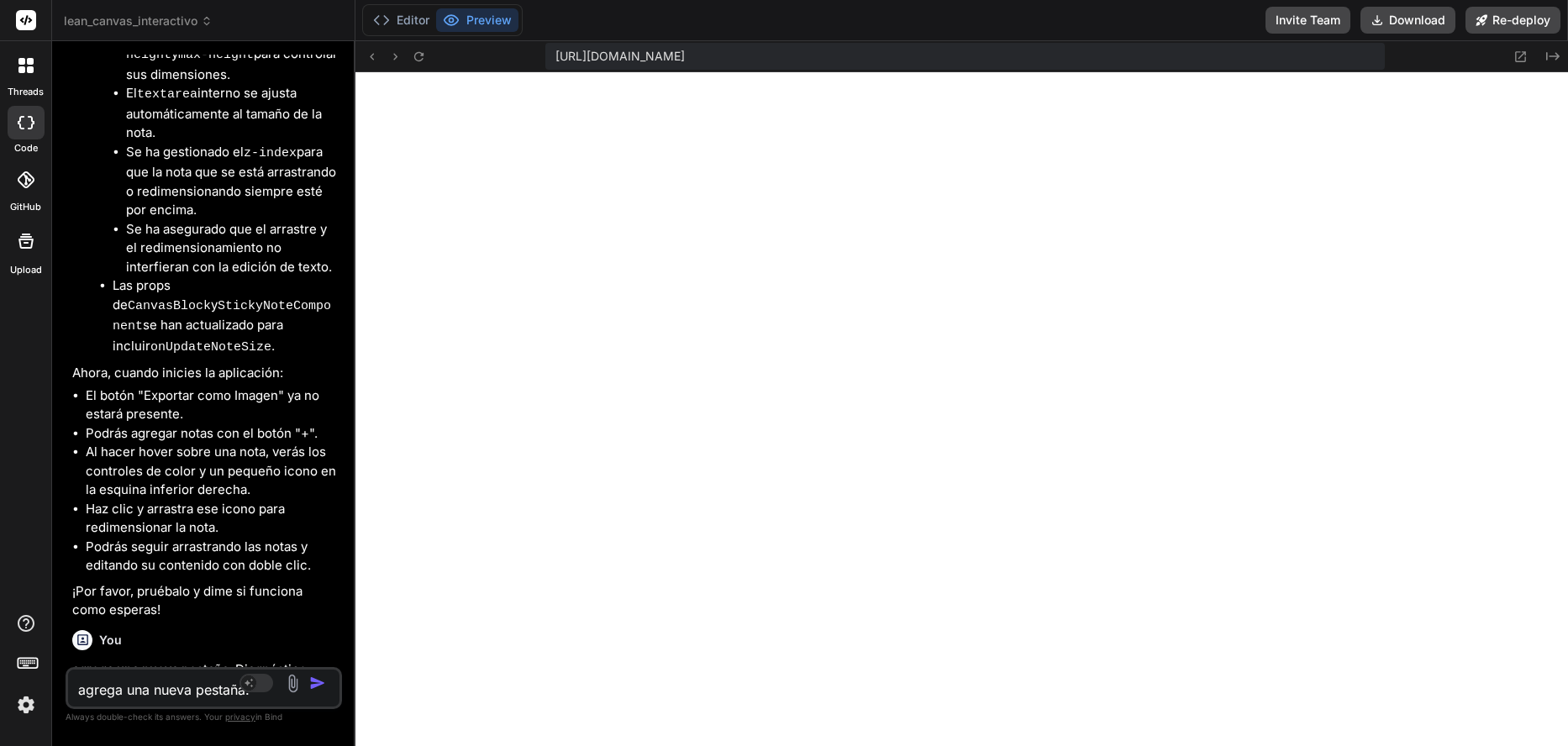
click at [132, 700] on textarea "agrega una nueva pestaña: Diagnóstico inicial o prueba de entrada, con recursos…" at bounding box center [181, 685] width 226 height 30
click at [205, 692] on textarea "la pestaña de diagnóstico debe ser al inicio" at bounding box center [181, 674] width 226 height 50
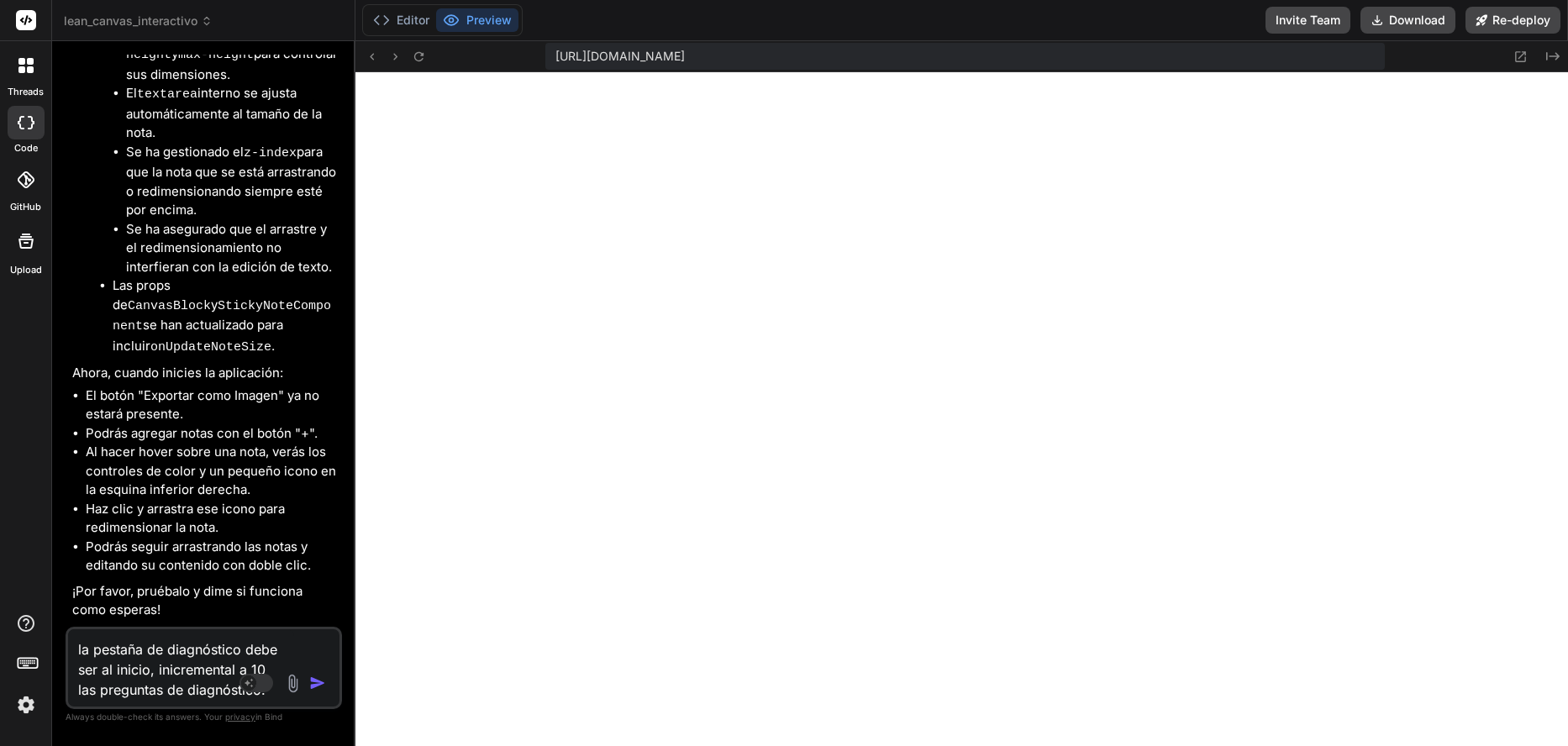
click at [173, 674] on textarea "la pestaña de diagnóstico debe ser al inicio, inicremental a 10 las preguntas d…" at bounding box center [181, 665] width 226 height 71
click at [241, 686] on rect at bounding box center [257, 684] width 34 height 19
click at [216, 678] on textarea "la pestaña de diagnóstico debe ser al inicio, incremental a 10 las preguntas de…" at bounding box center [181, 665] width 226 height 71
click at [274, 695] on textarea "la pestaña de diagnóstico debe ser al inicio, incremental a 10 las preguntas de…" at bounding box center [181, 665] width 226 height 71
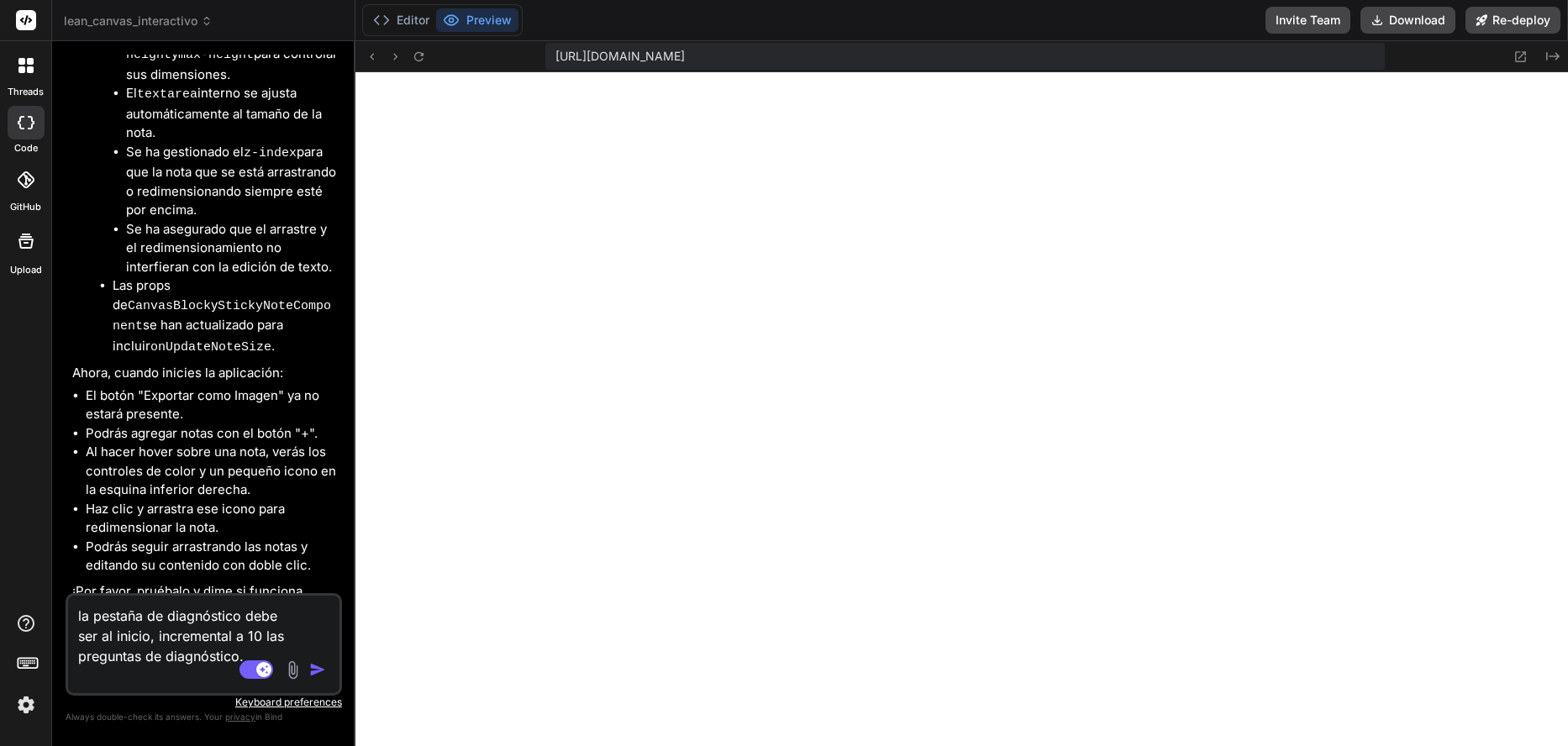
scroll to position [20, 0]
click at [164, 658] on textarea "la pestaña de diagnóstico debe ser al inicio, incremental a 10 las preguntas de…" at bounding box center [181, 641] width 226 height 91
click at [140, 677] on textarea "la pestaña de diagnóstico debe ser al inicio, incremental a 10 las preguntas de…" at bounding box center [181, 641] width 226 height 91
paste textarea "Síntesis o mapa conceptual Un apartado con esquemas visuales para resumir y con…"
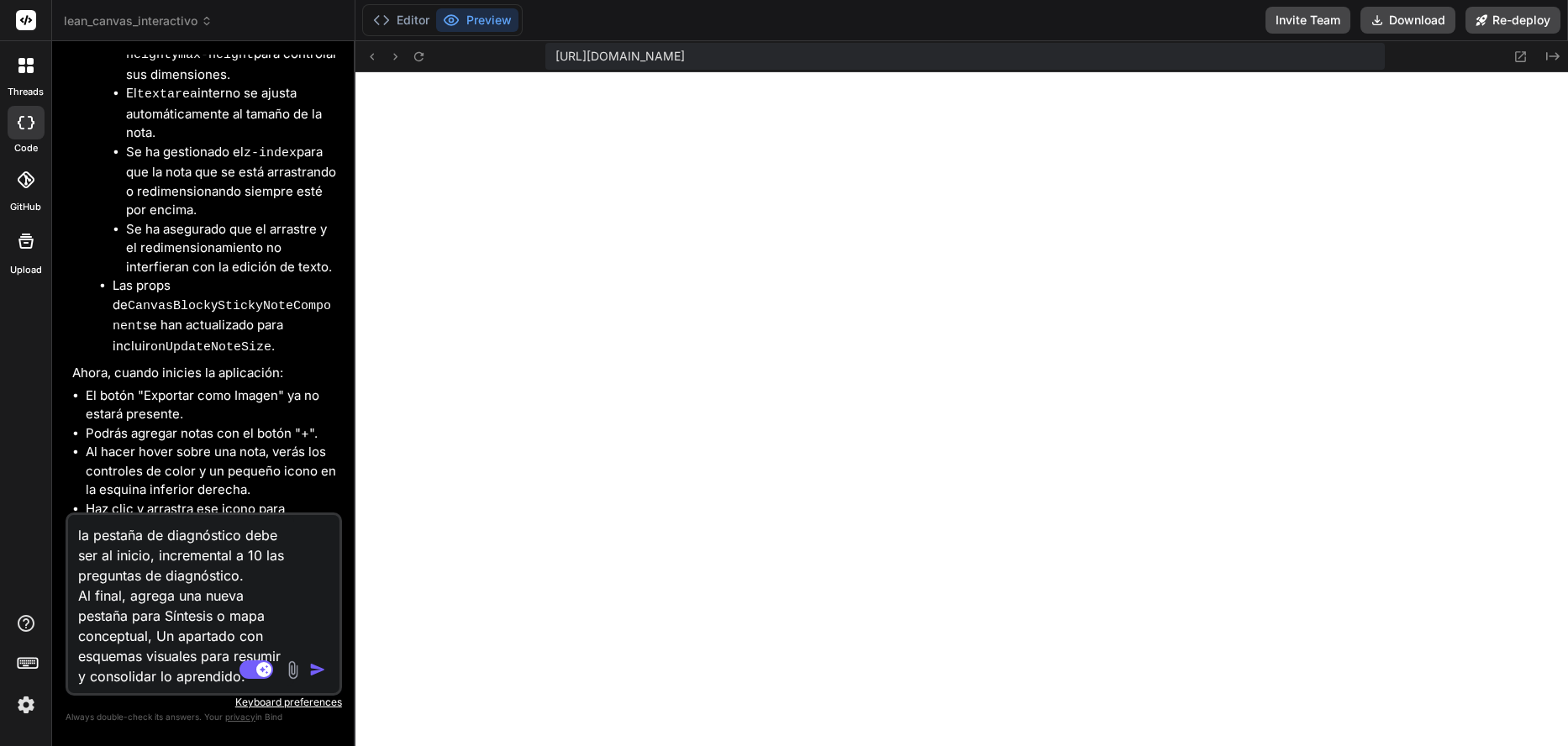
scroll to position [41, 0]
click at [313, 672] on img "button" at bounding box center [318, 670] width 17 height 17
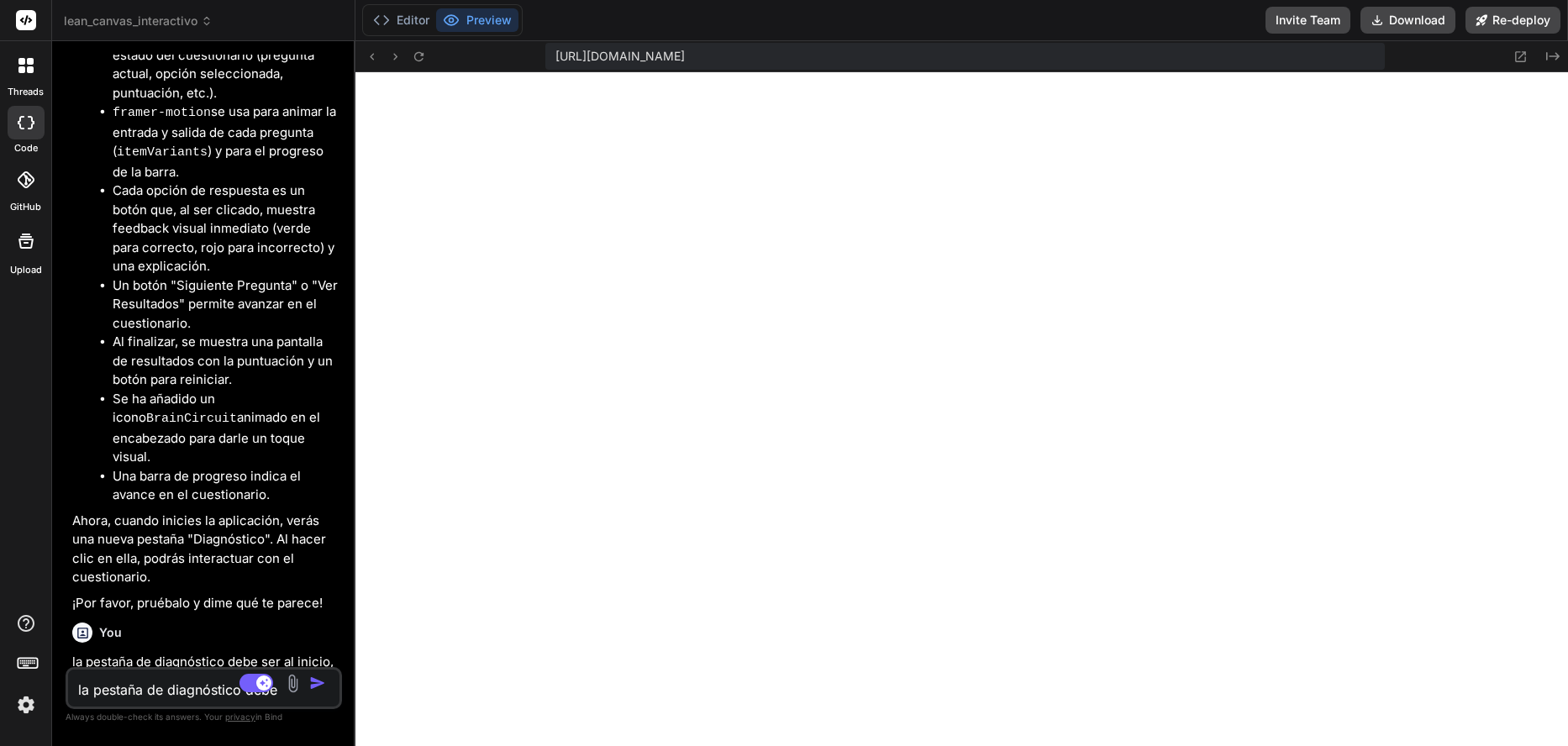
scroll to position [0, 493]
click at [115, 685] on textarea "la pestaña de diagnóstico debe ser al inicio, incremental a 10 las preguntas de…" at bounding box center [181, 685] width 226 height 30
drag, startPoint x: 205, startPoint y: 693, endPoint x: 58, endPoint y: 690, distance: 147.0
click at [62, 690] on div "Bind AI Web Search Created with Pixso. Code Generator You quiero crear una acti…" at bounding box center [204, 393] width 303 height 704
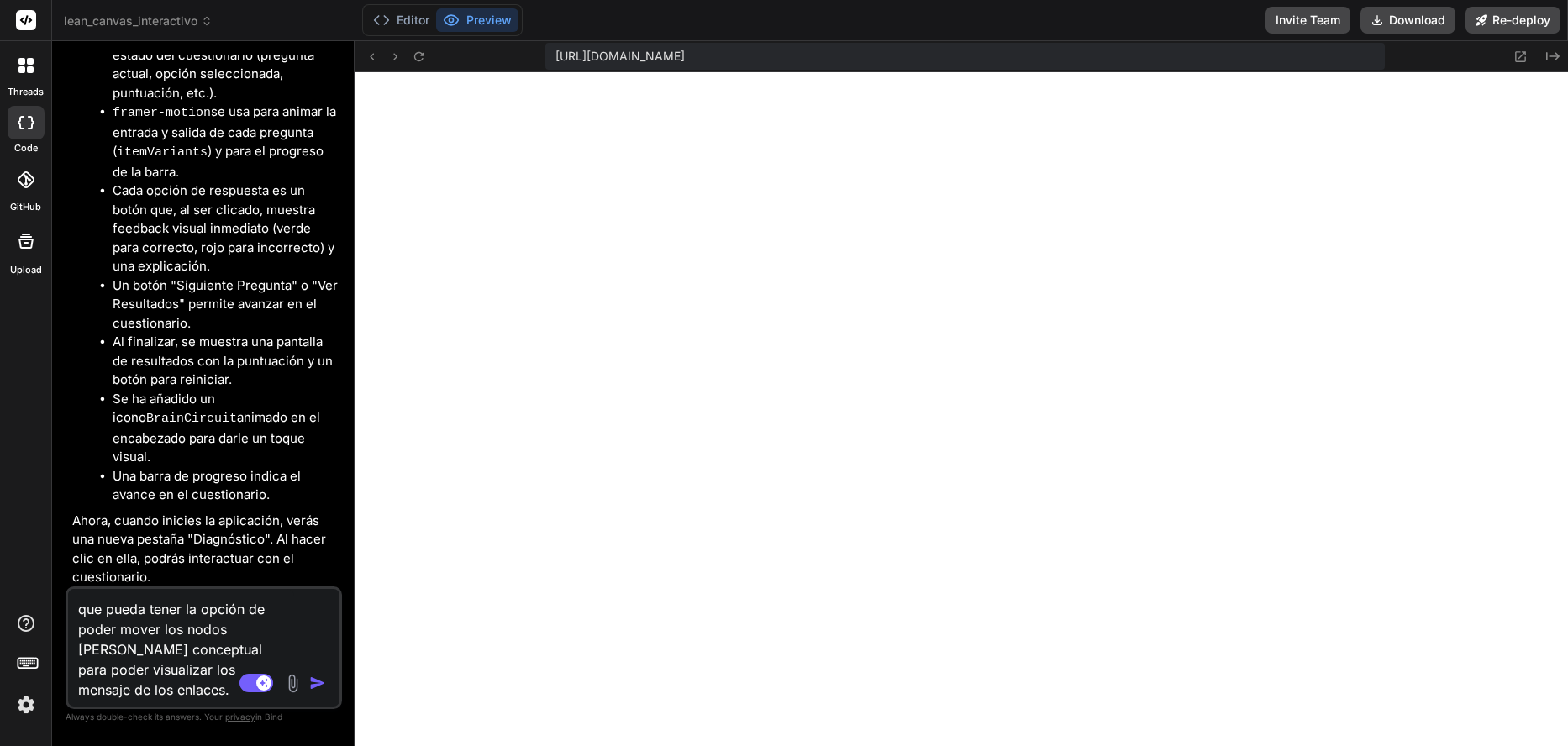
click at [169, 690] on textarea "que pueda tener la opción de poder mover los nodos [PERSON_NAME] conceptual par…" at bounding box center [181, 644] width 226 height 111
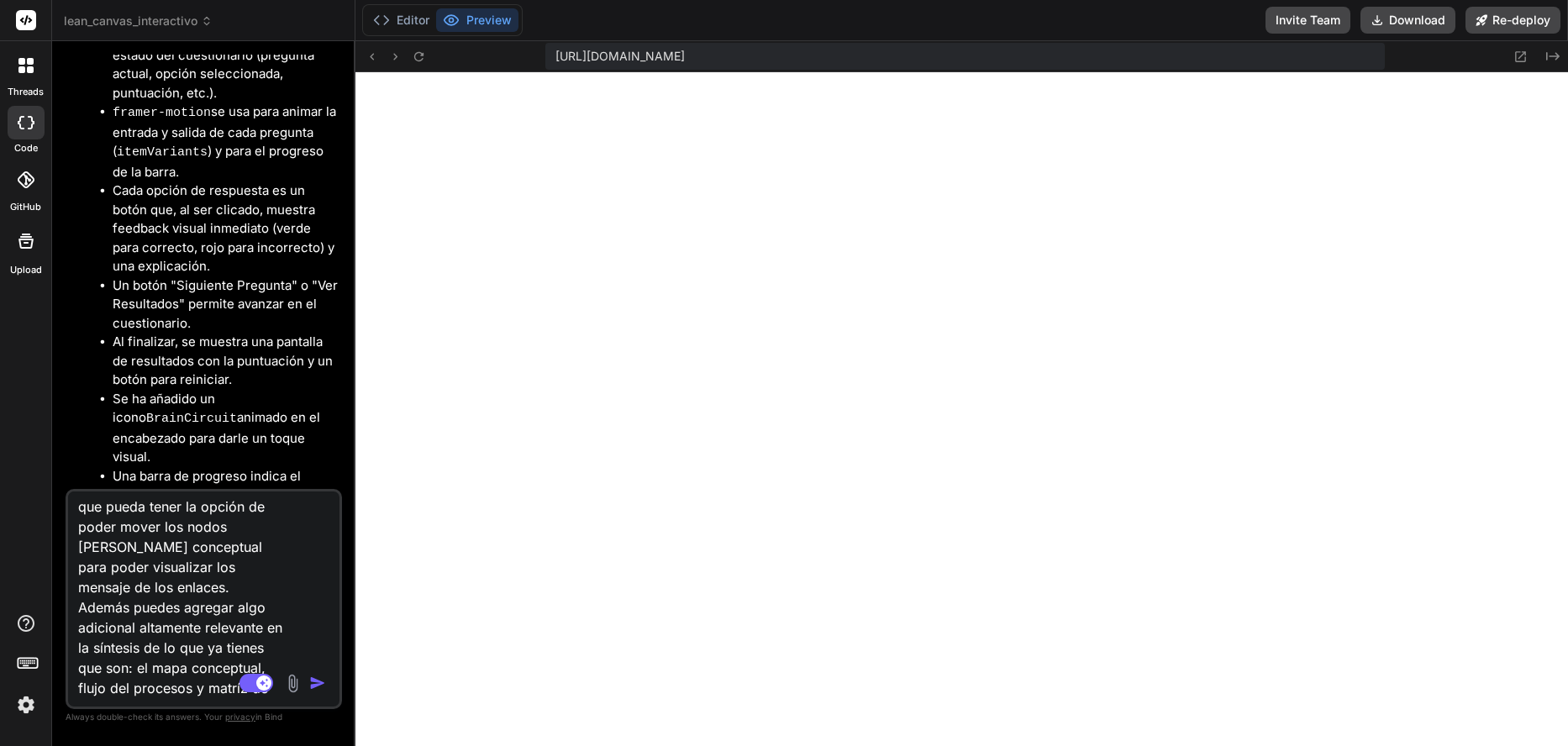
scroll to position [0, 0]
click at [318, 685] on img "button" at bounding box center [318, 684] width 17 height 17
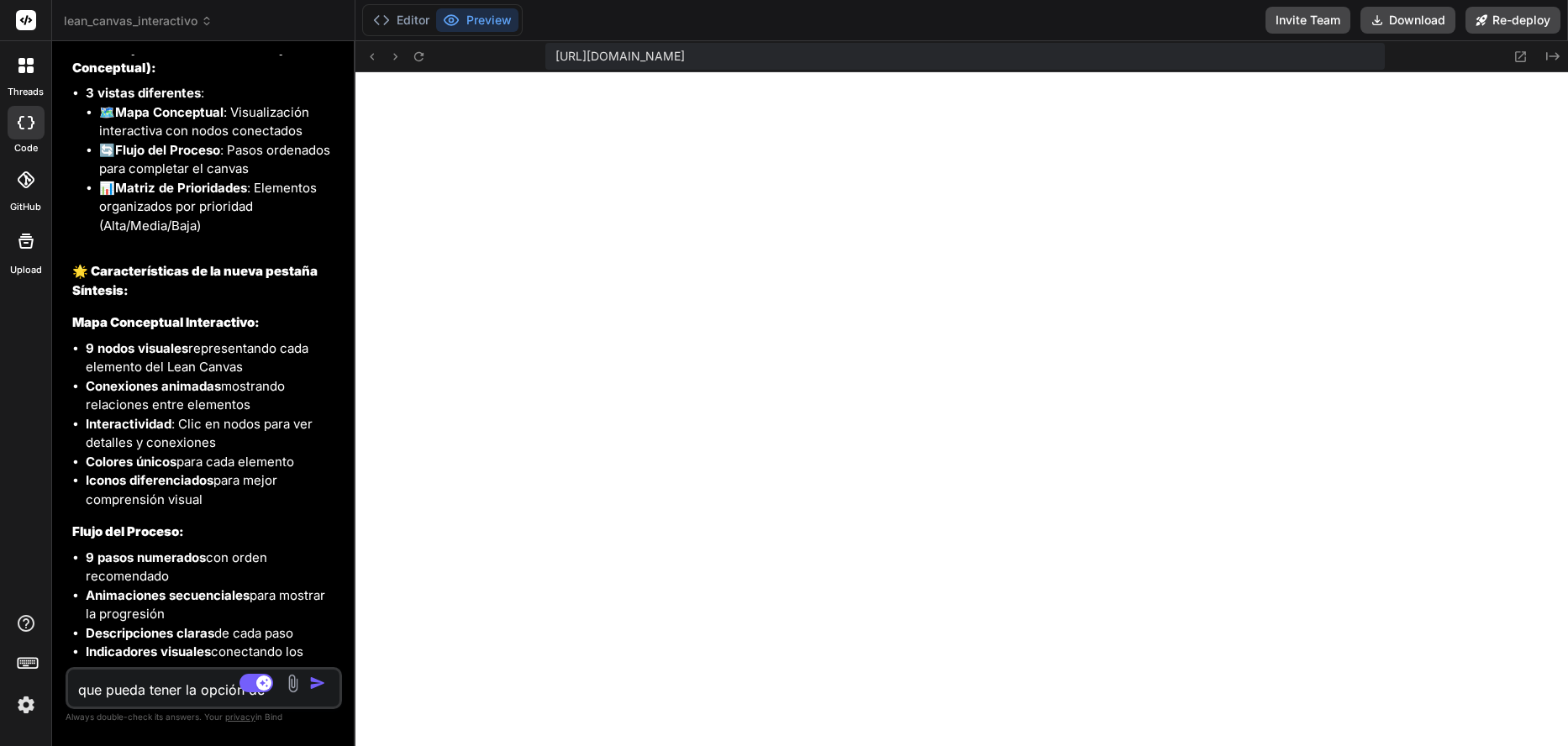
scroll to position [20262, 0]
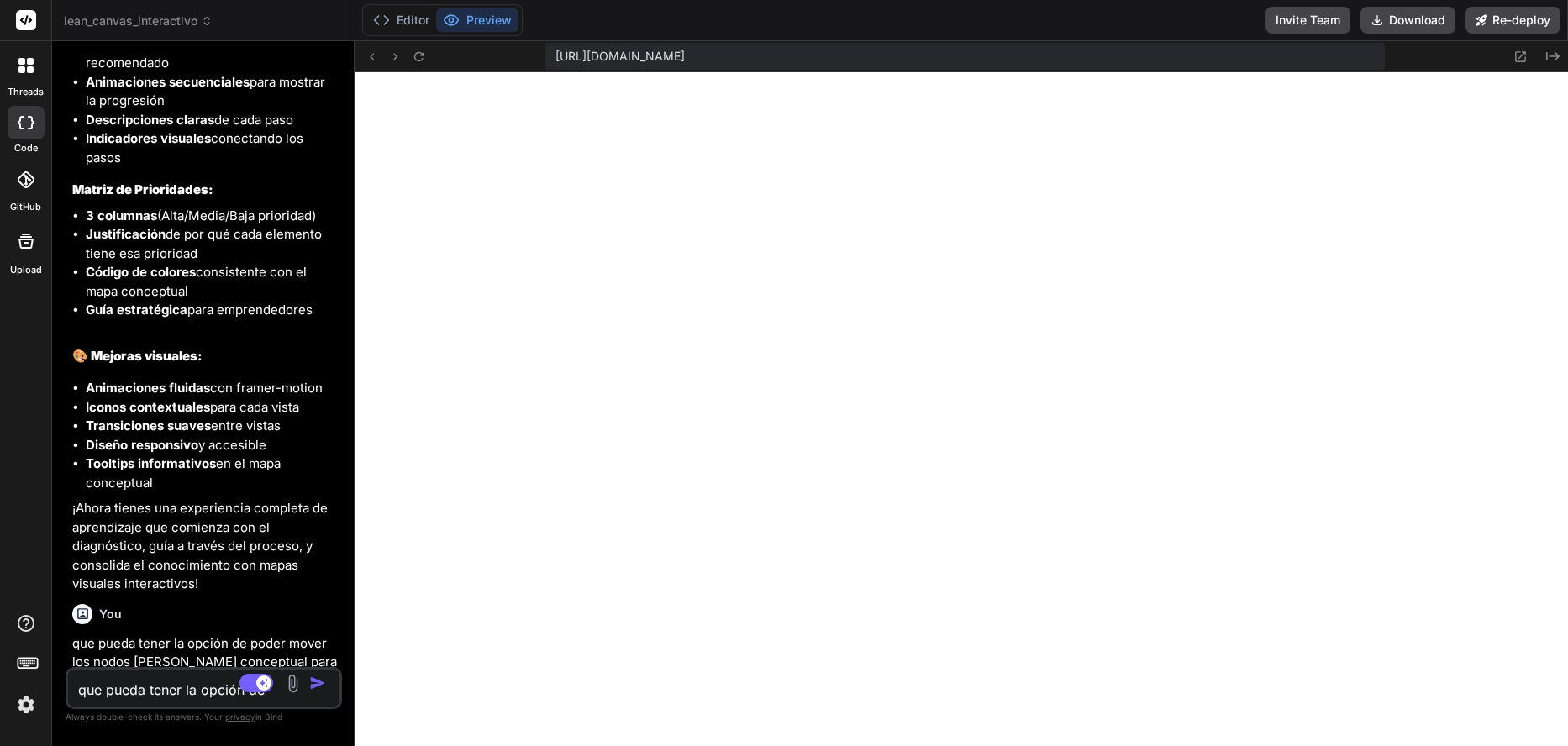
click at [31, 707] on img at bounding box center [26, 705] width 28 height 28
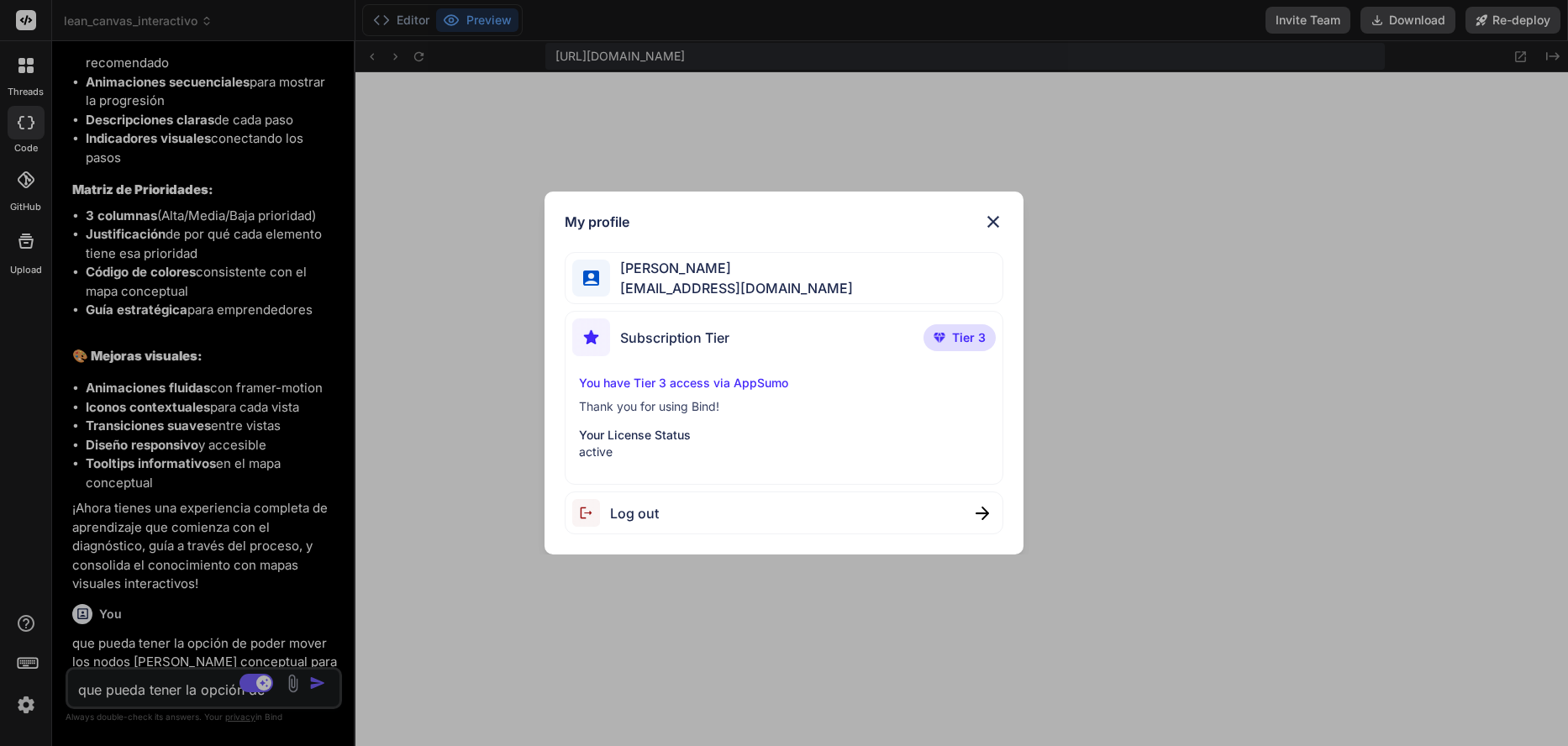
click at [608, 278] on div at bounding box center [592, 278] width 38 height 38
click at [988, 234] on div "My profile [PERSON_NAME] [PERSON_NAME][EMAIL_ADDRESS][DOMAIN_NAME] Subscription…" at bounding box center [784, 373] width 479 height 364
click at [990, 222] on img at bounding box center [993, 222] width 20 height 20
